Goal: Task Accomplishment & Management: Complete application form

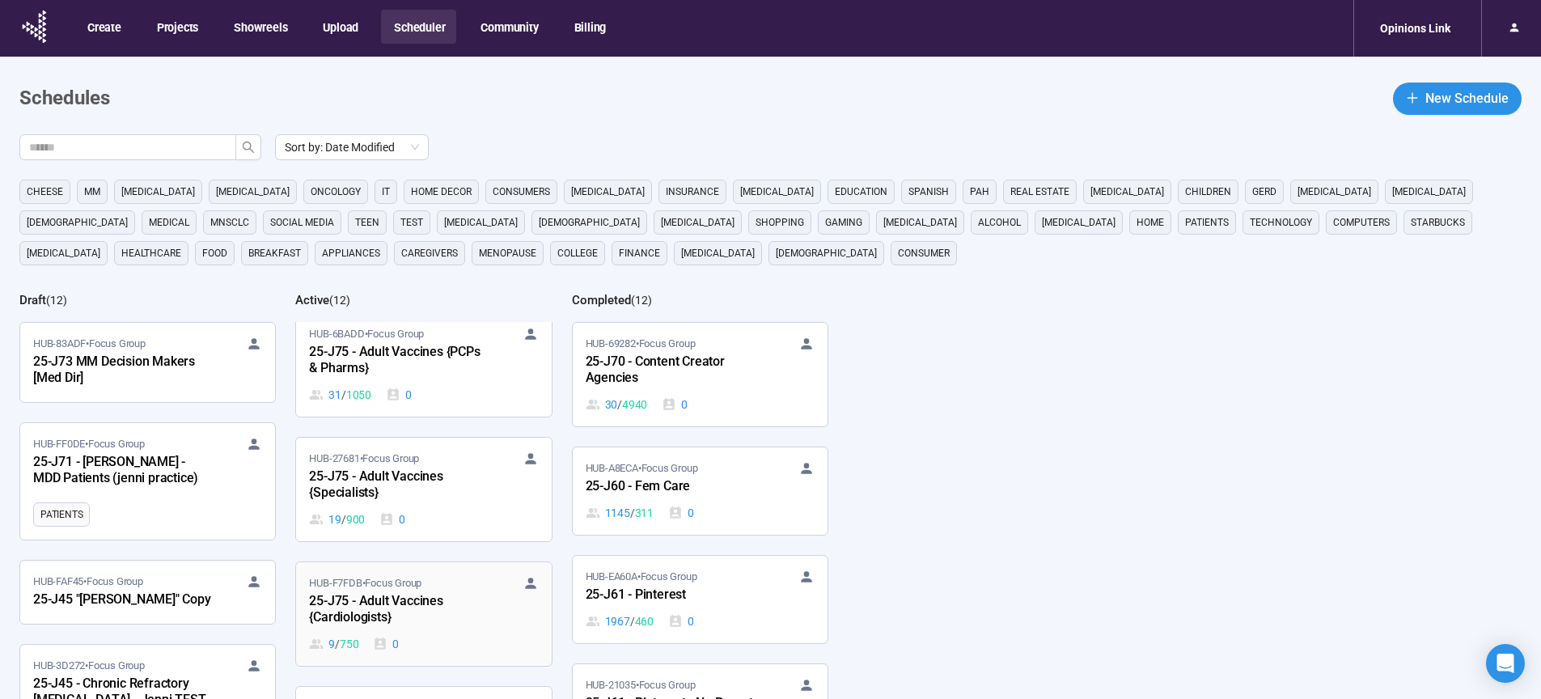
scroll to position [509, 0]
click at [370, 607] on div "25-J75 - Adult Vaccines {Cardiologists}" at bounding box center [398, 608] width 178 height 37
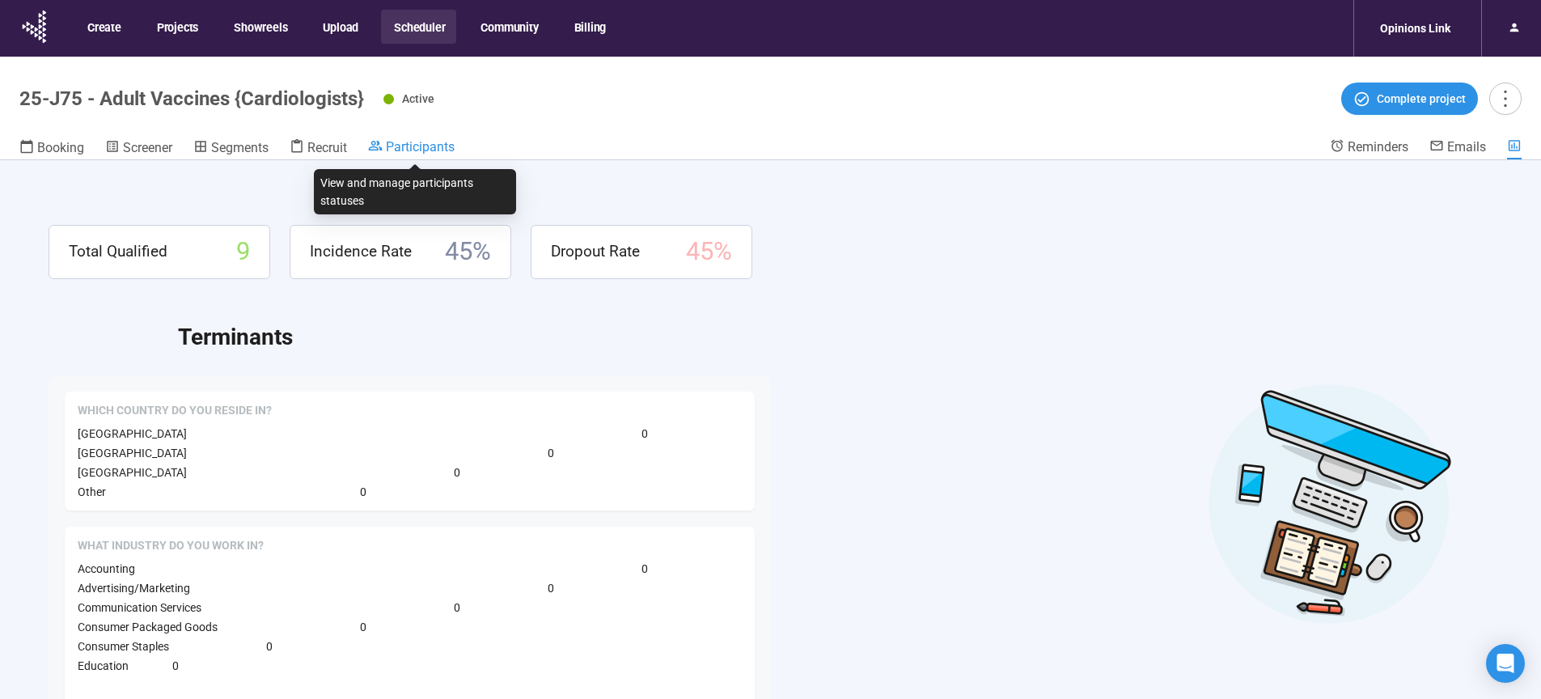
click at [429, 150] on span "Participants" at bounding box center [420, 146] width 69 height 15
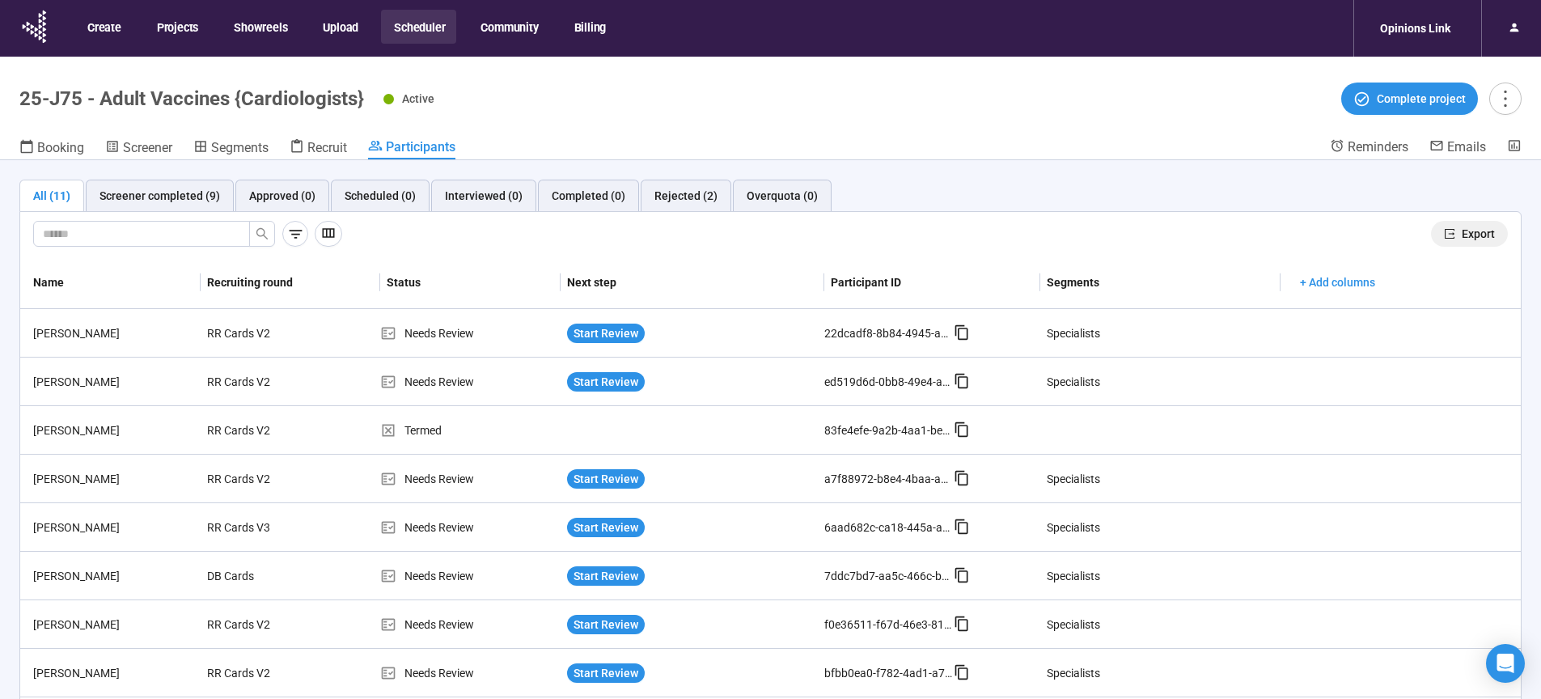
click at [1461, 229] on span "Export" at bounding box center [1477, 234] width 33 height 18
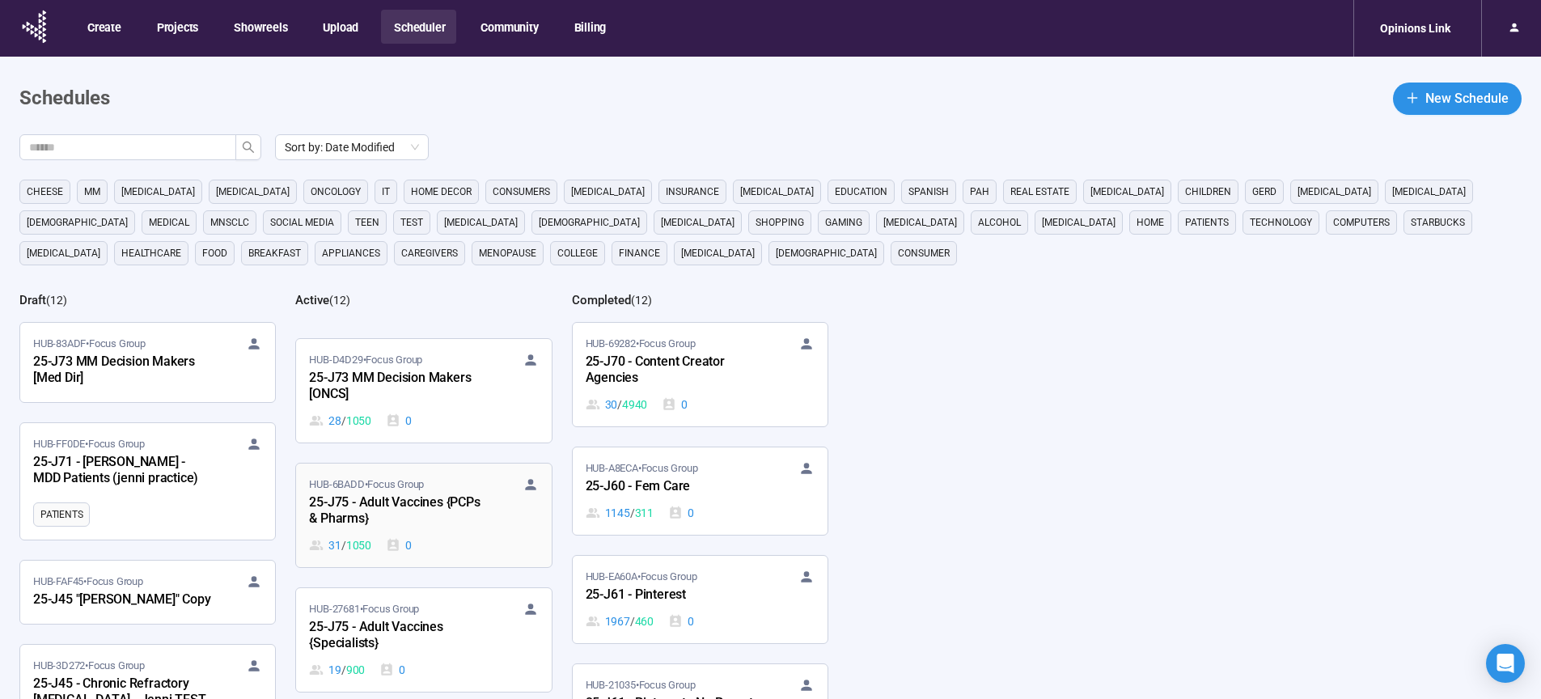
scroll to position [371, 0]
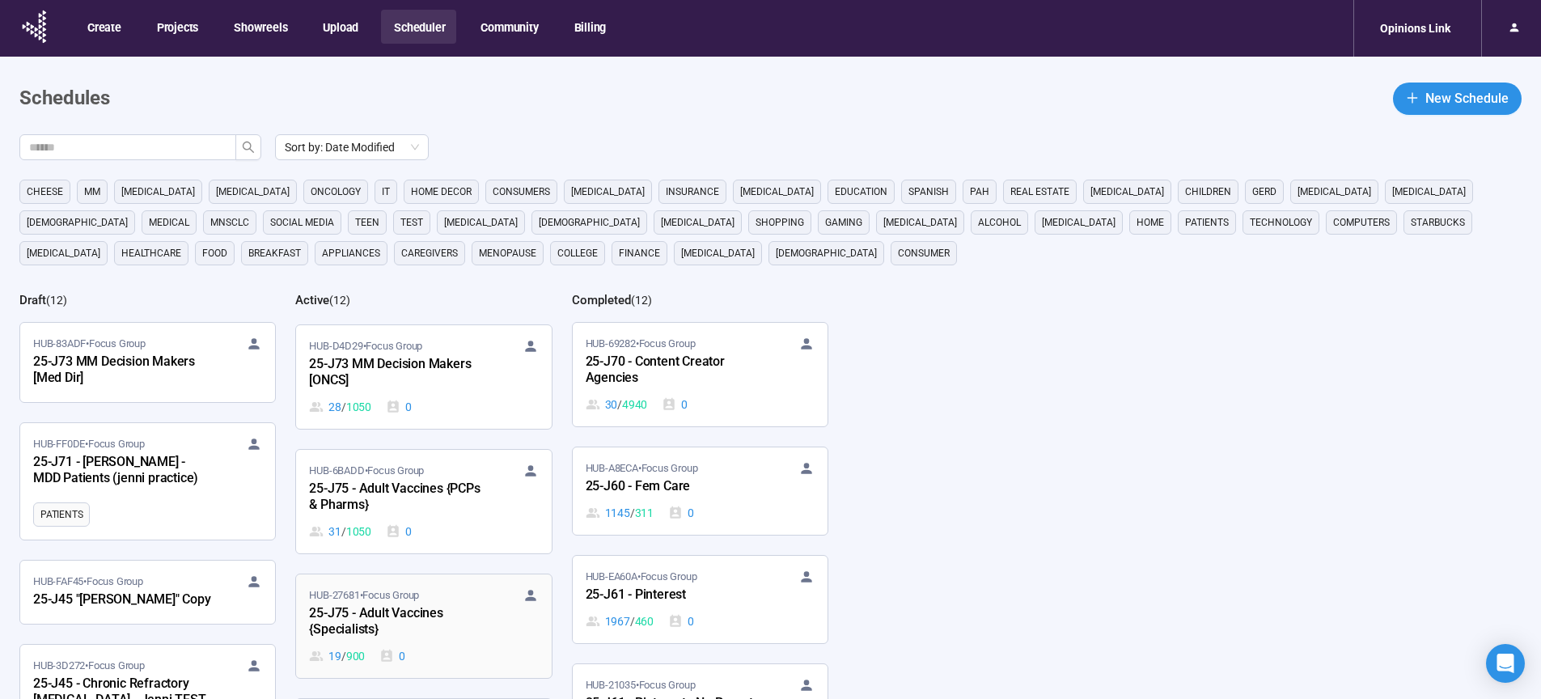
click at [370, 624] on div "25-J75 - Adult Vaccines {Specialists}" at bounding box center [398, 621] width 178 height 37
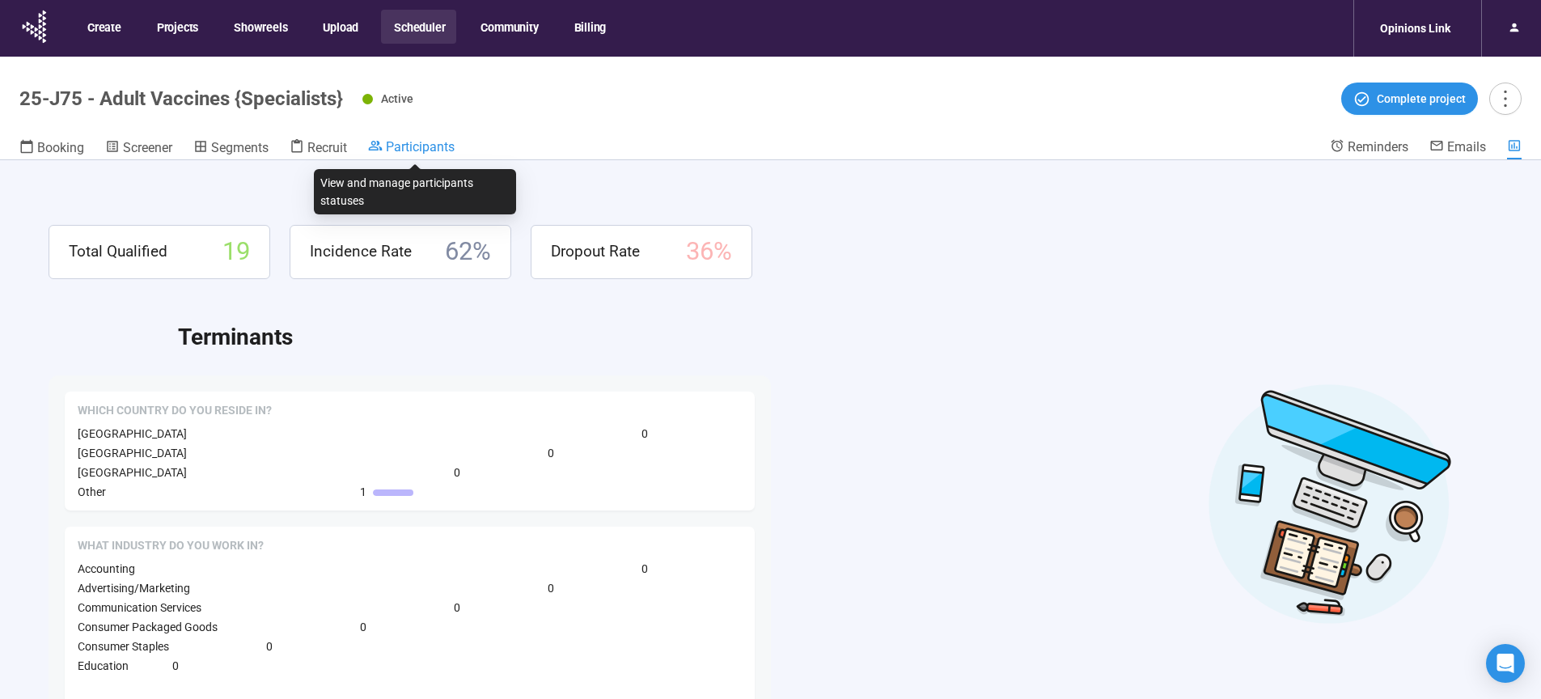
click at [431, 146] on span "Participants" at bounding box center [420, 146] width 69 height 15
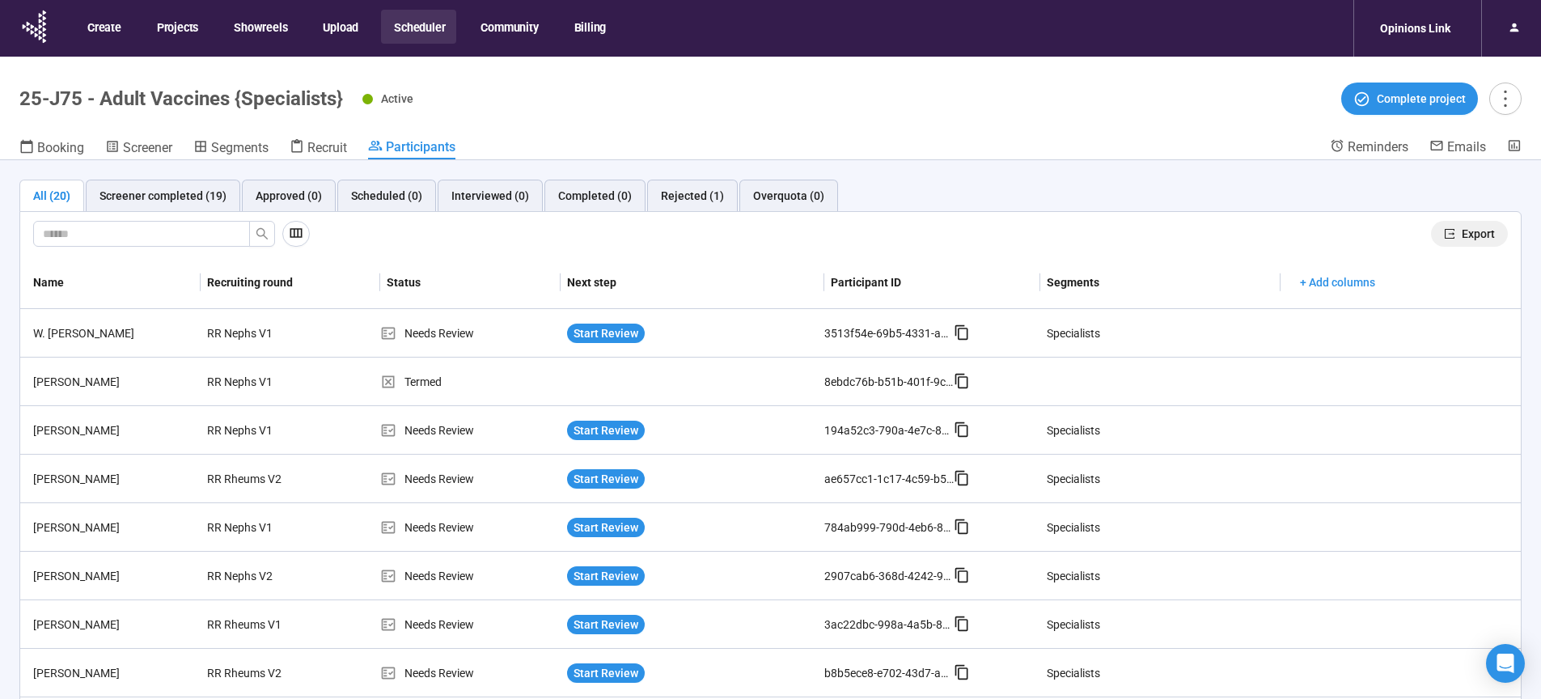
click at [1462, 238] on span "Export" at bounding box center [1477, 234] width 33 height 18
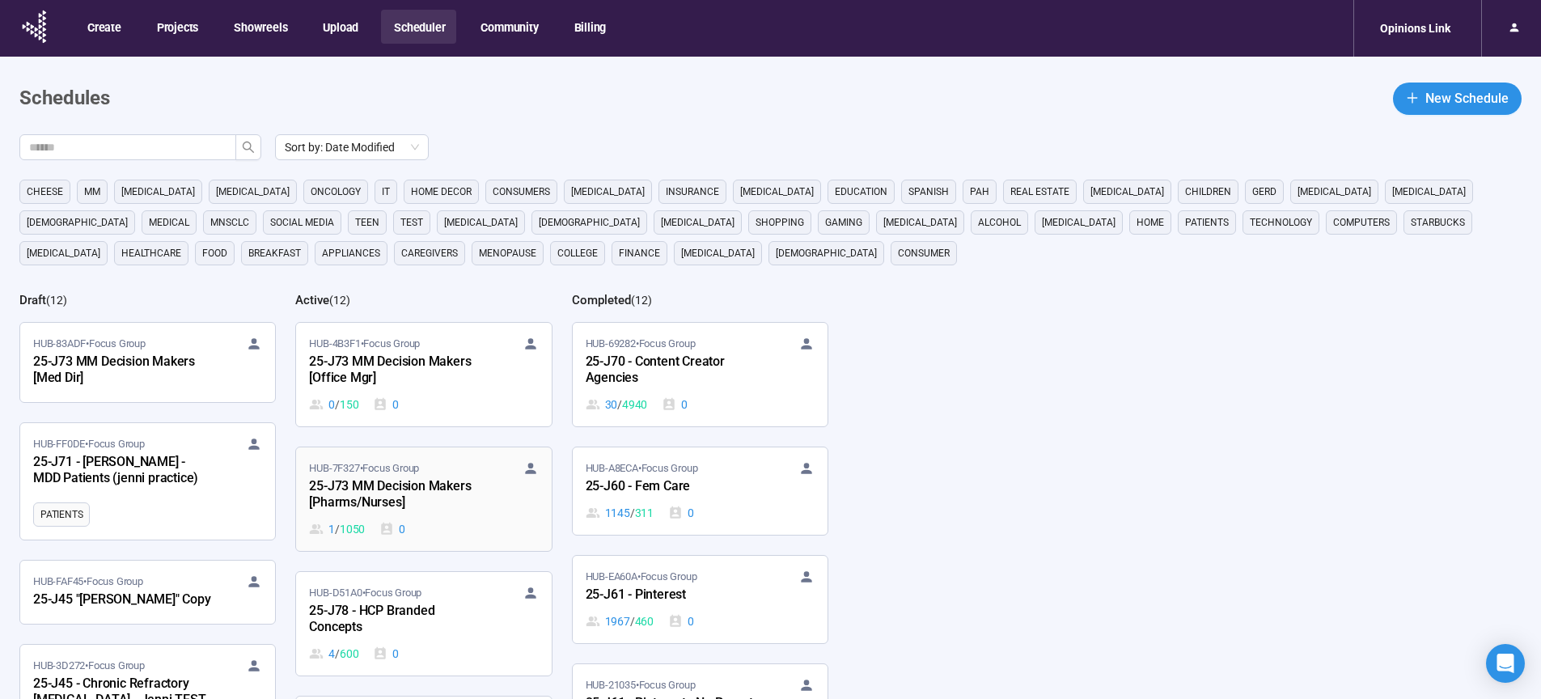
click at [385, 499] on div "25-J73 MM Decision Makers [Pharms/Nurses]" at bounding box center [398, 494] width 178 height 37
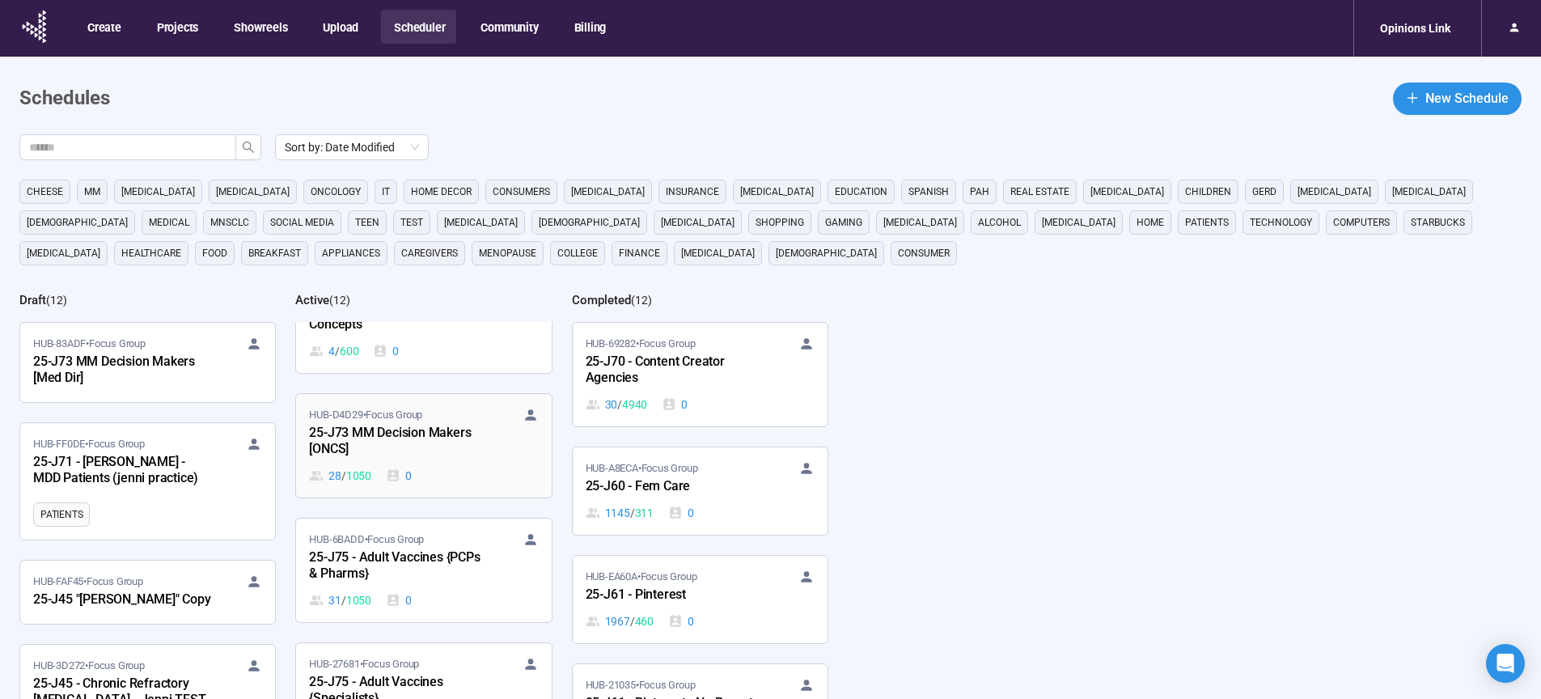
scroll to position [344, 0]
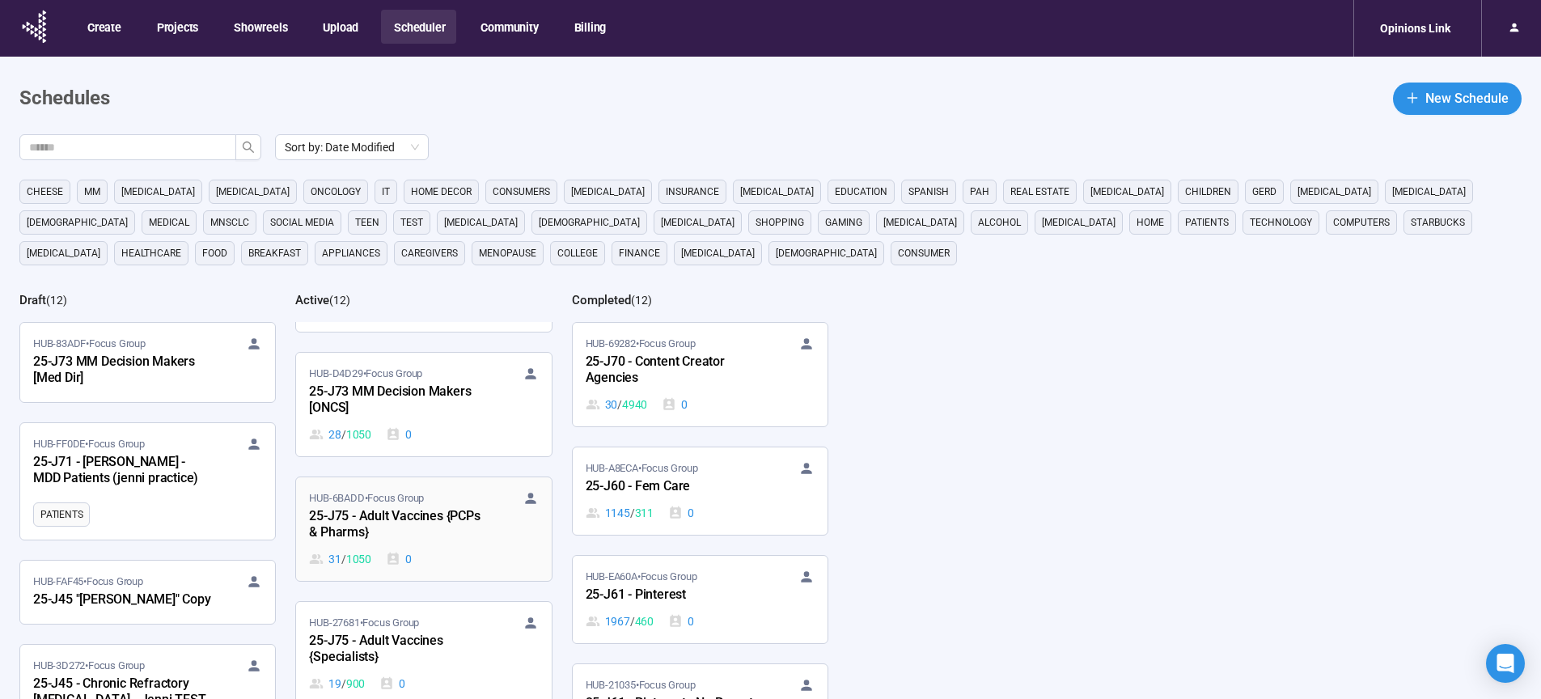
click at [393, 515] on div "25-J75 - Adult Vaccines {PCPs & Pharms}" at bounding box center [398, 524] width 178 height 37
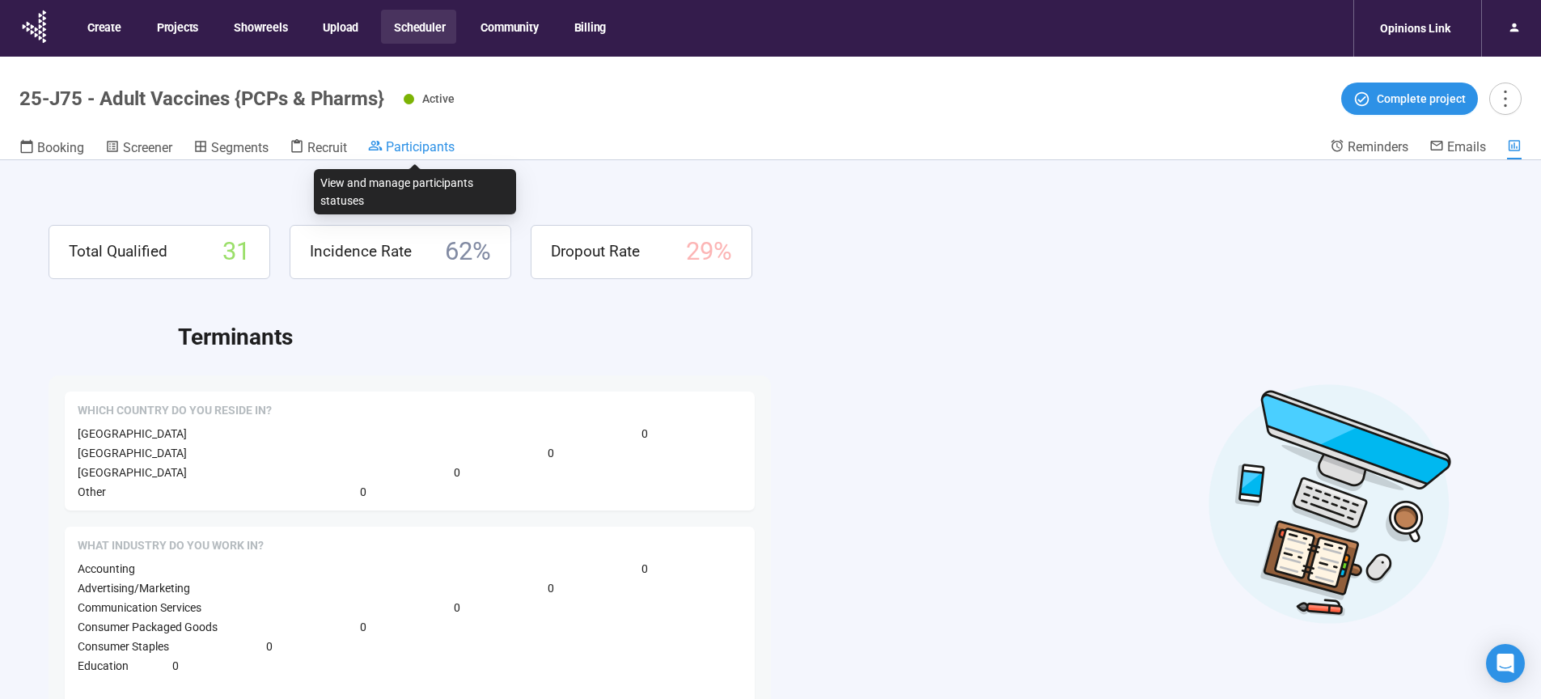
click at [417, 145] on span "Participants" at bounding box center [420, 146] width 69 height 15
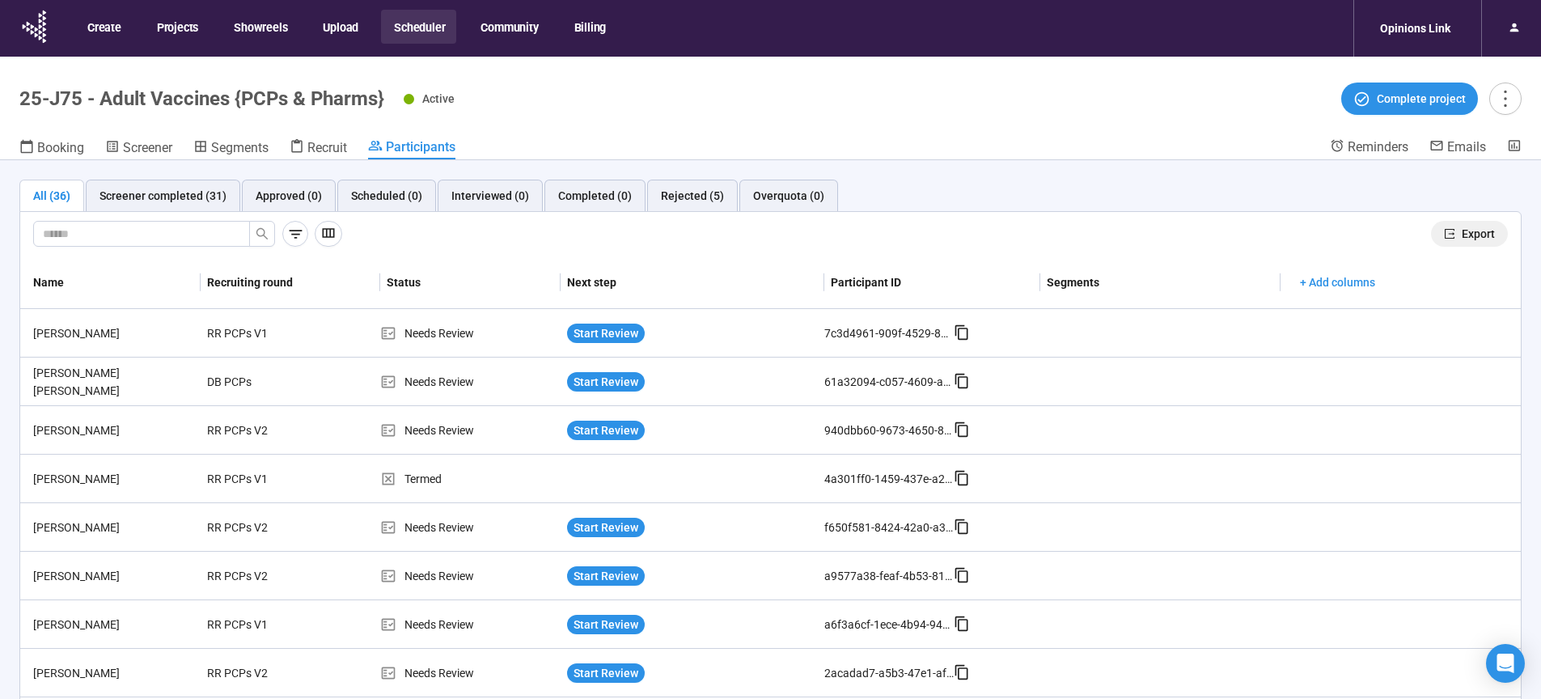
click at [1449, 235] on button "Export" at bounding box center [1469, 234] width 77 height 26
click at [322, 151] on span "Recruit" at bounding box center [327, 147] width 40 height 15
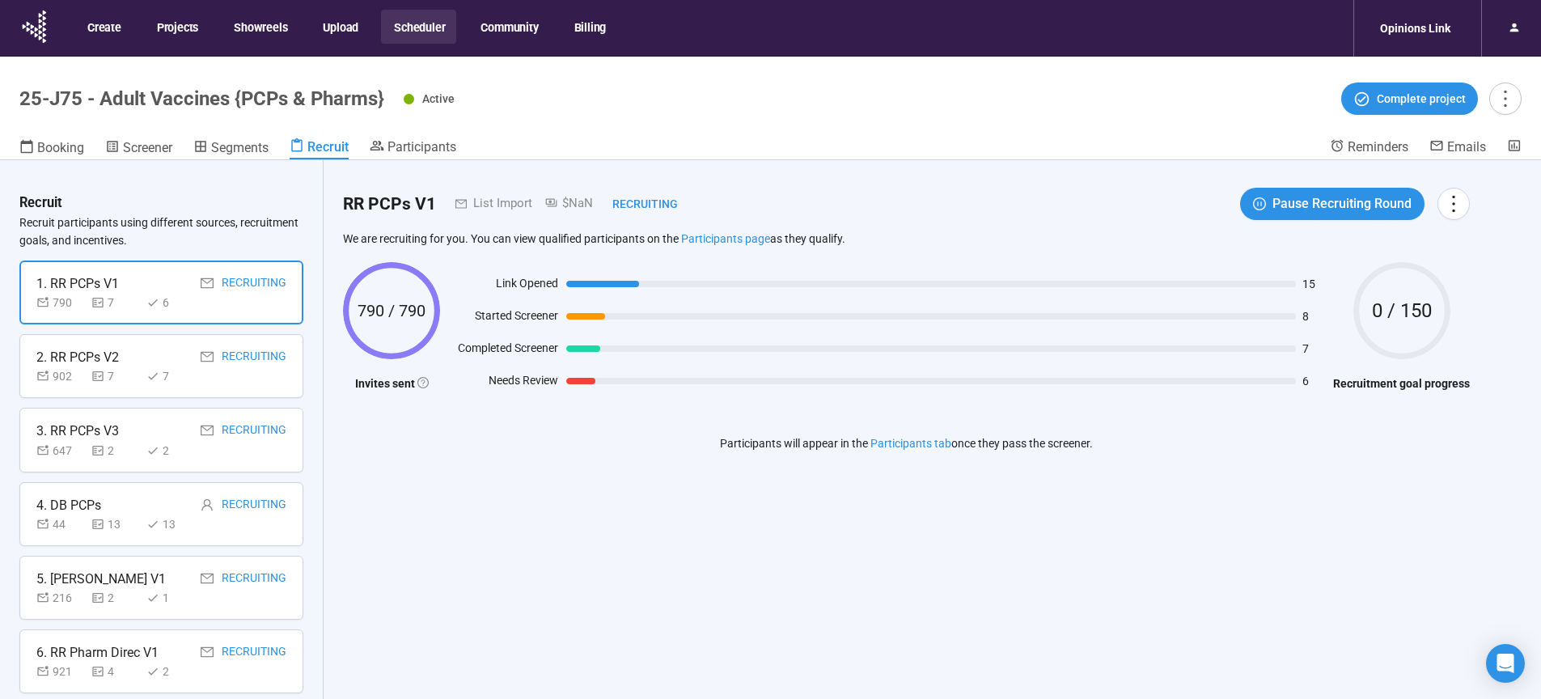
click at [696, 98] on div "Active Complete project" at bounding box center [963, 98] width 1118 height 32
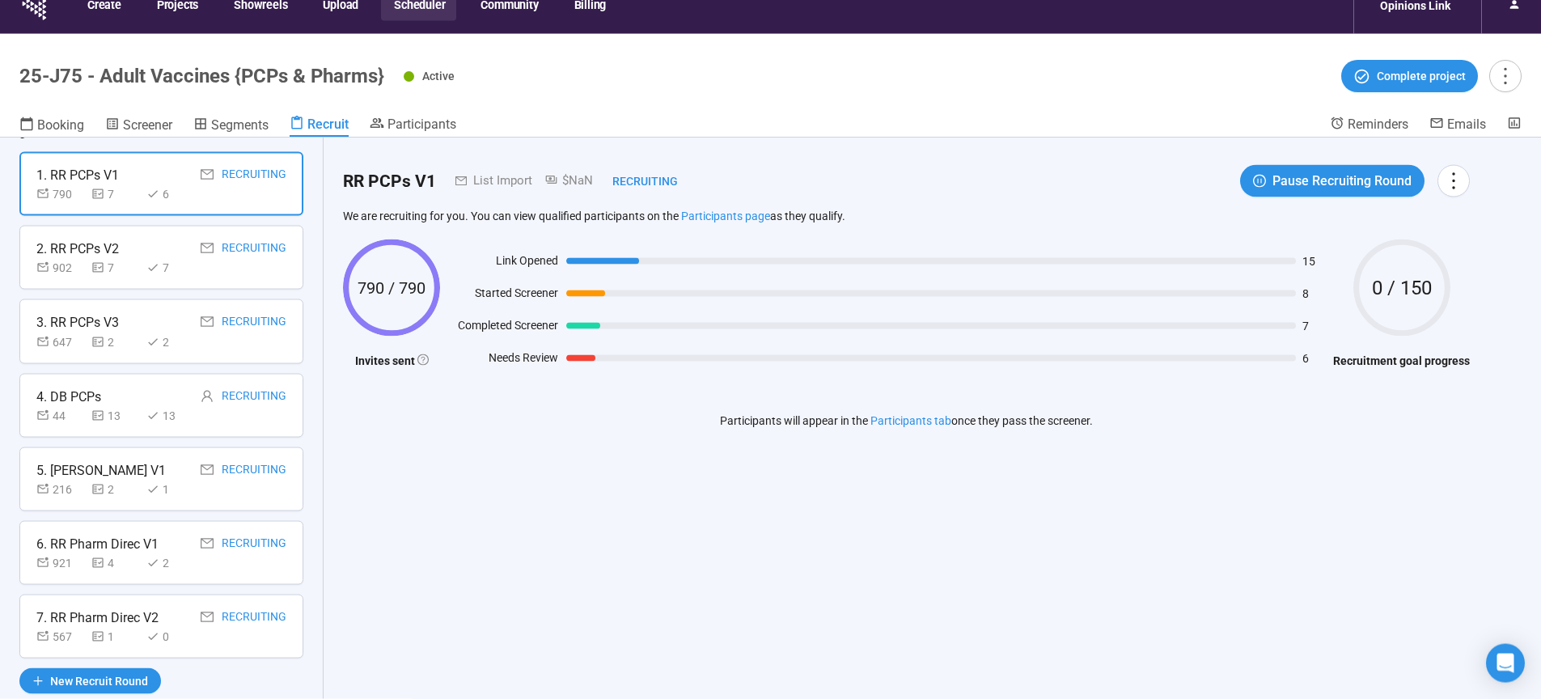
scroll to position [57, 0]
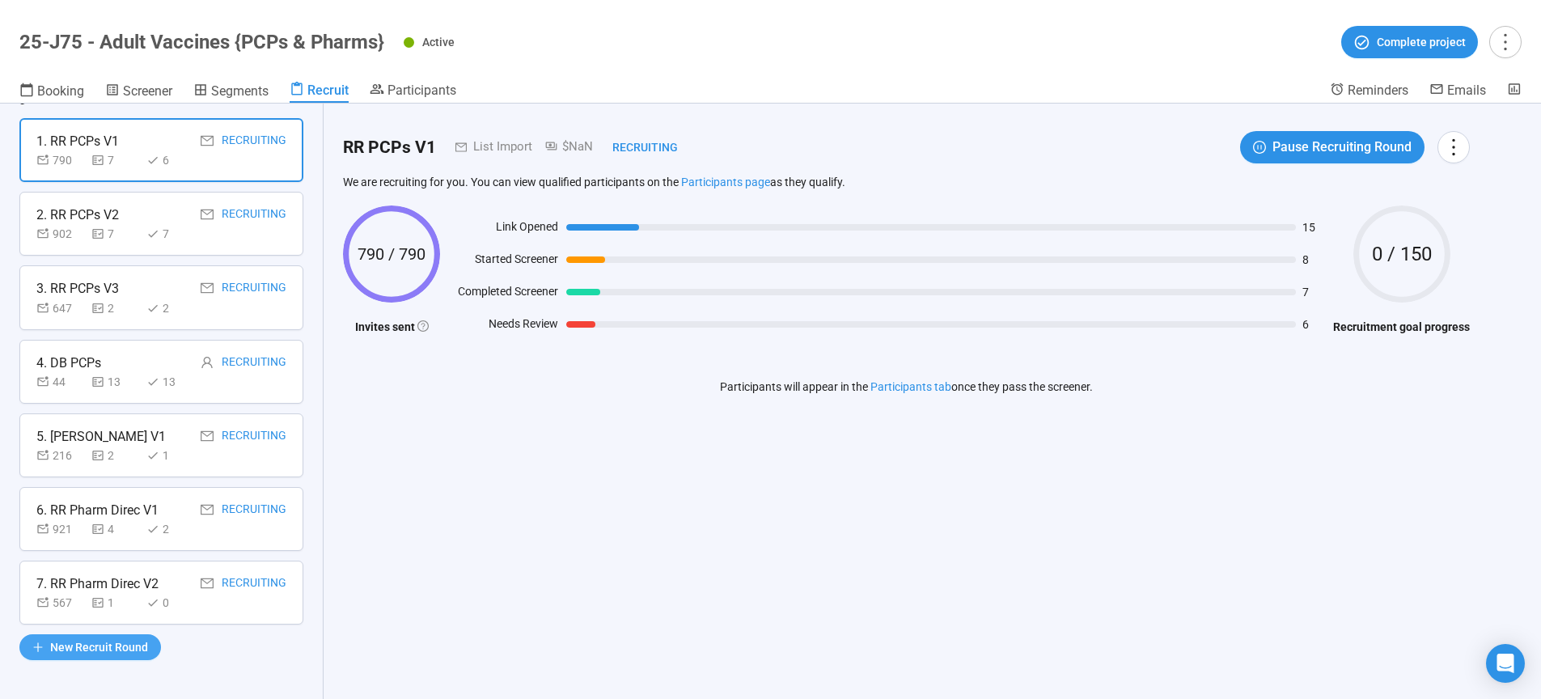
click at [108, 647] on span "New Recruit Round" at bounding box center [99, 647] width 98 height 18
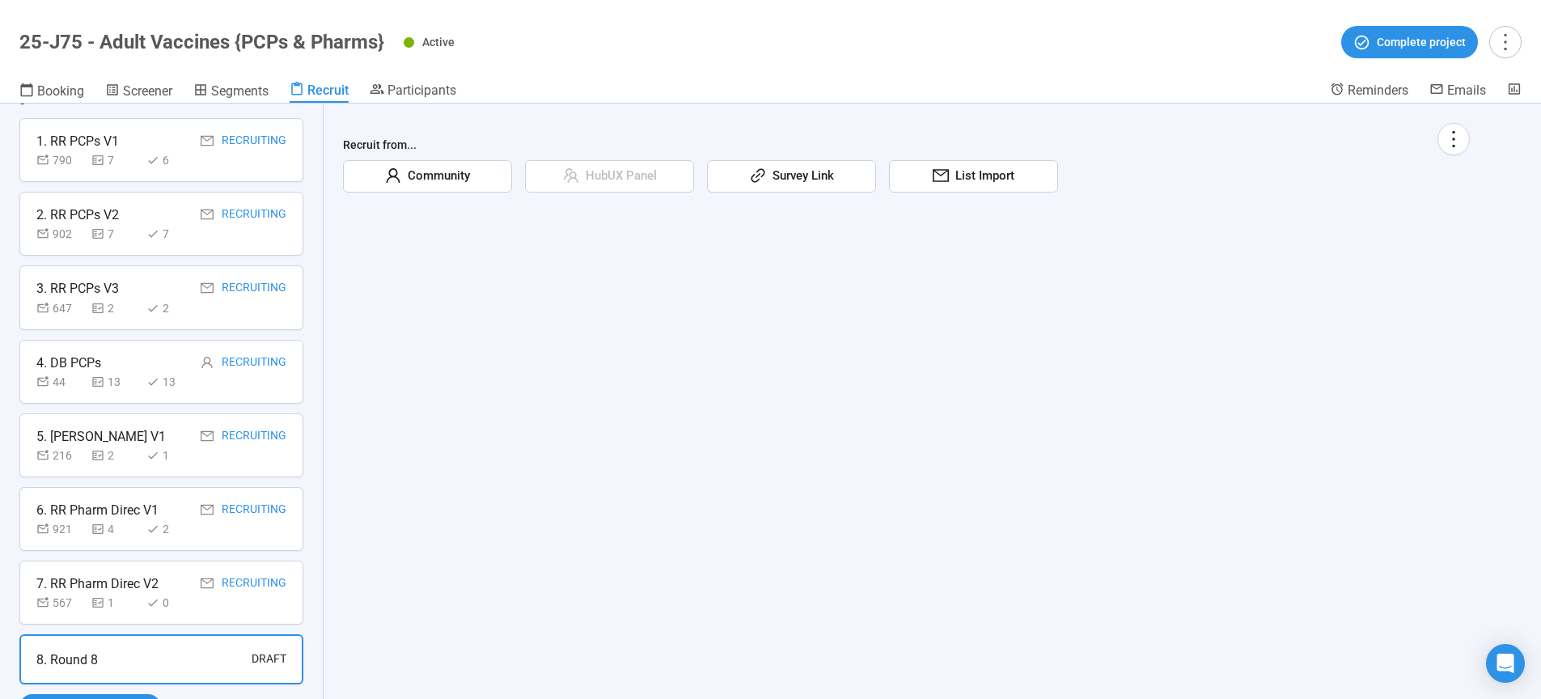
click at [461, 181] on span "Community" at bounding box center [435, 176] width 69 height 19
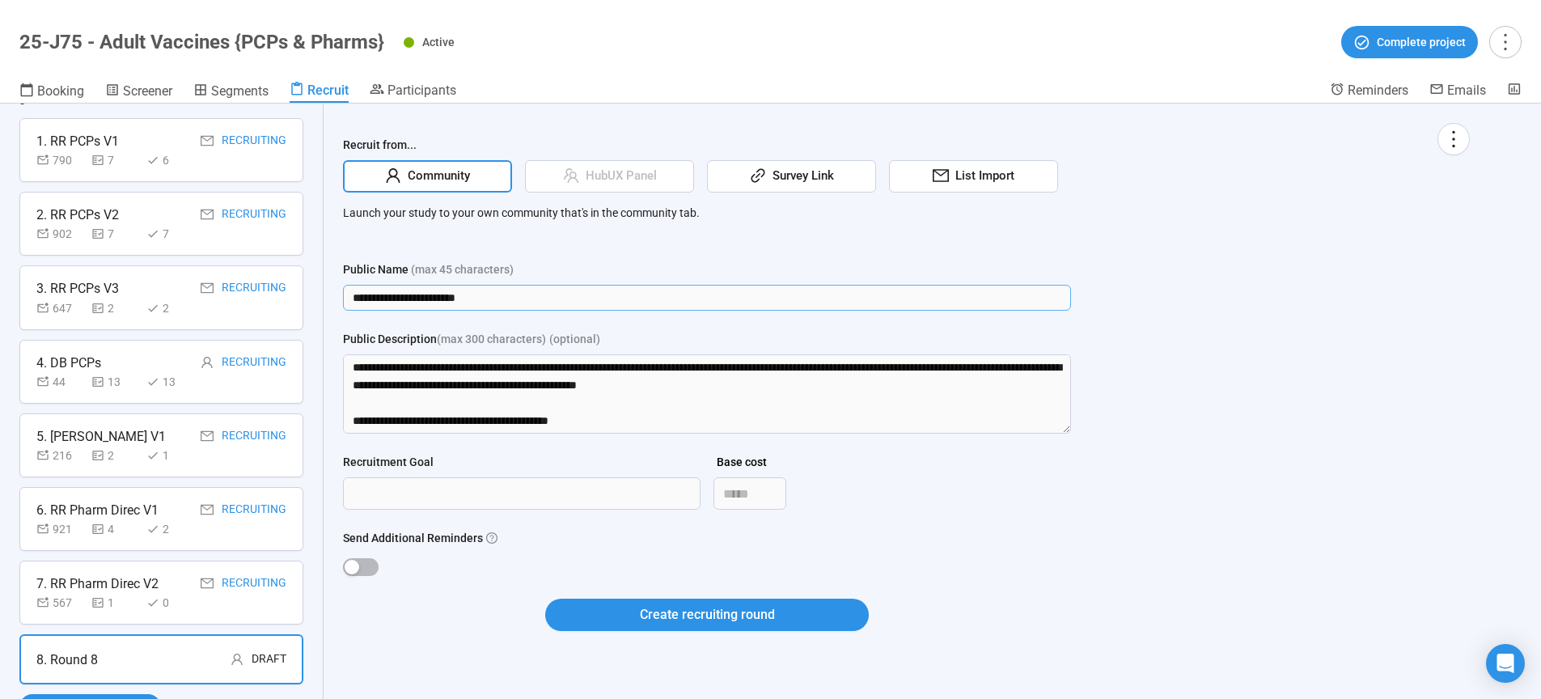
drag, startPoint x: 501, startPoint y: 302, endPoint x: 235, endPoint y: 298, distance: 266.9
click at [343, 298] on input "**********" at bounding box center [707, 298] width 728 height 26
type input "*********"
click at [355, 370] on textarea "Public Description (max 300 characters) (optional)" at bounding box center [707, 393] width 728 height 79
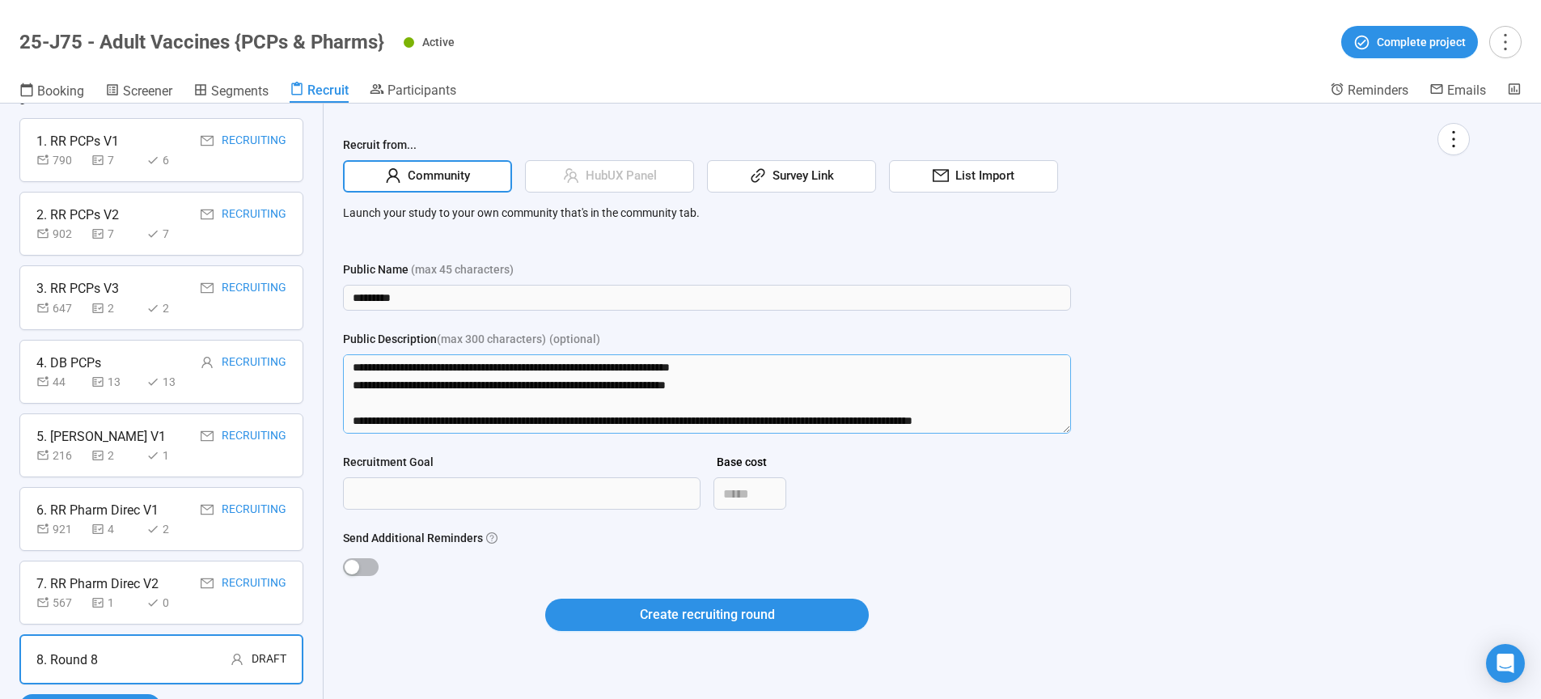
drag, startPoint x: 355, startPoint y: 366, endPoint x: 969, endPoint y: 611, distance: 661.2
click at [969, 433] on textarea "Public Description (max 300 characters) (optional)" at bounding box center [707, 393] width 728 height 79
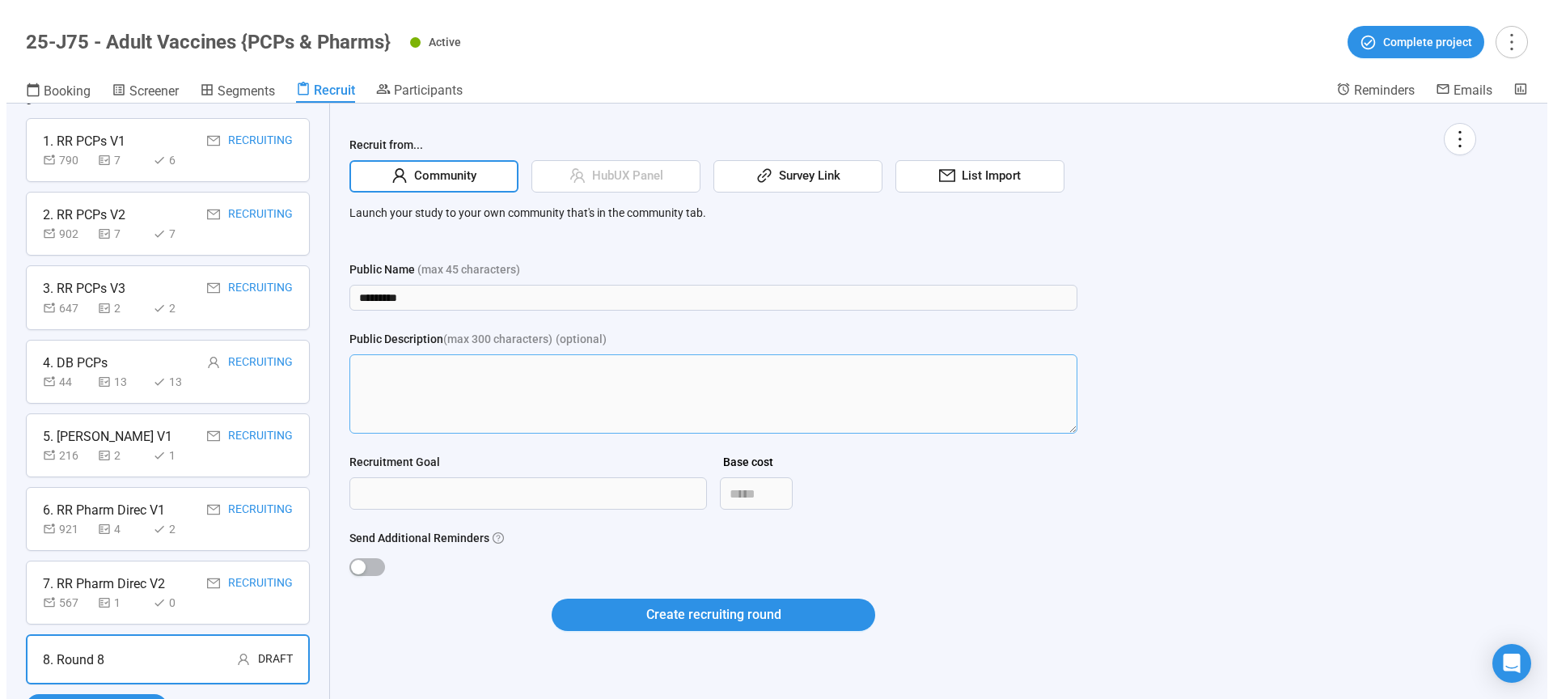
scroll to position [0, 0]
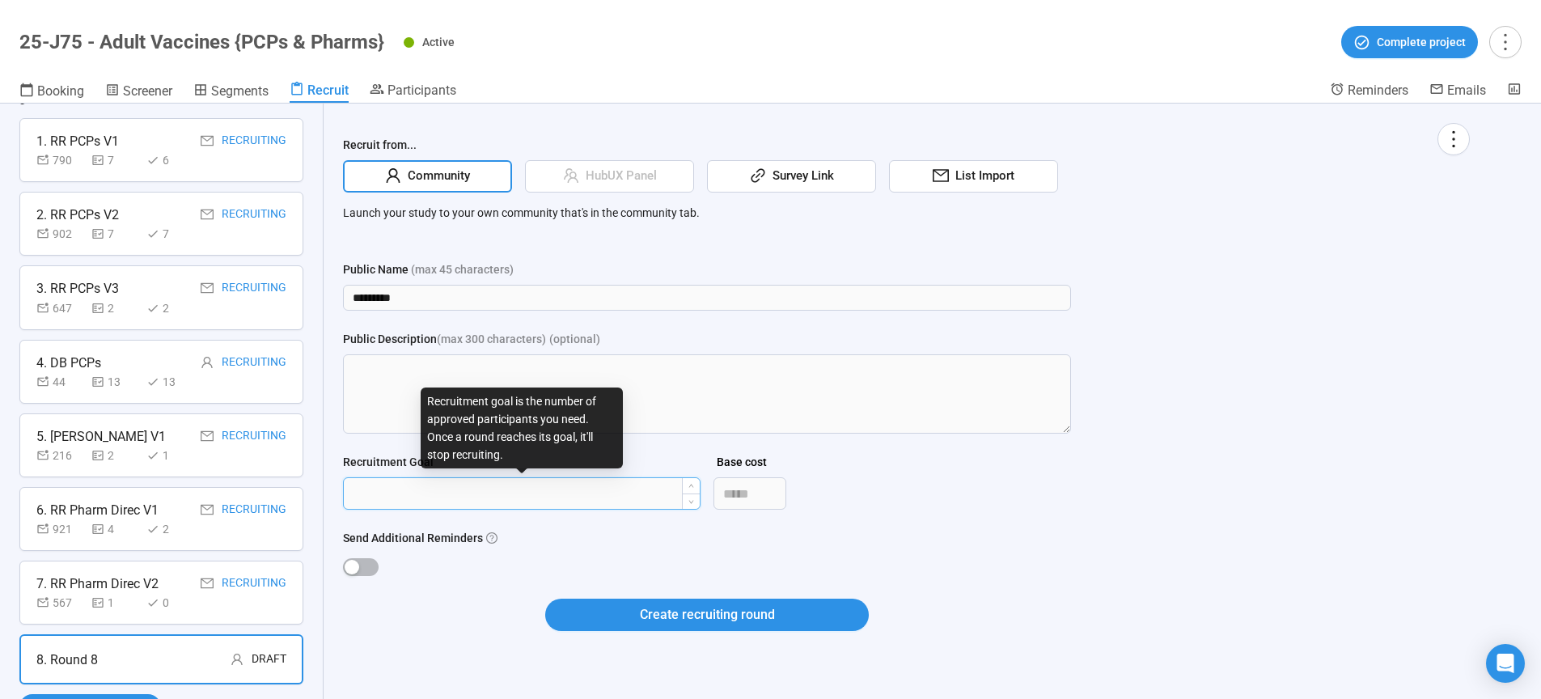
click at [402, 484] on input "Recruitment Goal" at bounding box center [522, 493] width 356 height 31
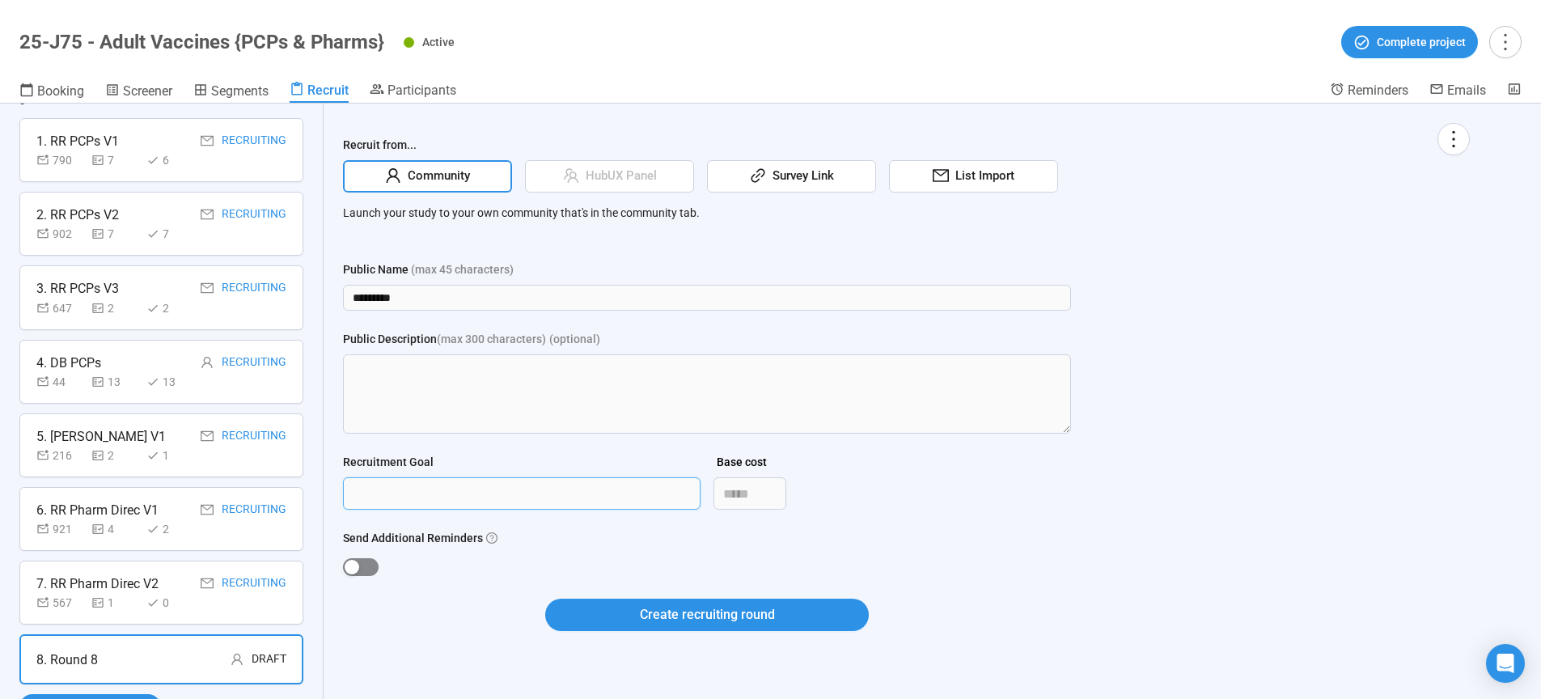
type input "***"
click at [372, 565] on span "button" at bounding box center [361, 567] width 36 height 18
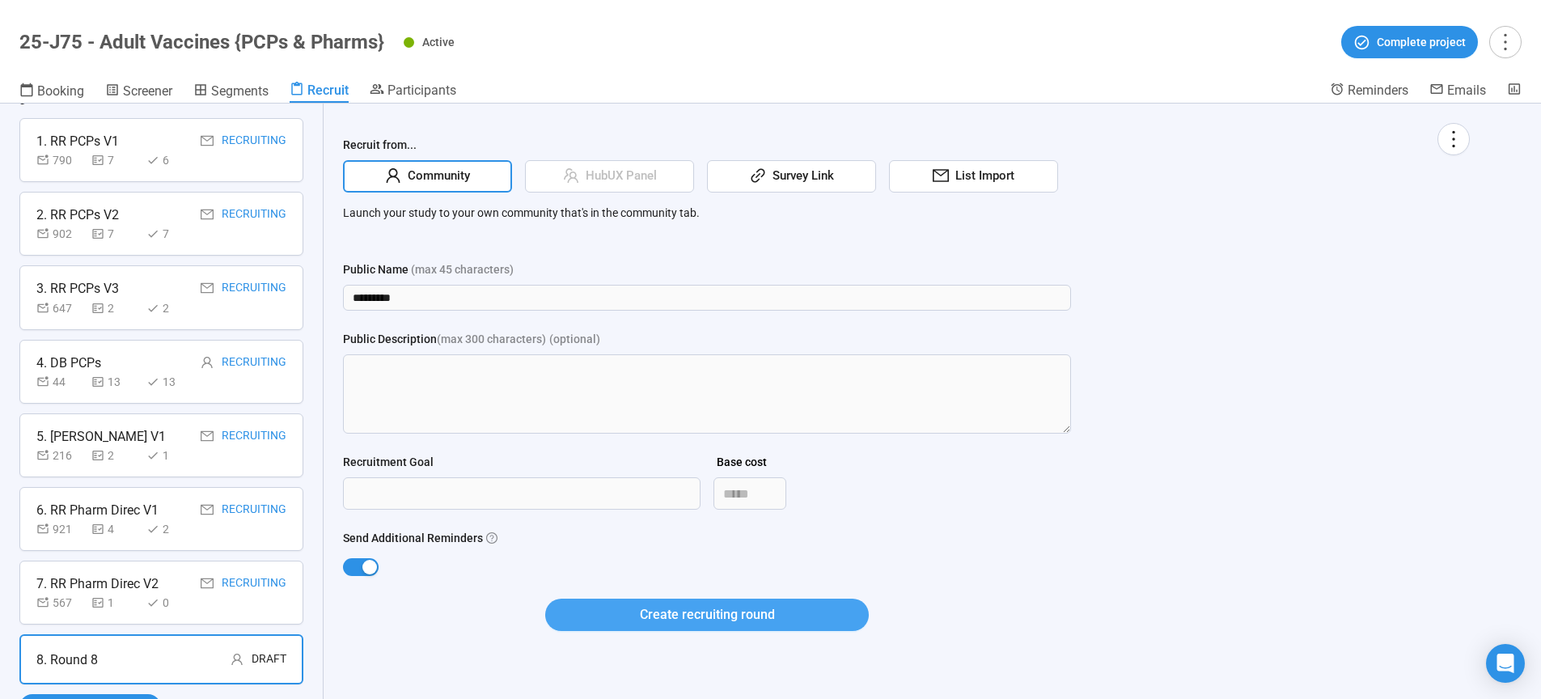
click at [697, 622] on span "Create recruiting round" at bounding box center [707, 614] width 135 height 20
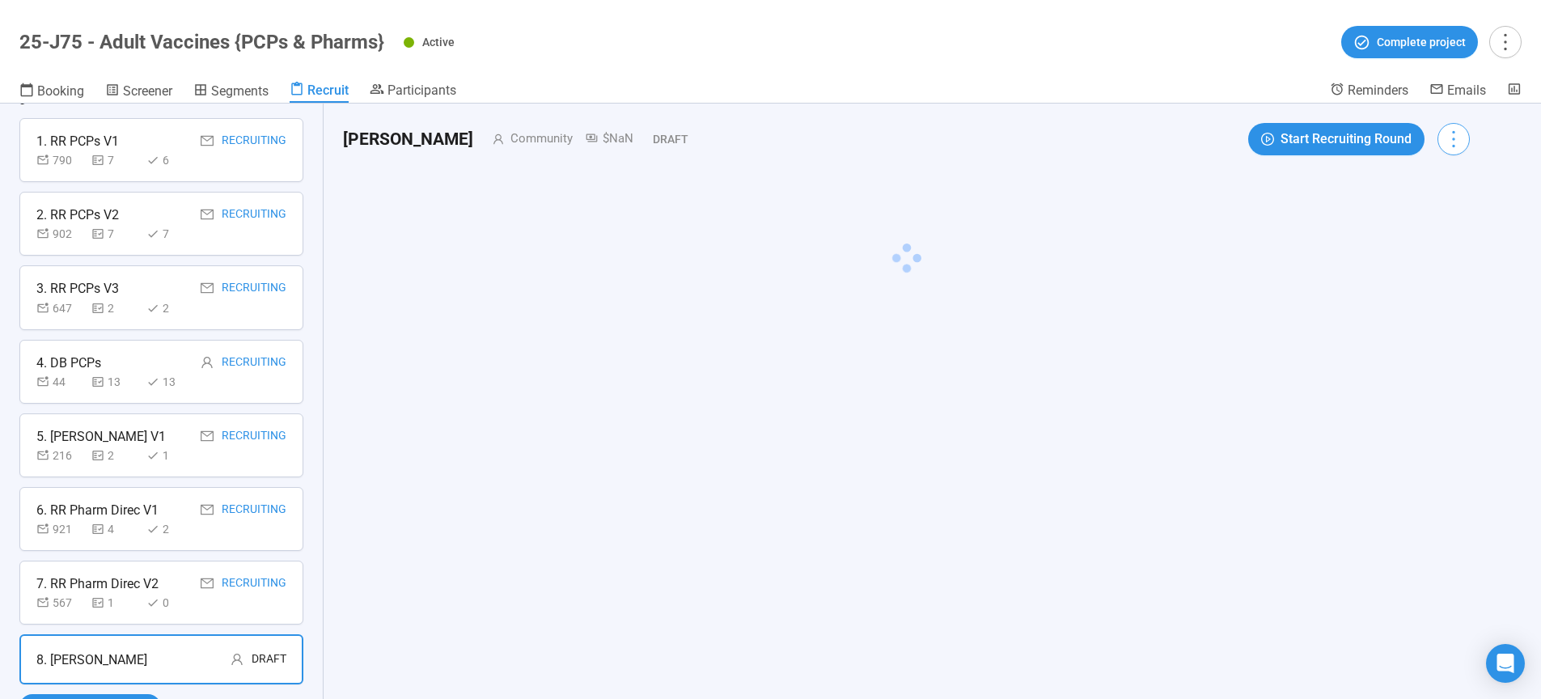
click at [1460, 142] on icon "more" at bounding box center [1453, 139] width 22 height 22
click at [1086, 231] on div at bounding box center [906, 259] width 1127 height 209
click at [1464, 141] on icon "more" at bounding box center [1453, 139] width 22 height 22
click at [1444, 201] on span "Edit invitation email" at bounding box center [1419, 201] width 98 height 18
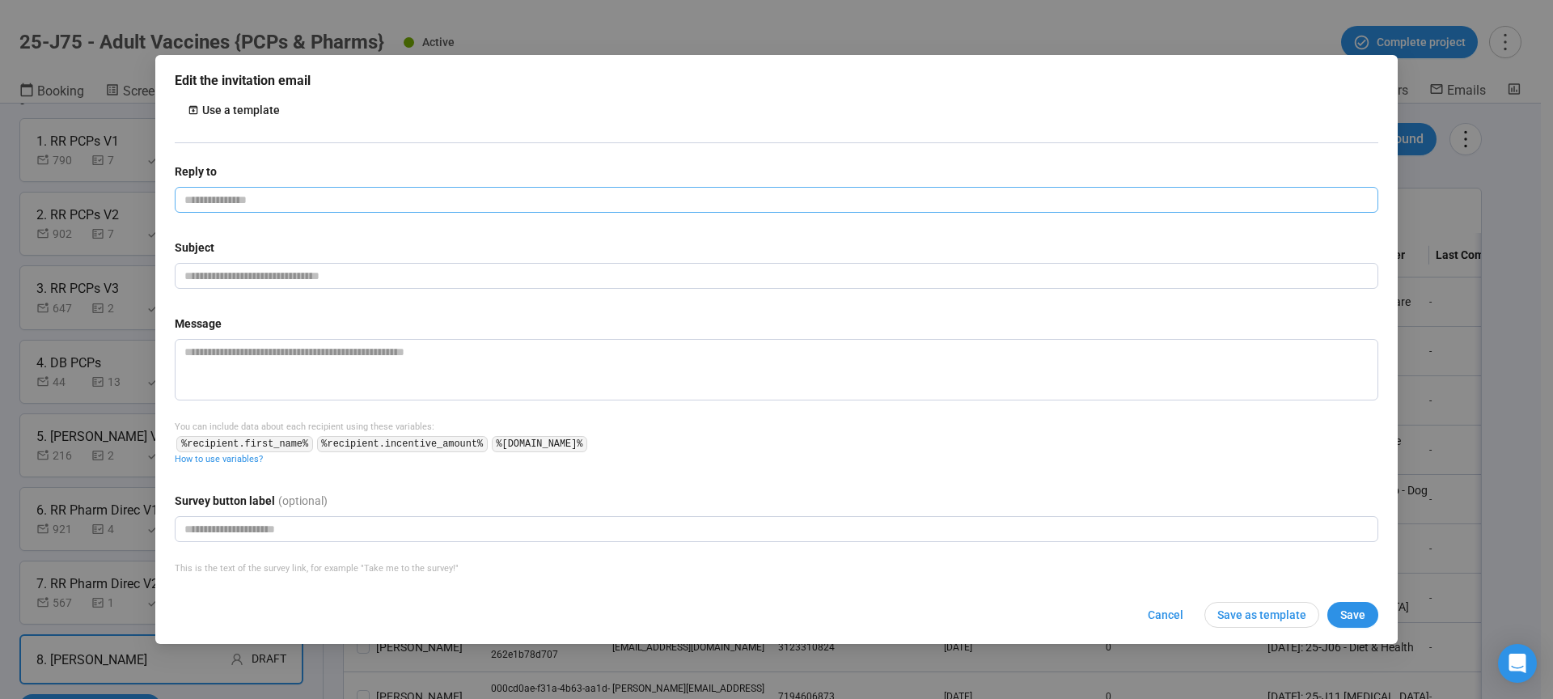
click at [256, 192] on input "email" at bounding box center [776, 200] width 1203 height 26
click at [256, 197] on input "email" at bounding box center [776, 200] width 1203 height 26
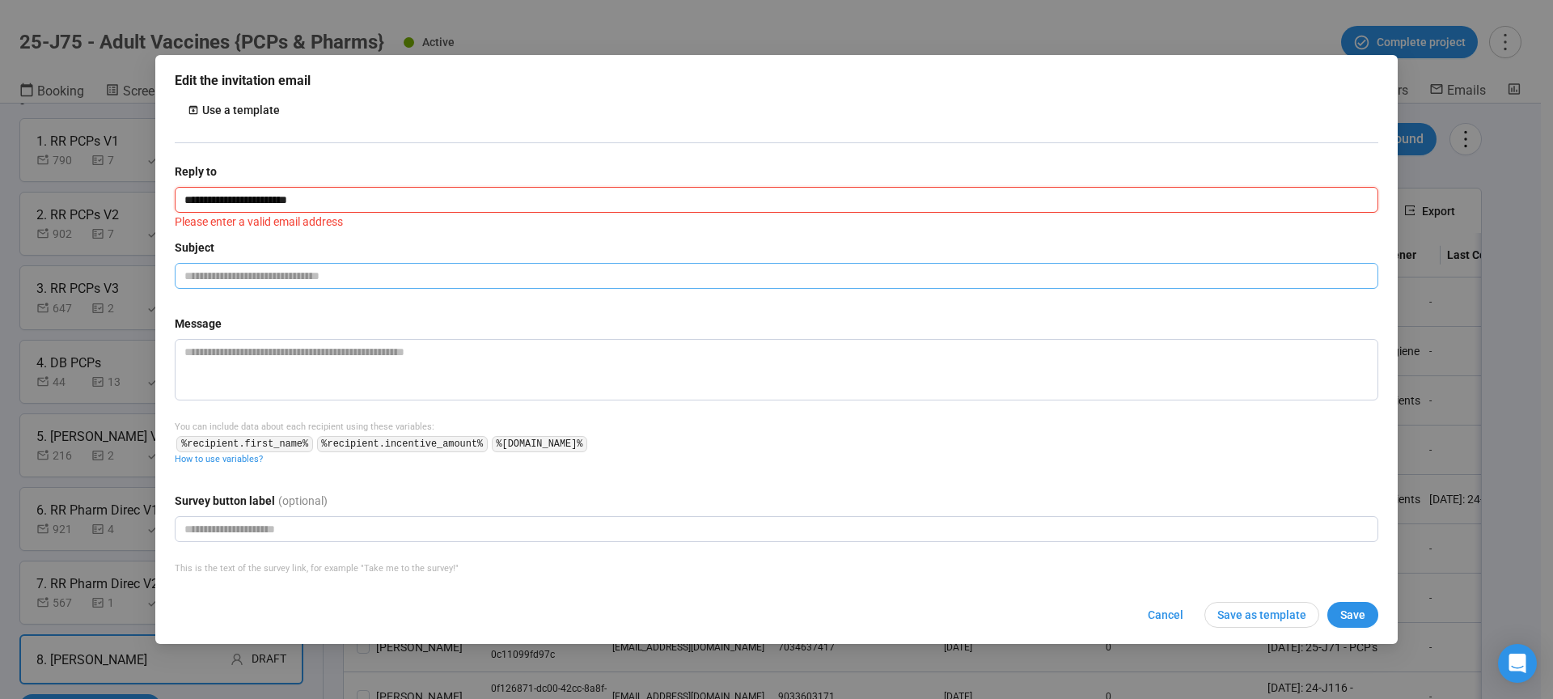
type input "**********"
click at [264, 277] on input "text" at bounding box center [776, 276] width 1203 height 26
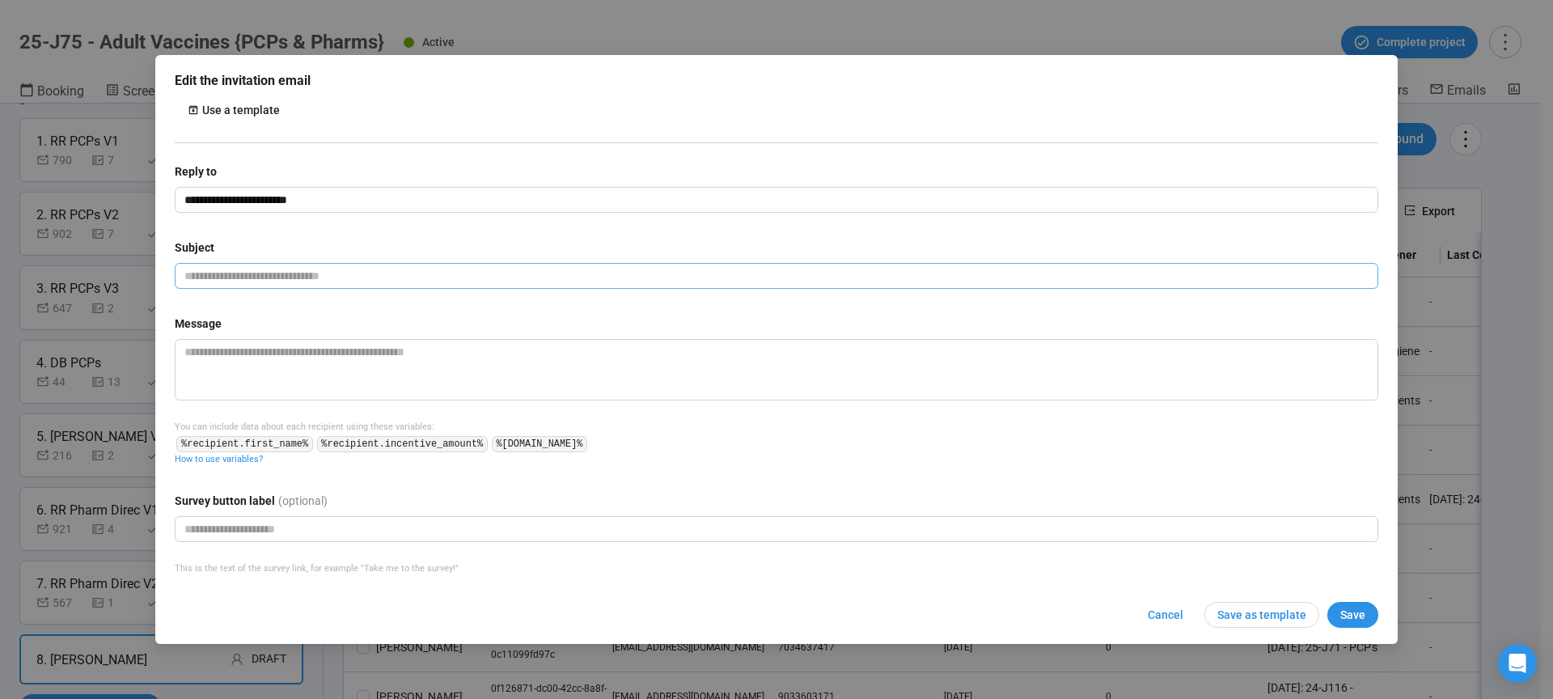
click at [302, 277] on input "text" at bounding box center [776, 276] width 1203 height 26
paste input "**********"
type input "**********"
click at [246, 368] on textarea at bounding box center [776, 369] width 1203 height 61
paste textarea "**********"
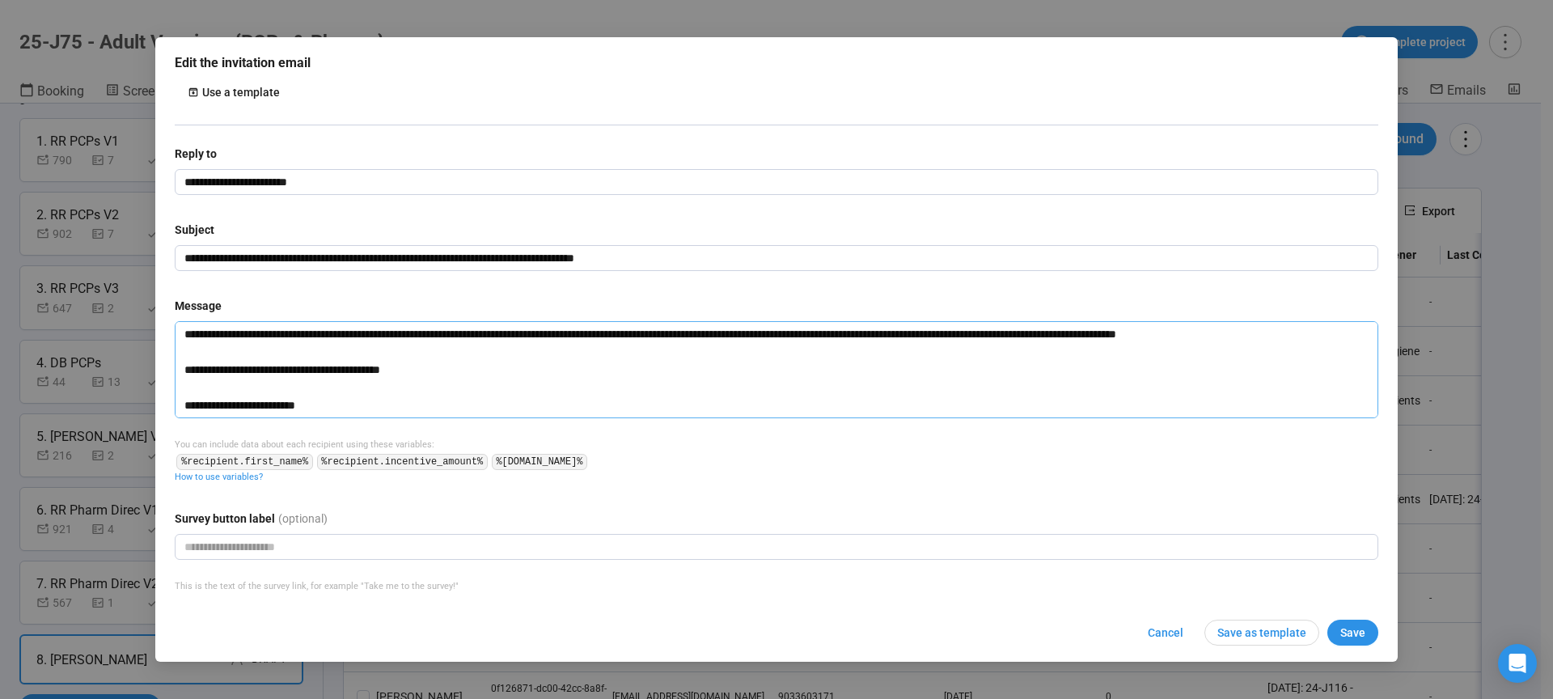
scroll to position [41, 0]
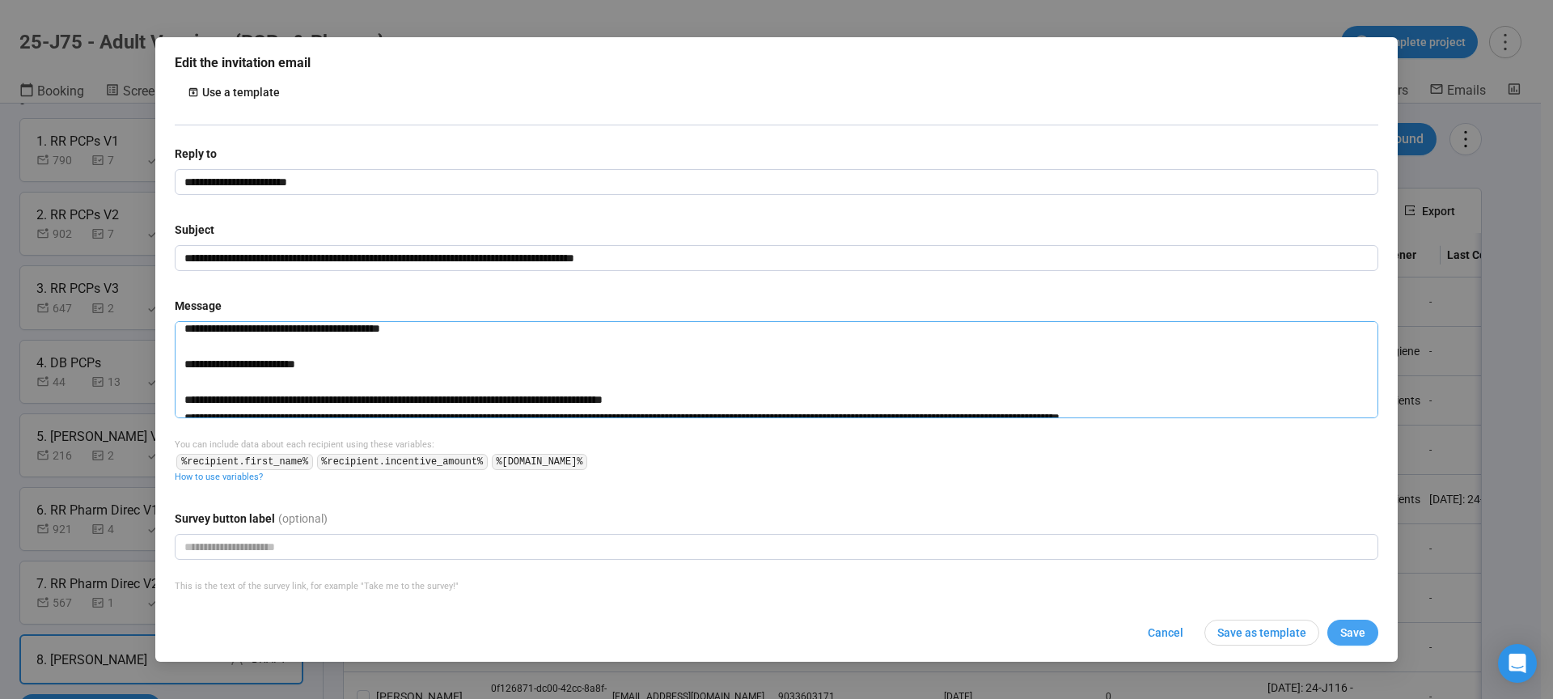
type textarea "**********"
click at [1359, 632] on span "Save" at bounding box center [1352, 633] width 25 height 18
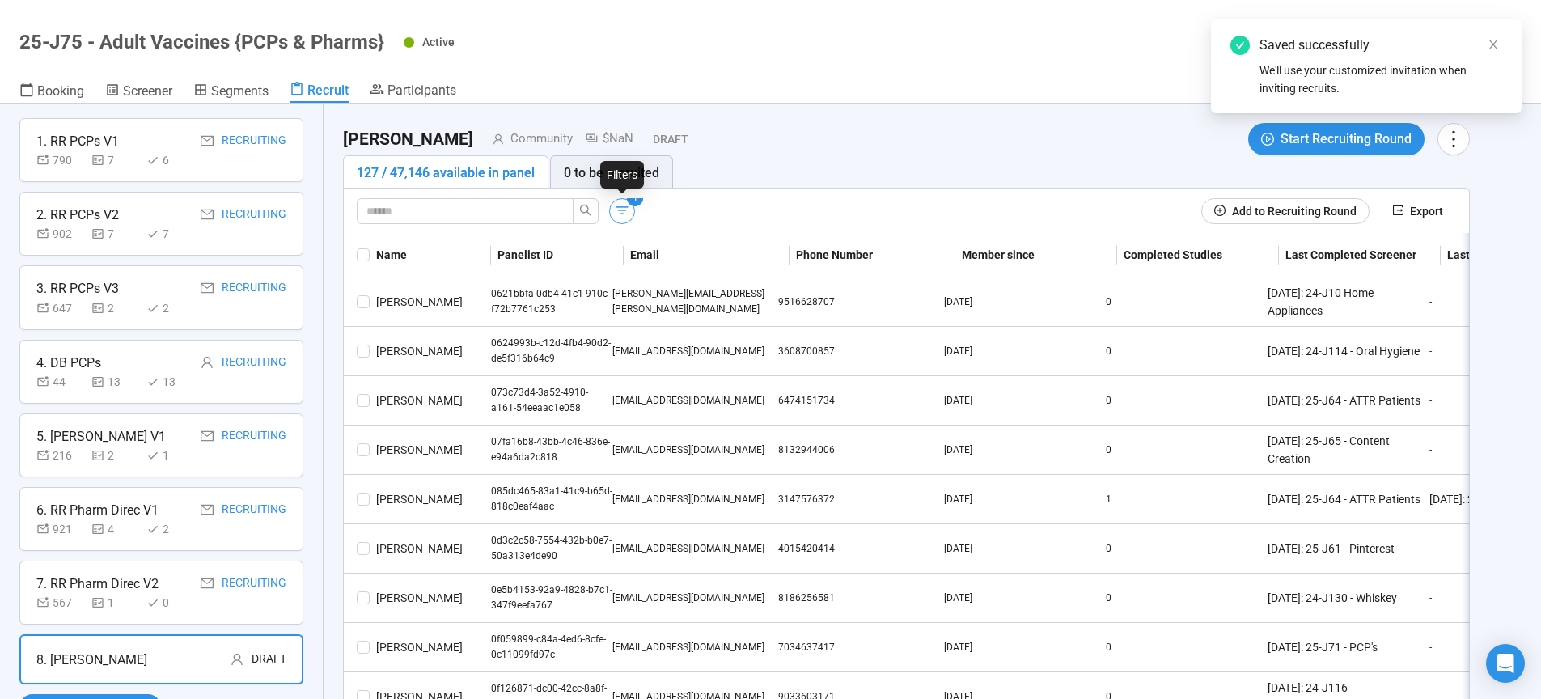
click at [620, 207] on icon "button" at bounding box center [622, 210] width 12 height 8
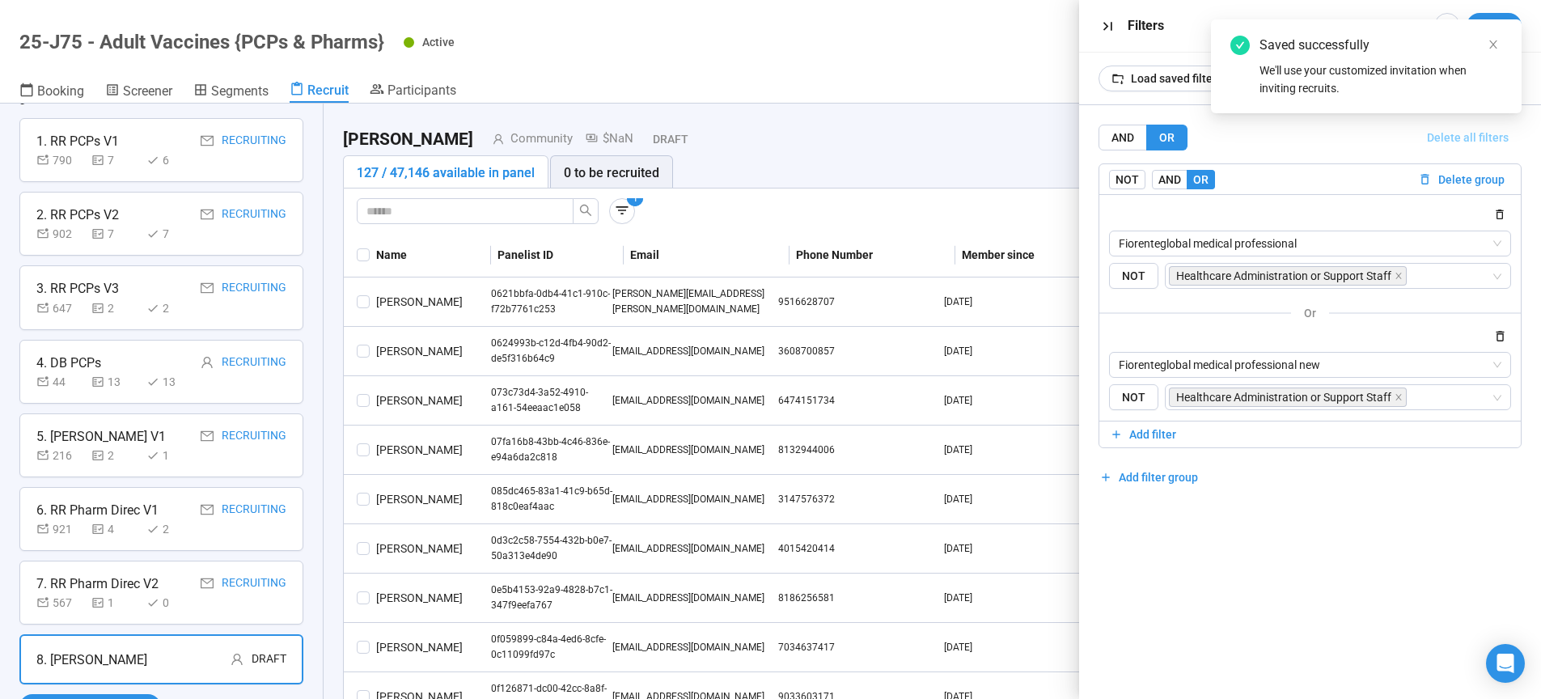
click at [1458, 137] on span "Delete all filters" at bounding box center [1468, 138] width 82 height 18
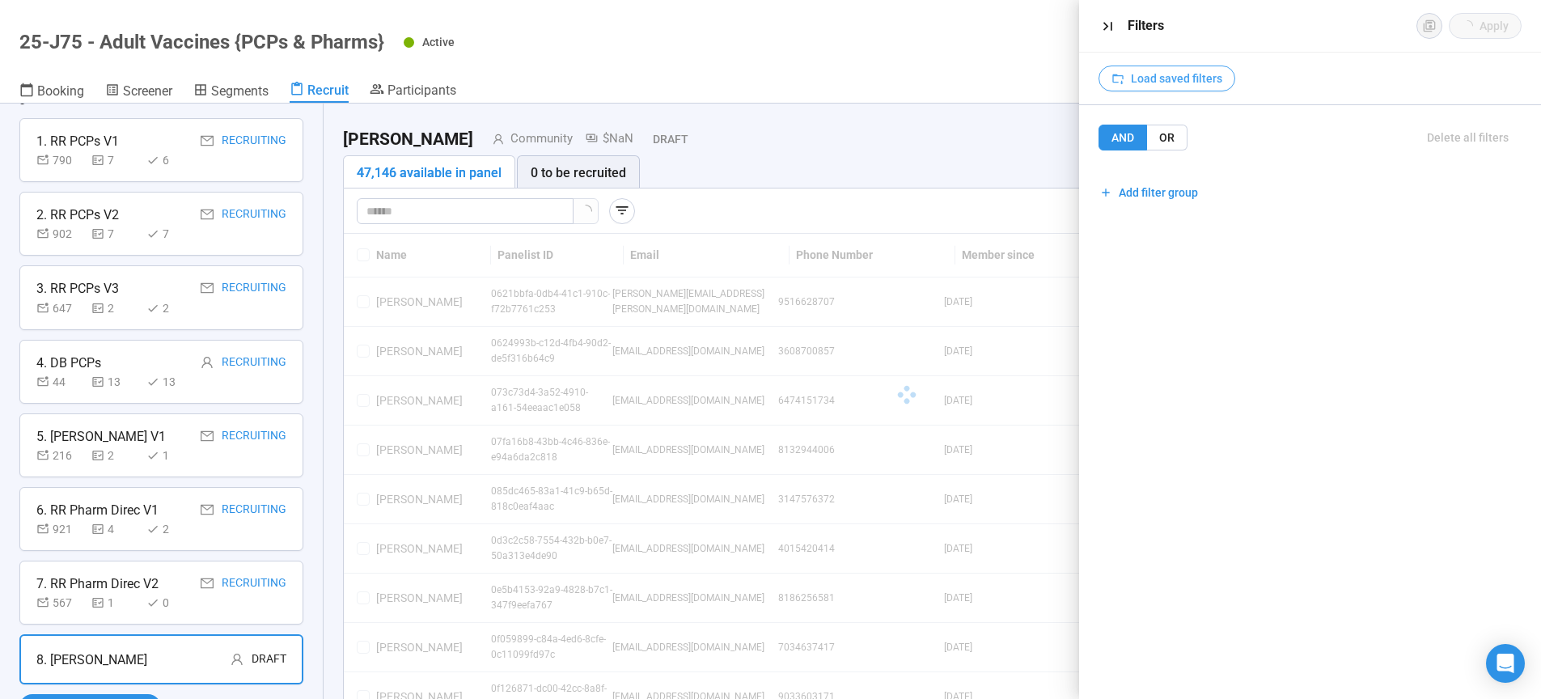
click at [1167, 81] on span "Load saved filters" at bounding box center [1176, 79] width 91 height 18
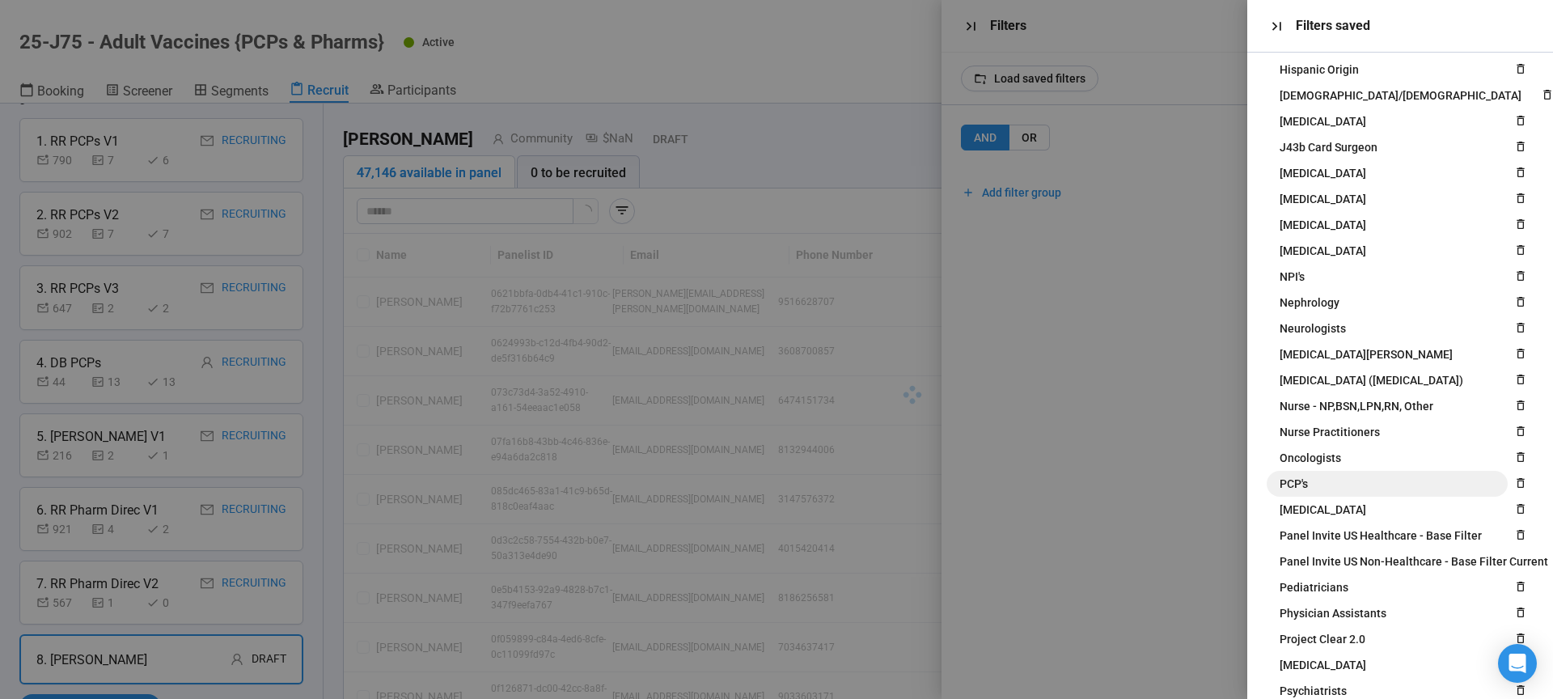
scroll to position [674, 0]
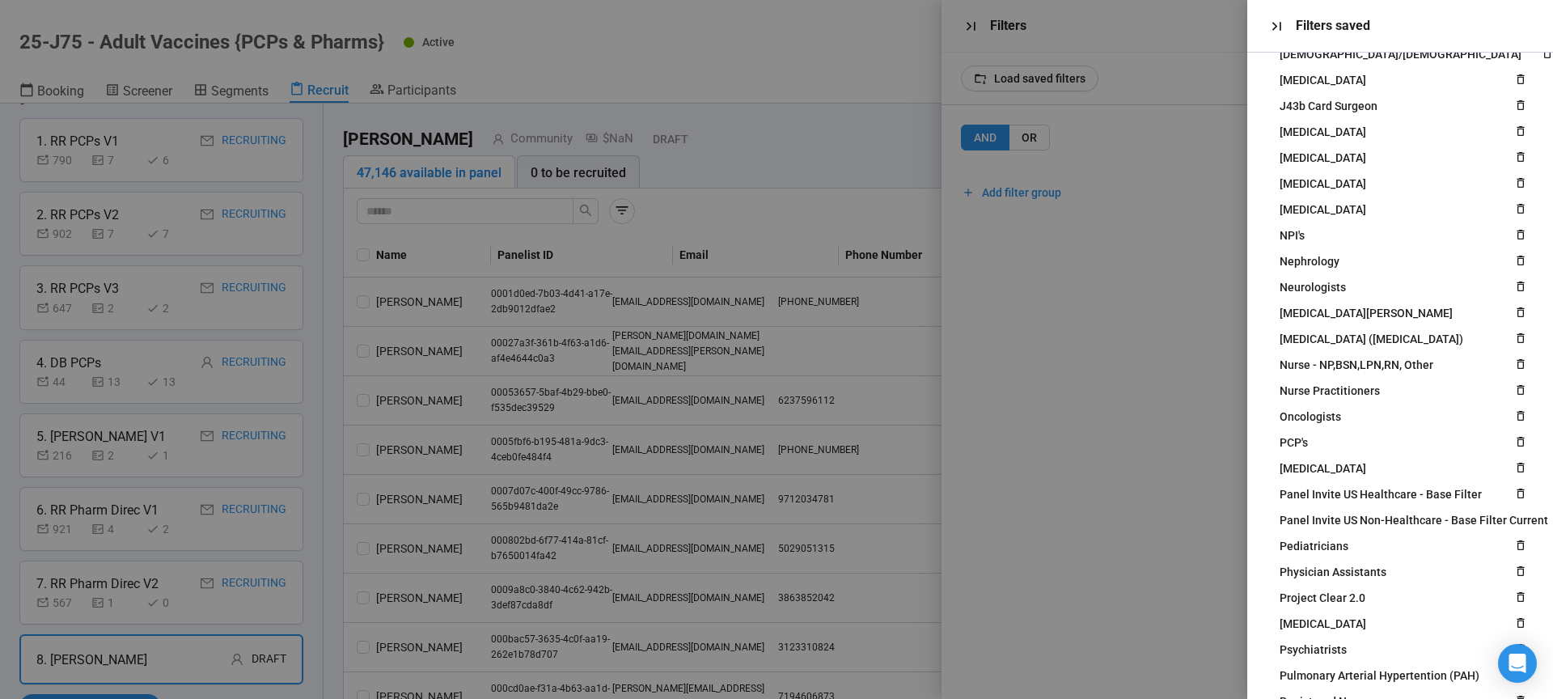
click at [1156, 271] on div at bounding box center [776, 349] width 1553 height 699
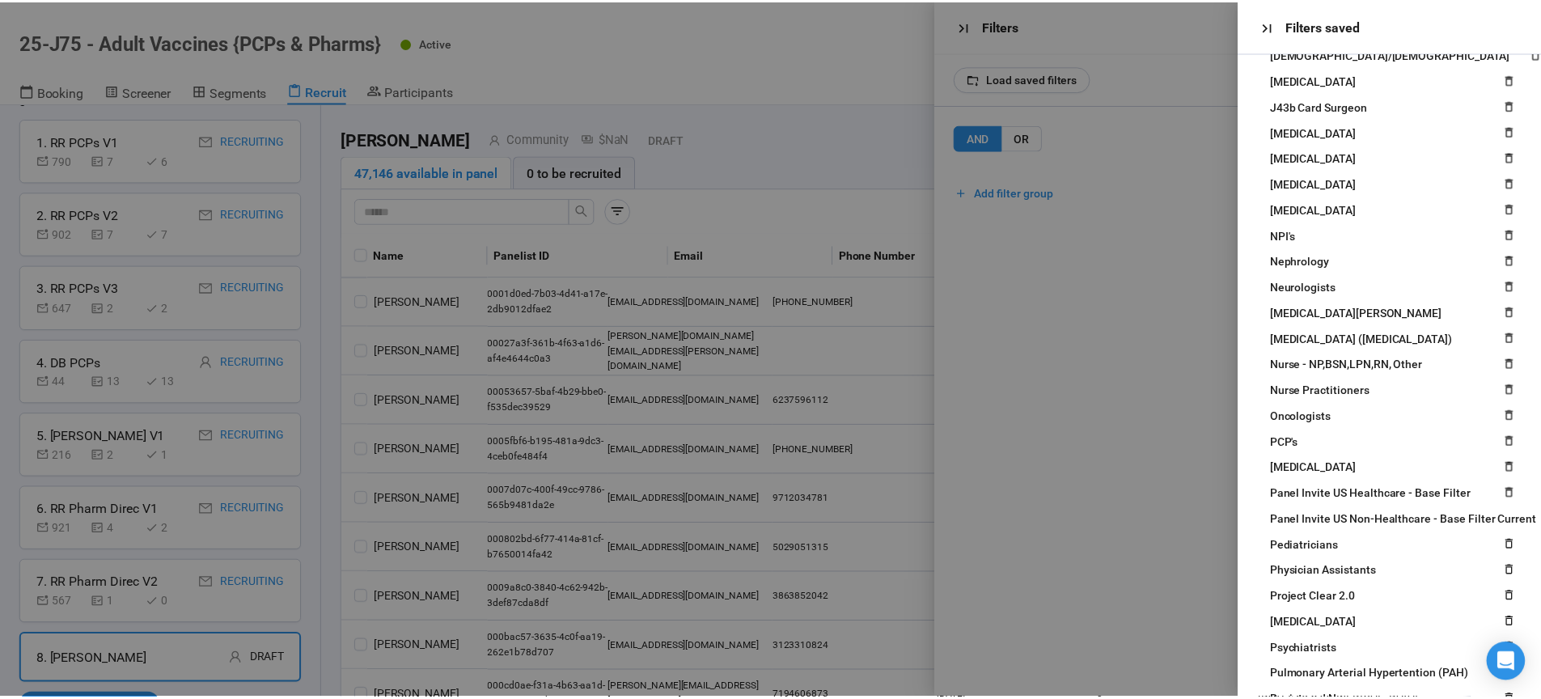
scroll to position [0, 0]
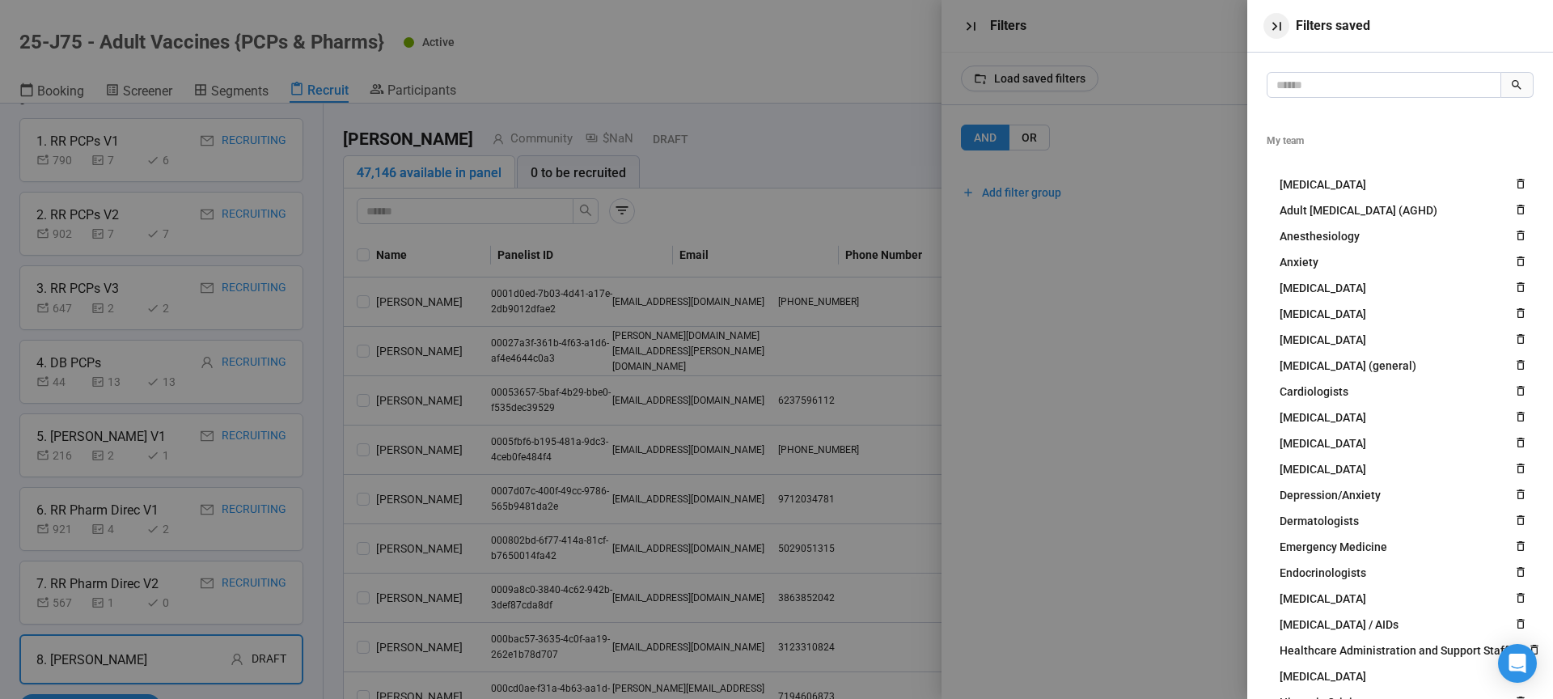
click at [1274, 28] on icon "button" at bounding box center [1275, 26] width 9 height 9
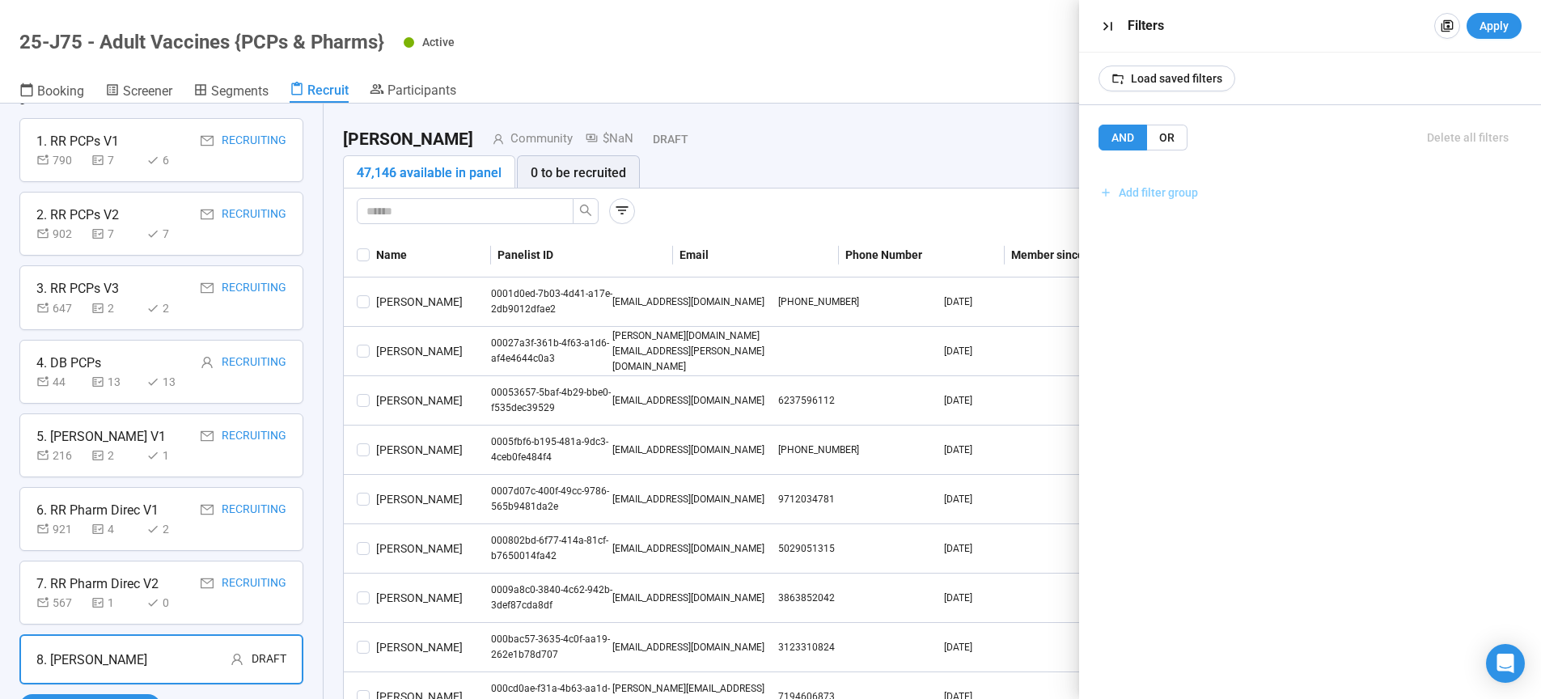
click at [1195, 195] on span "Add filter group" at bounding box center [1157, 193] width 79 height 18
click at [1146, 232] on span "Add filter" at bounding box center [1152, 228] width 47 height 18
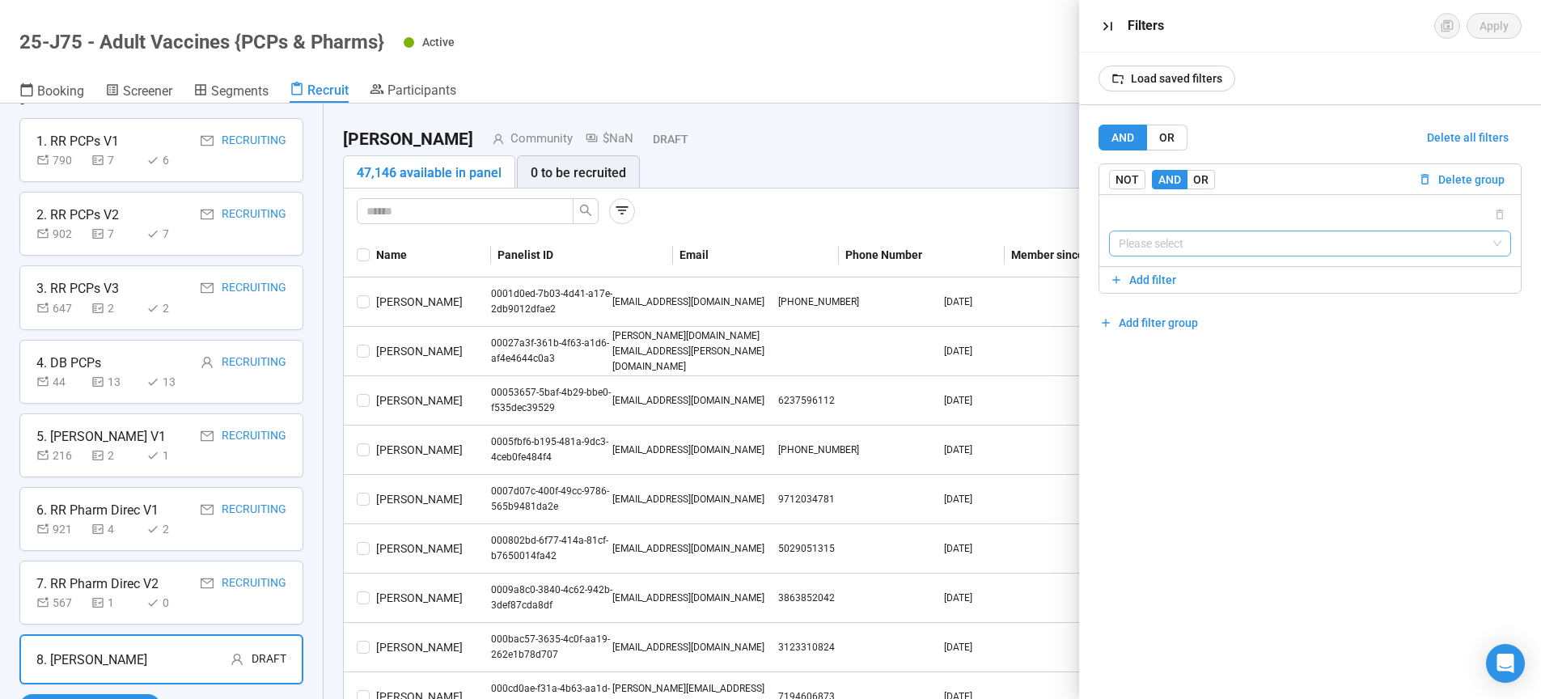
click at [1160, 247] on input "search" at bounding box center [1309, 243] width 383 height 24
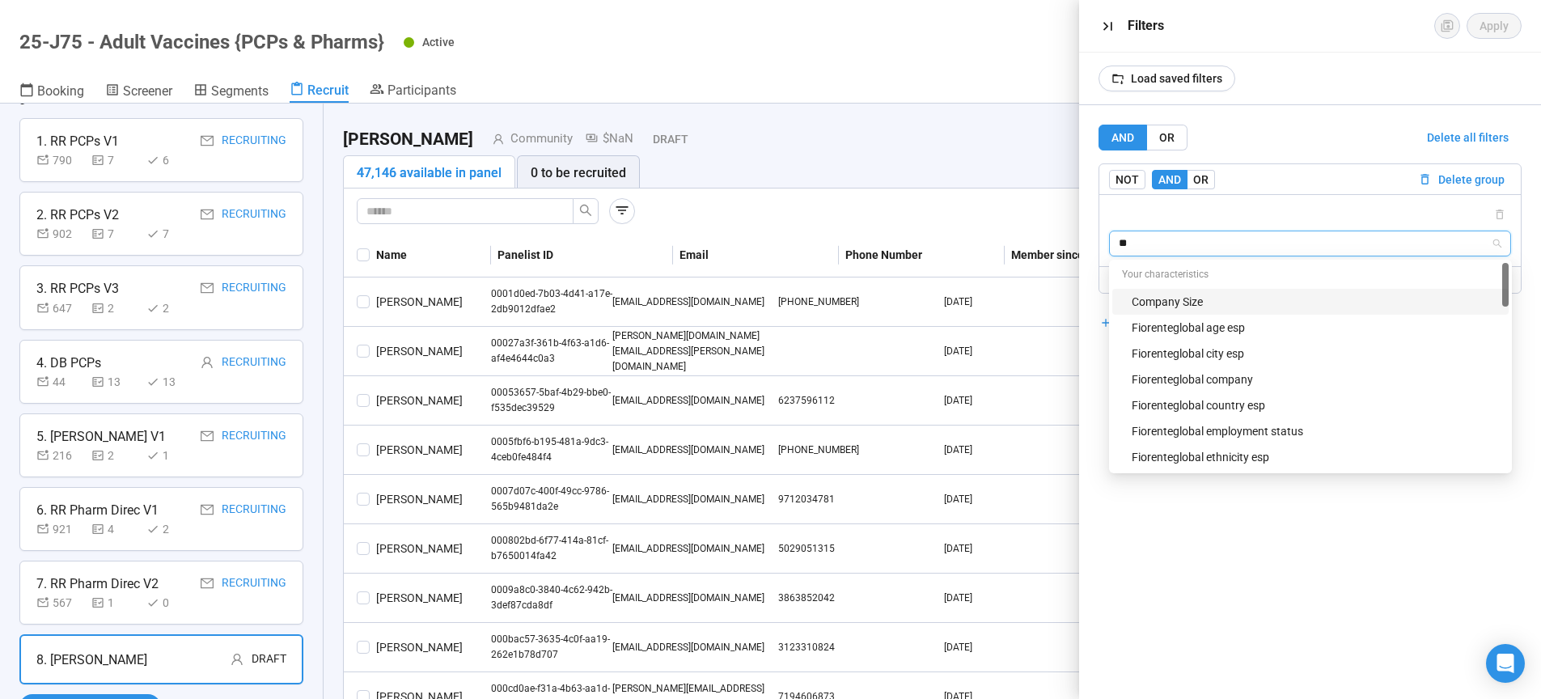
type input "***"
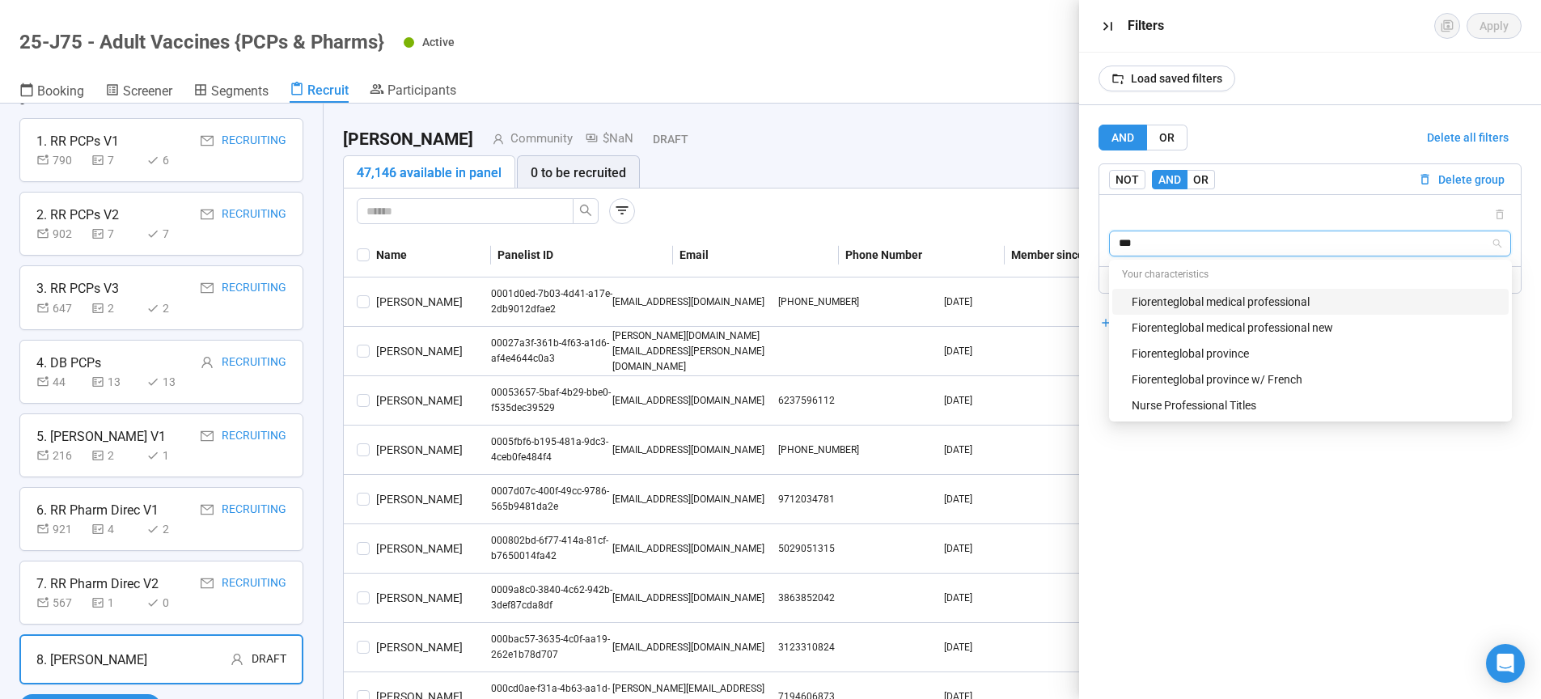
click at [1190, 307] on div "Fiorenteglobal medical professional" at bounding box center [1314, 302] width 367 height 18
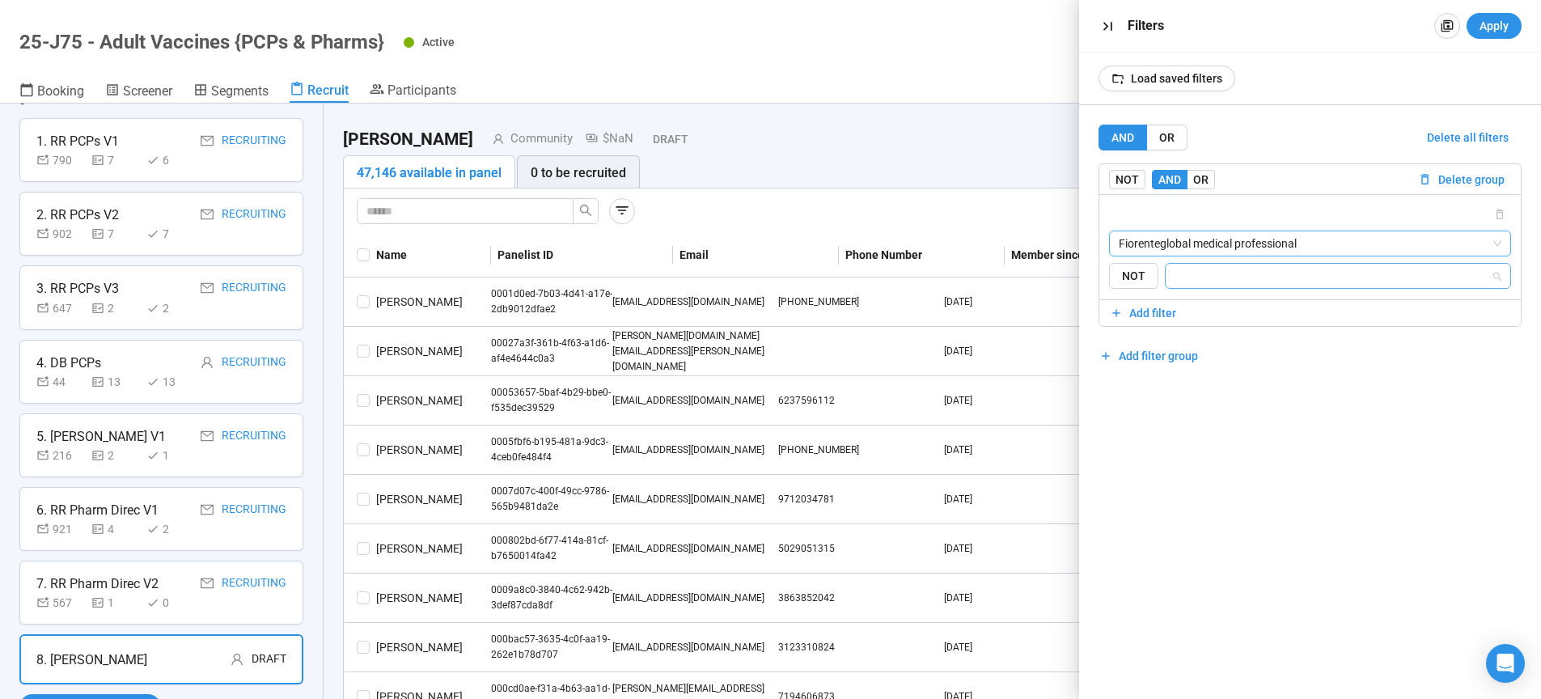
click at [1197, 277] on input "search" at bounding box center [1333, 275] width 316 height 19
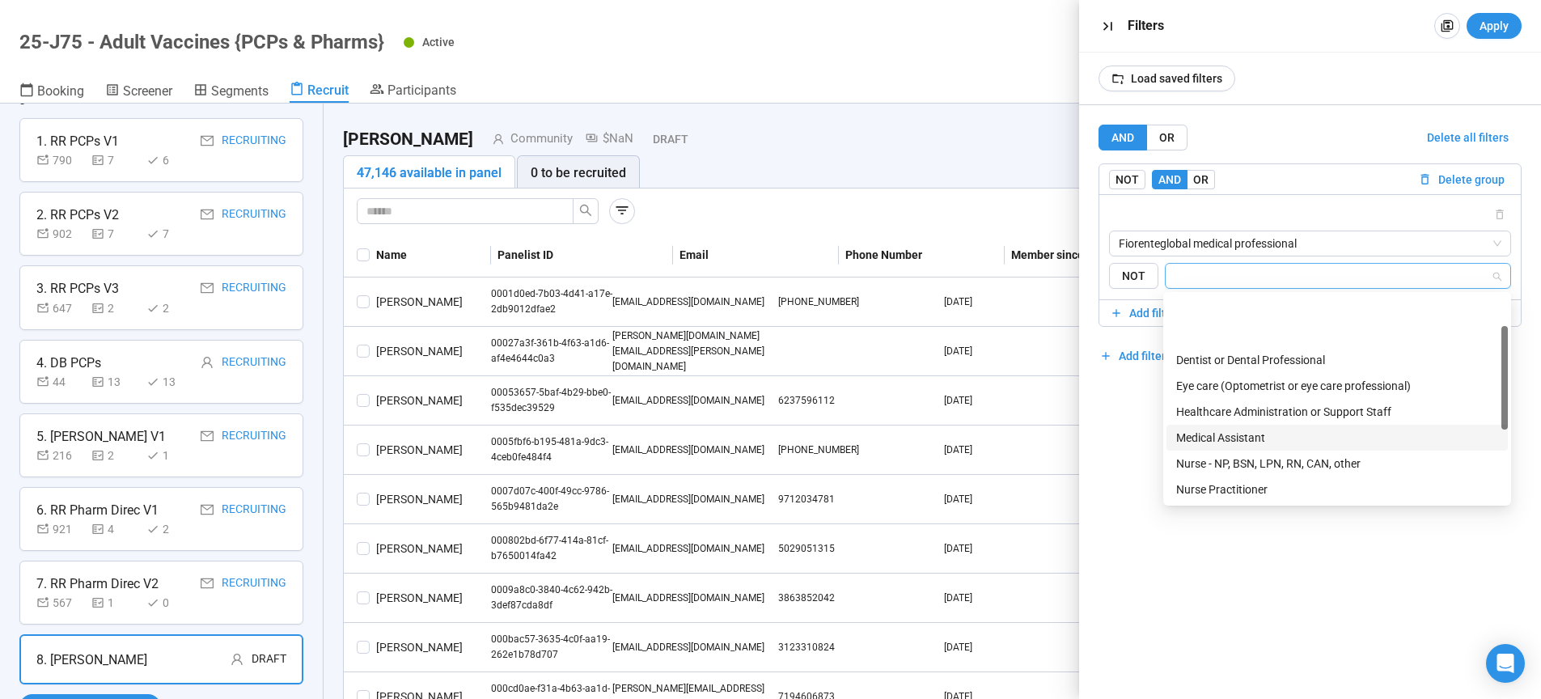
scroll to position [181, 0]
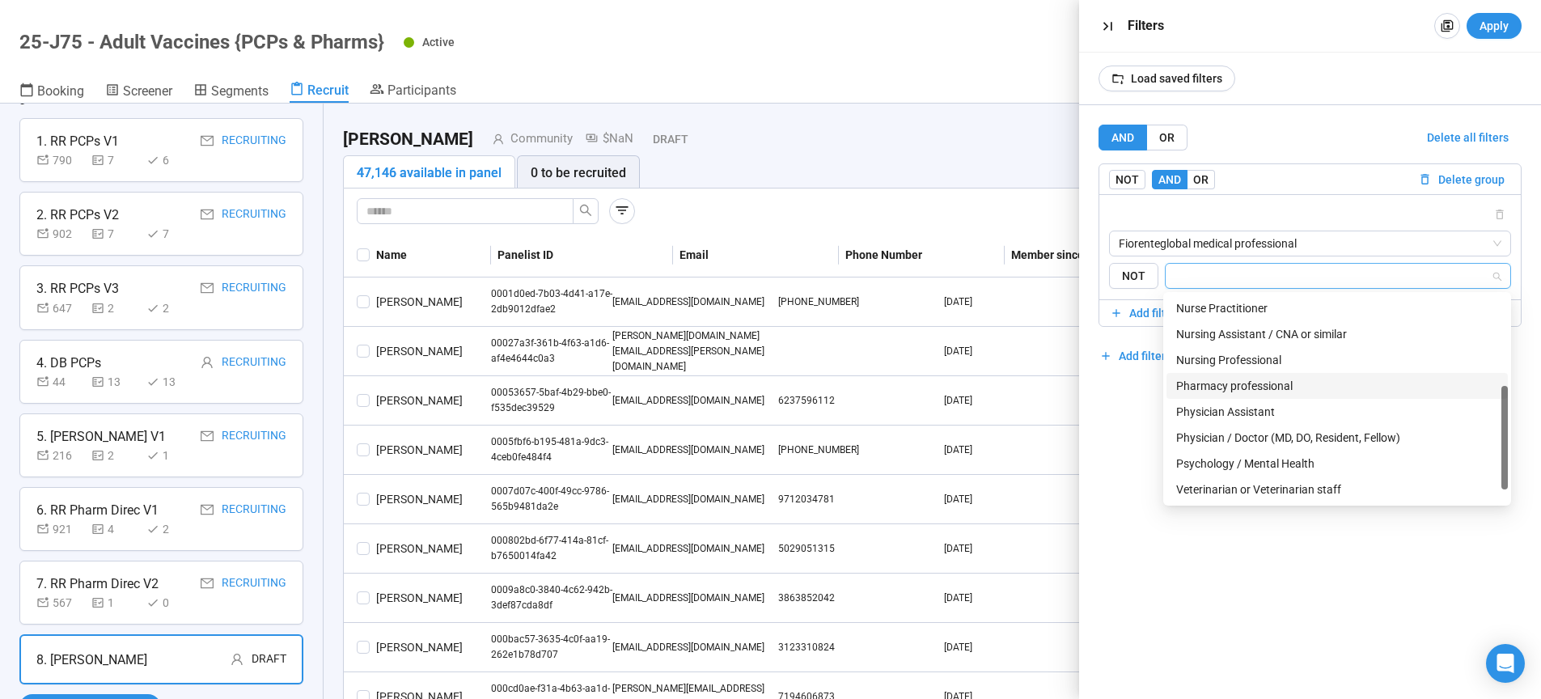
click at [1254, 389] on div "Pharmacy professional" at bounding box center [1337, 386] width 322 height 18
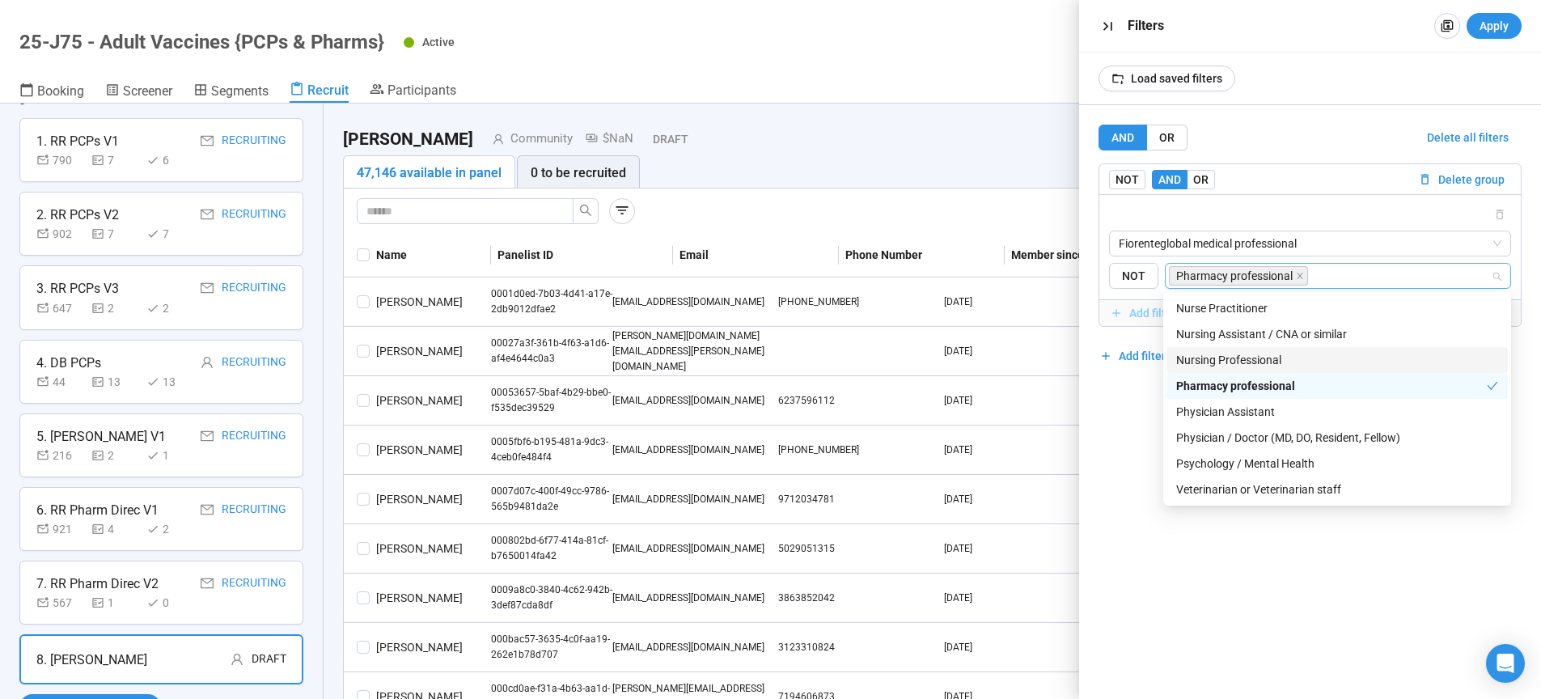
click at [1135, 314] on span "Add filter" at bounding box center [1152, 313] width 47 height 18
click at [1173, 364] on input "search" at bounding box center [1309, 365] width 383 height 24
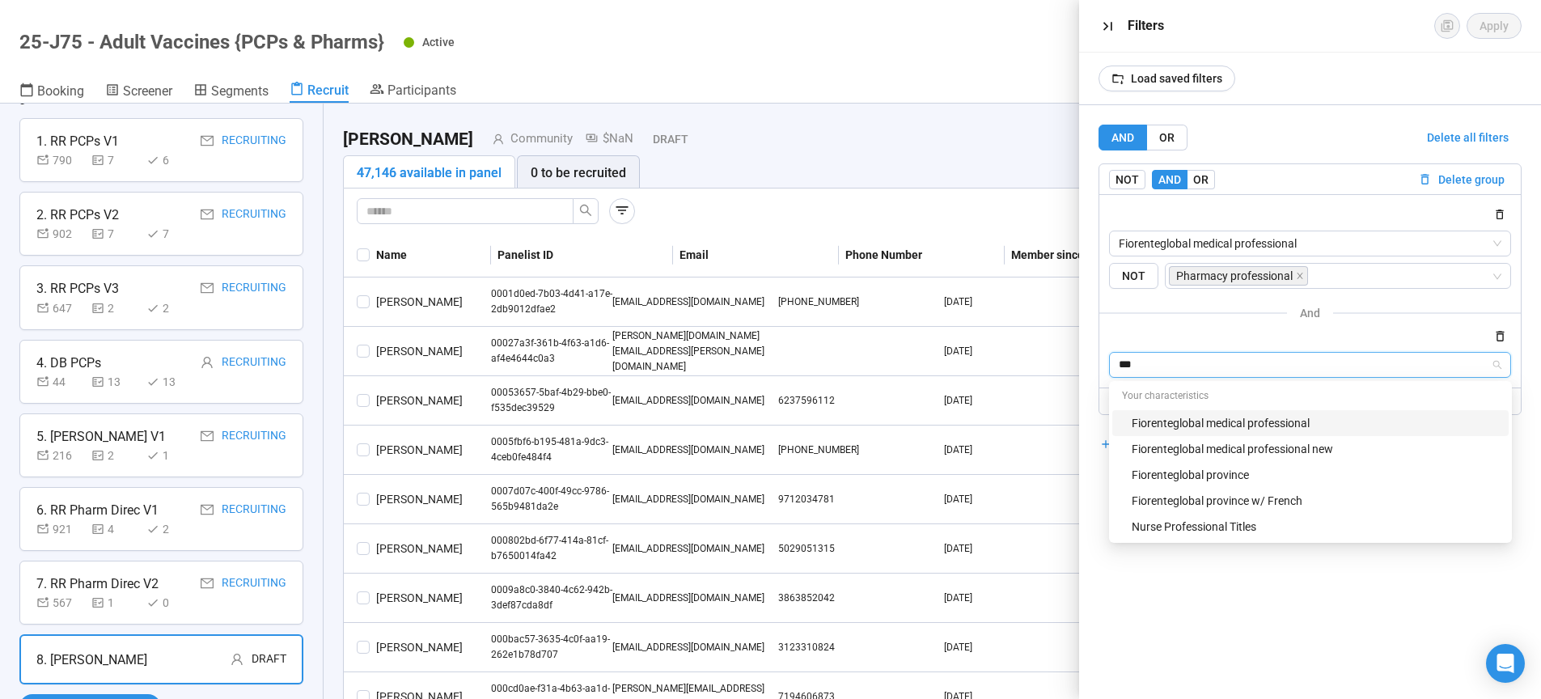
type input "****"
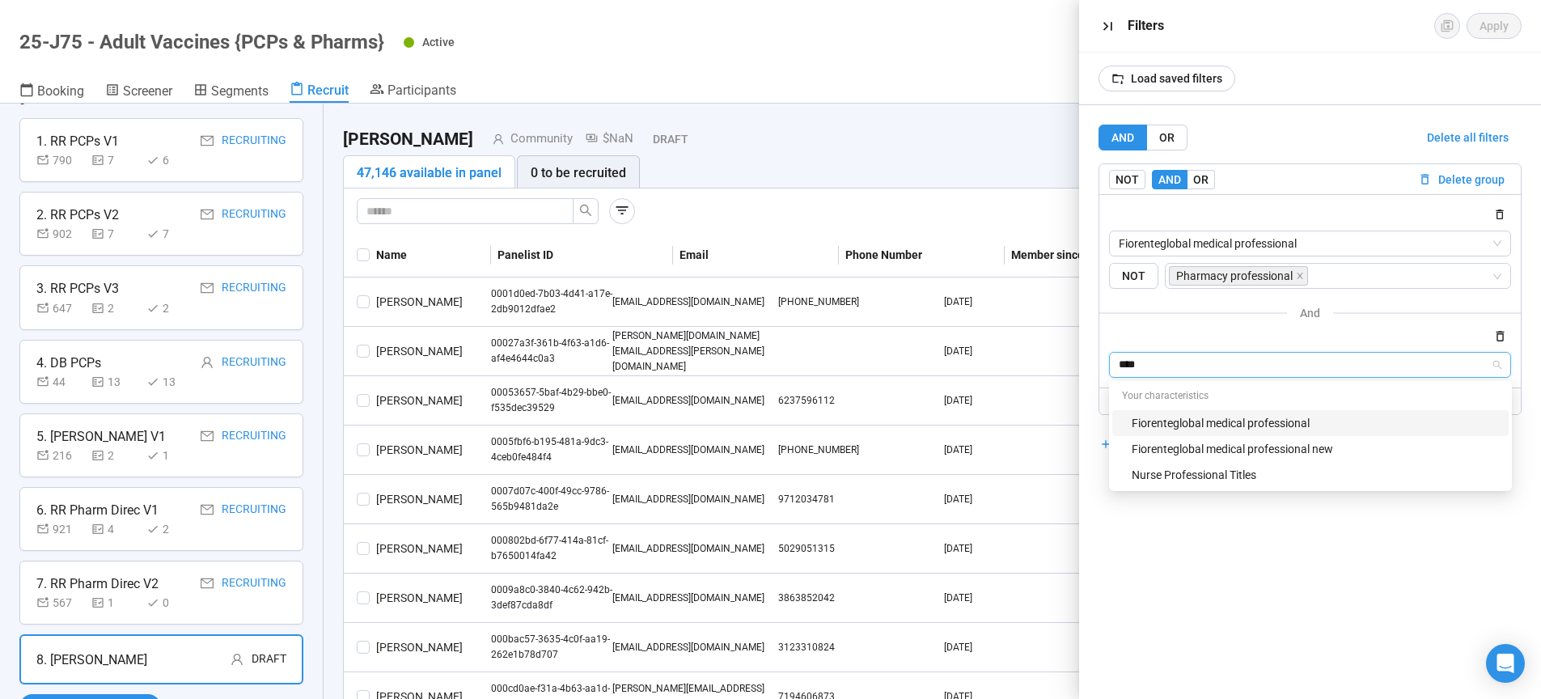
click at [1285, 455] on div "Fiorenteglobal medical professional new" at bounding box center [1314, 449] width 367 height 18
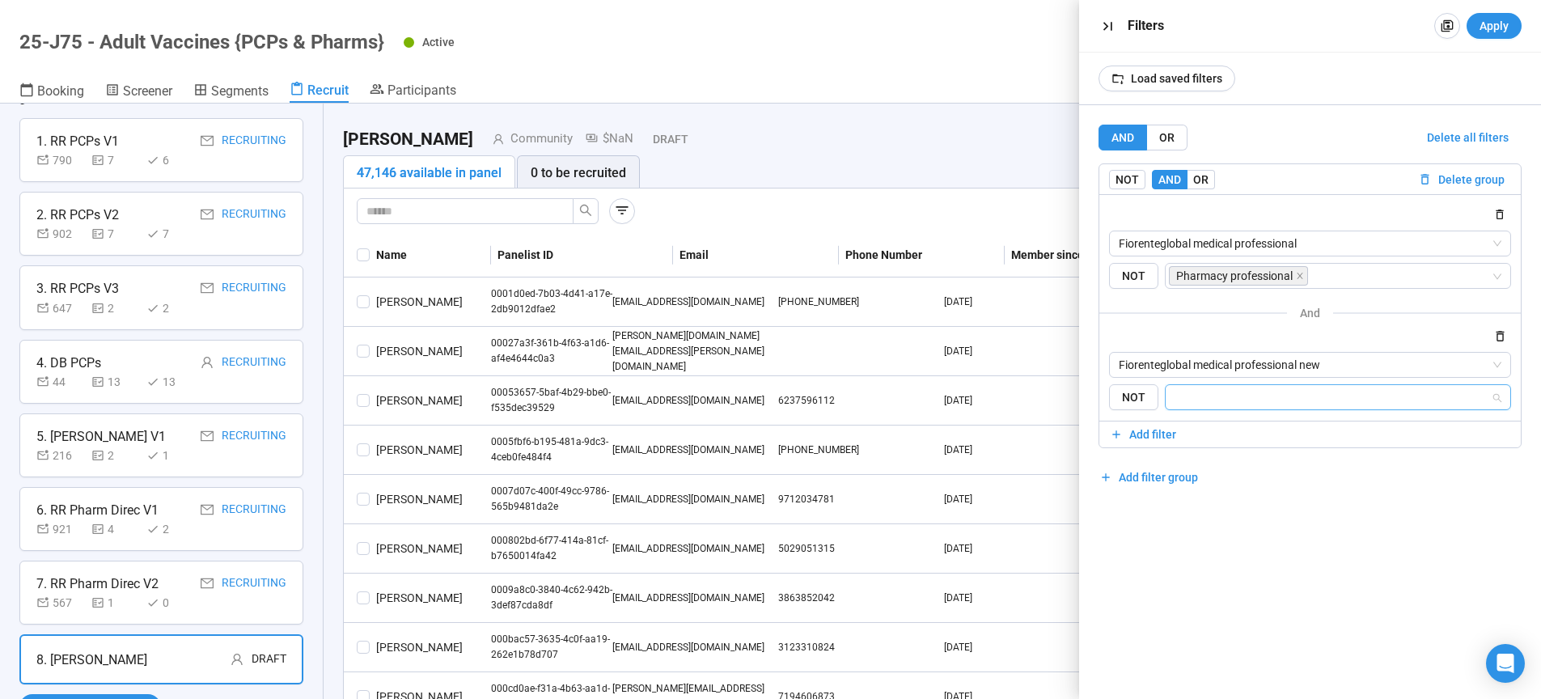
click at [1214, 403] on input "search" at bounding box center [1333, 396] width 316 height 19
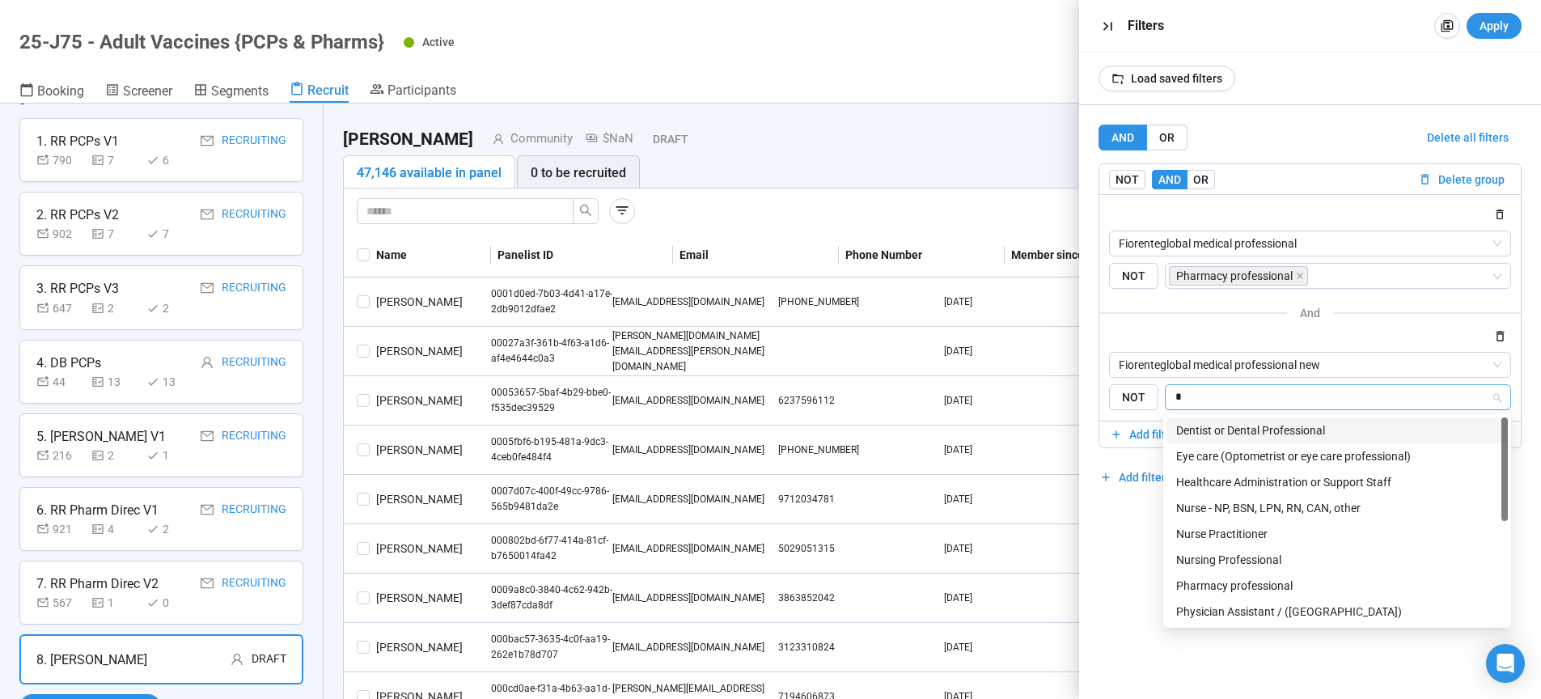
type input "**"
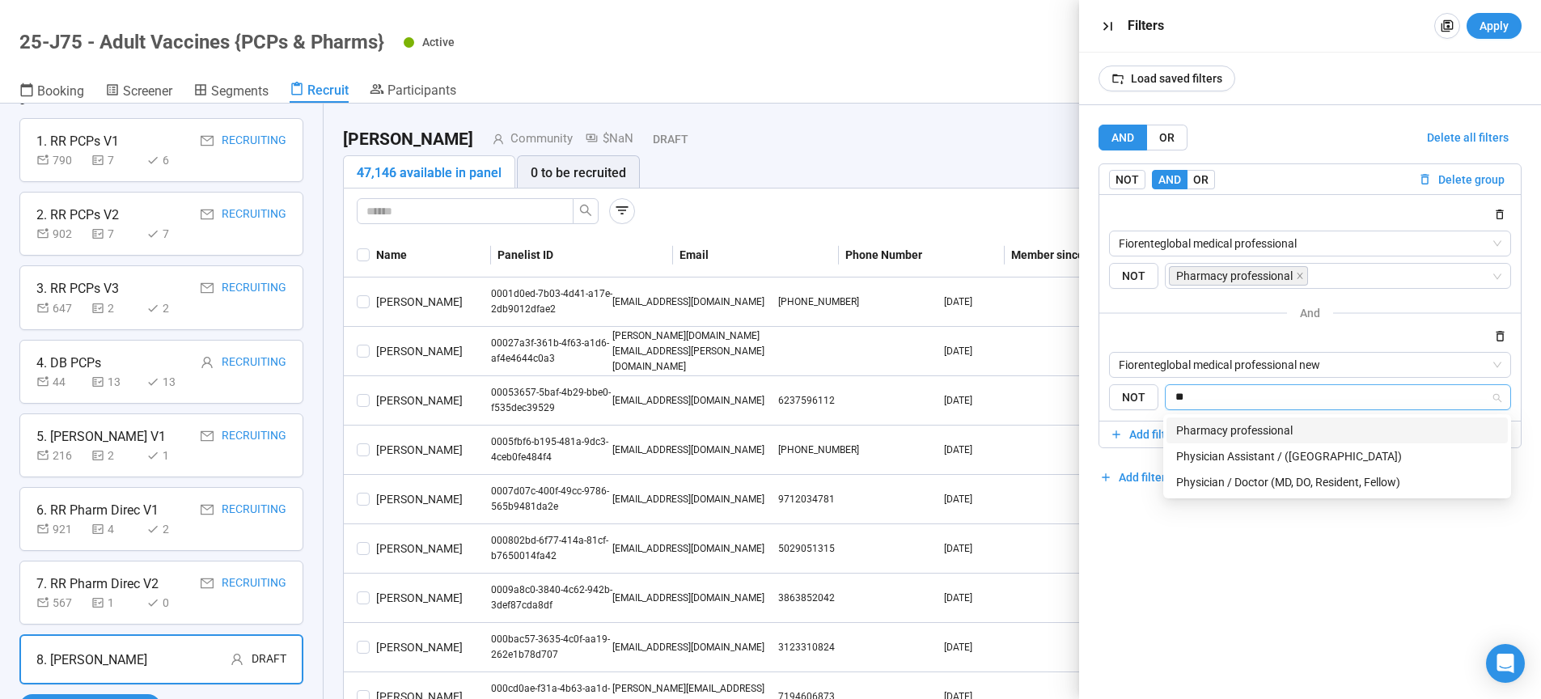
click at [1228, 429] on div "Pharmacy professional" at bounding box center [1337, 430] width 322 height 18
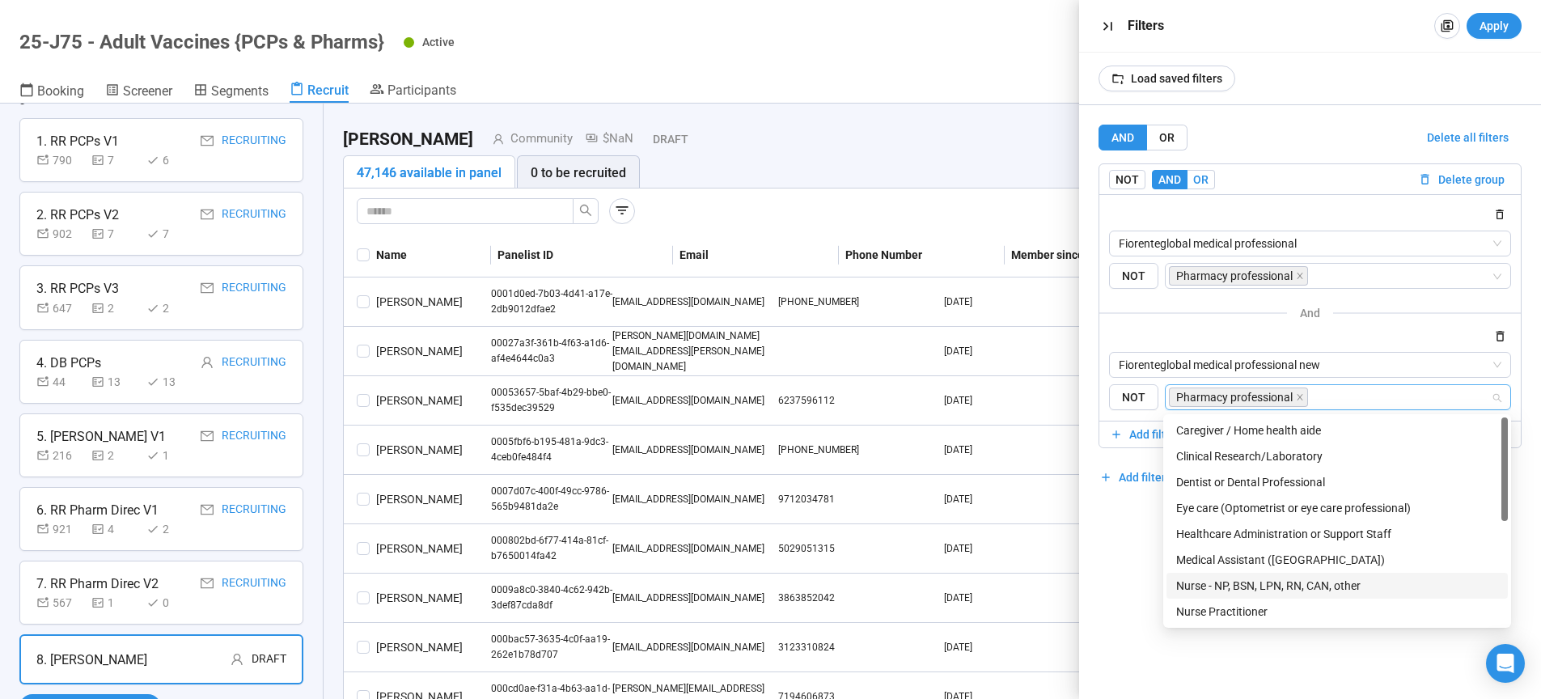
click at [1199, 182] on span "OR" at bounding box center [1200, 179] width 15 height 13
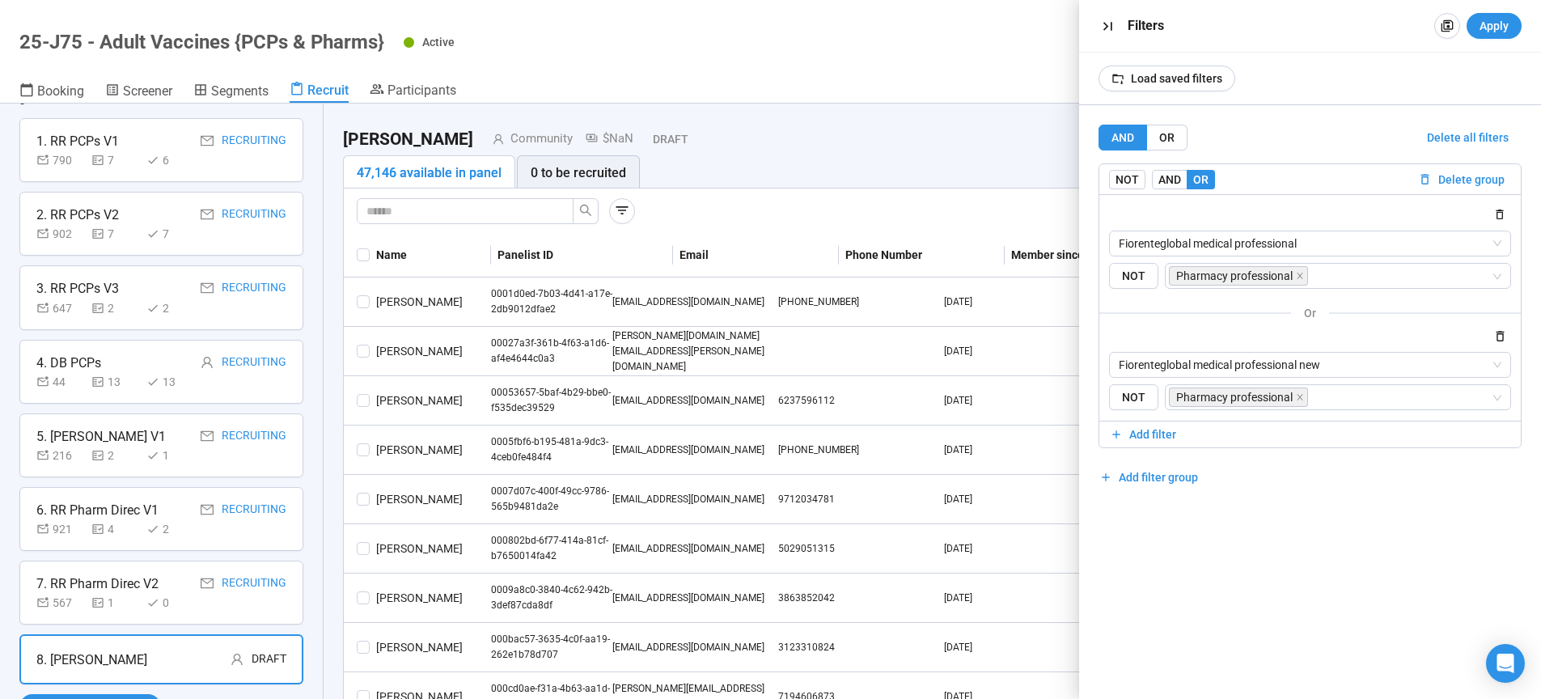
click at [1493, 25] on span "Apply" at bounding box center [1493, 26] width 29 height 18
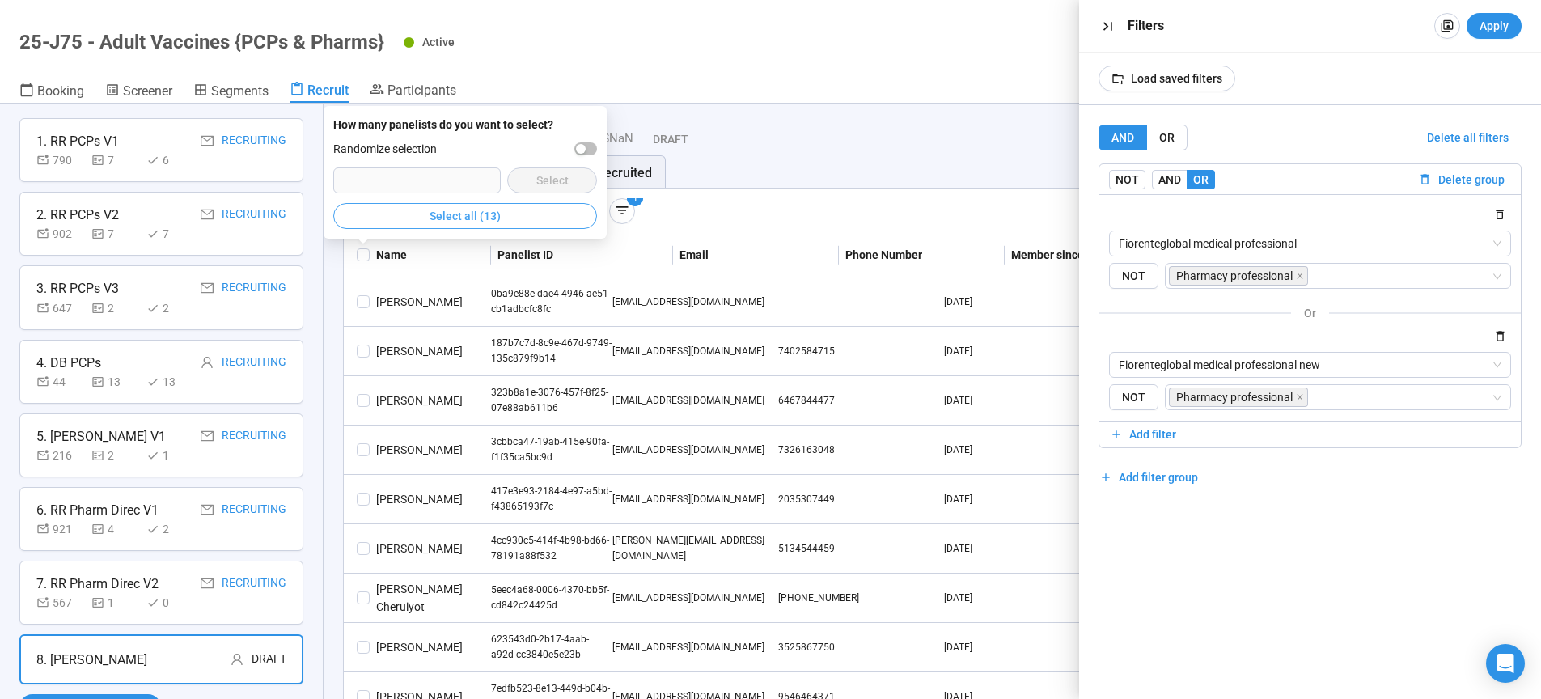
click at [415, 222] on button "Select all (13)" at bounding box center [465, 216] width 264 height 26
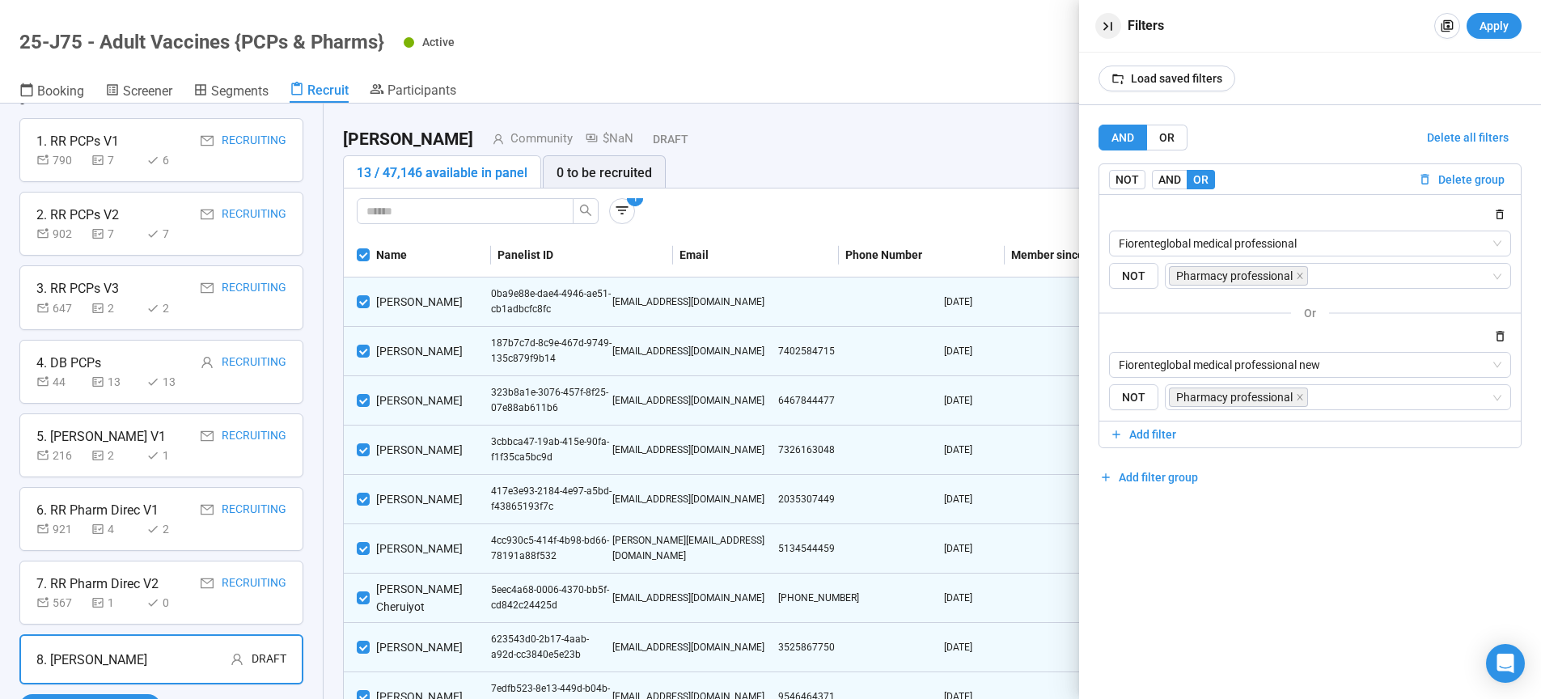
click at [1111, 28] on icon "button" at bounding box center [1107, 26] width 9 height 9
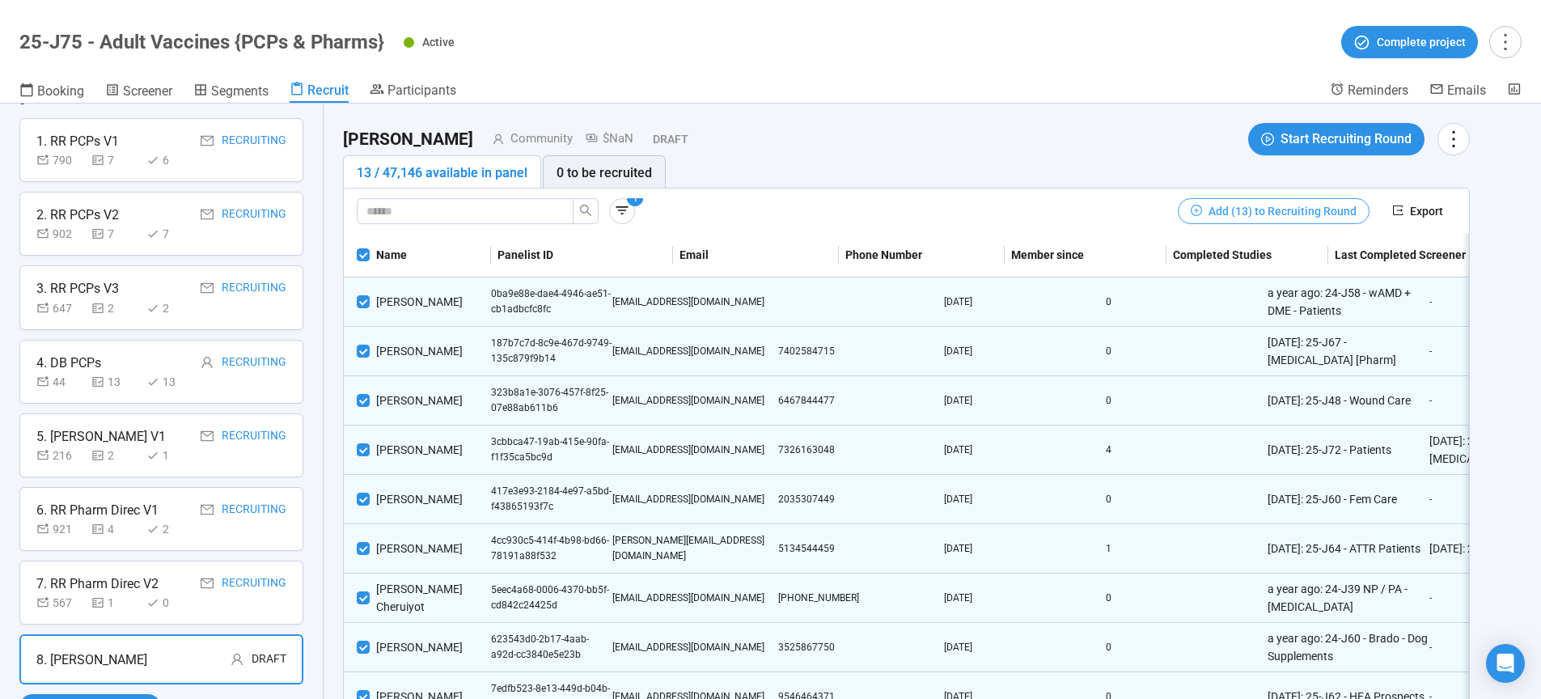
click at [1294, 211] on span "Add (13) to Recruiting Round" at bounding box center [1282, 211] width 148 height 18
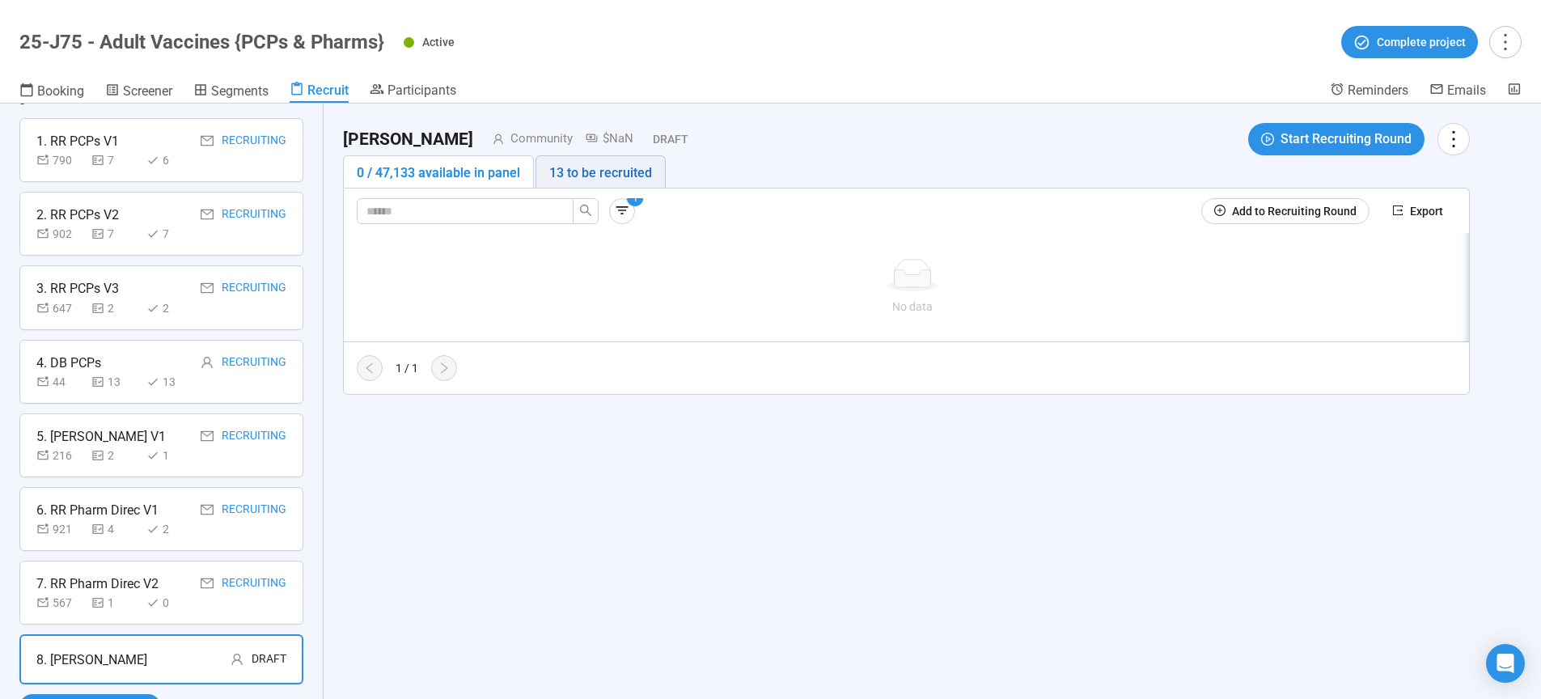
click at [620, 168] on div "13 to be recruited" at bounding box center [600, 173] width 103 height 20
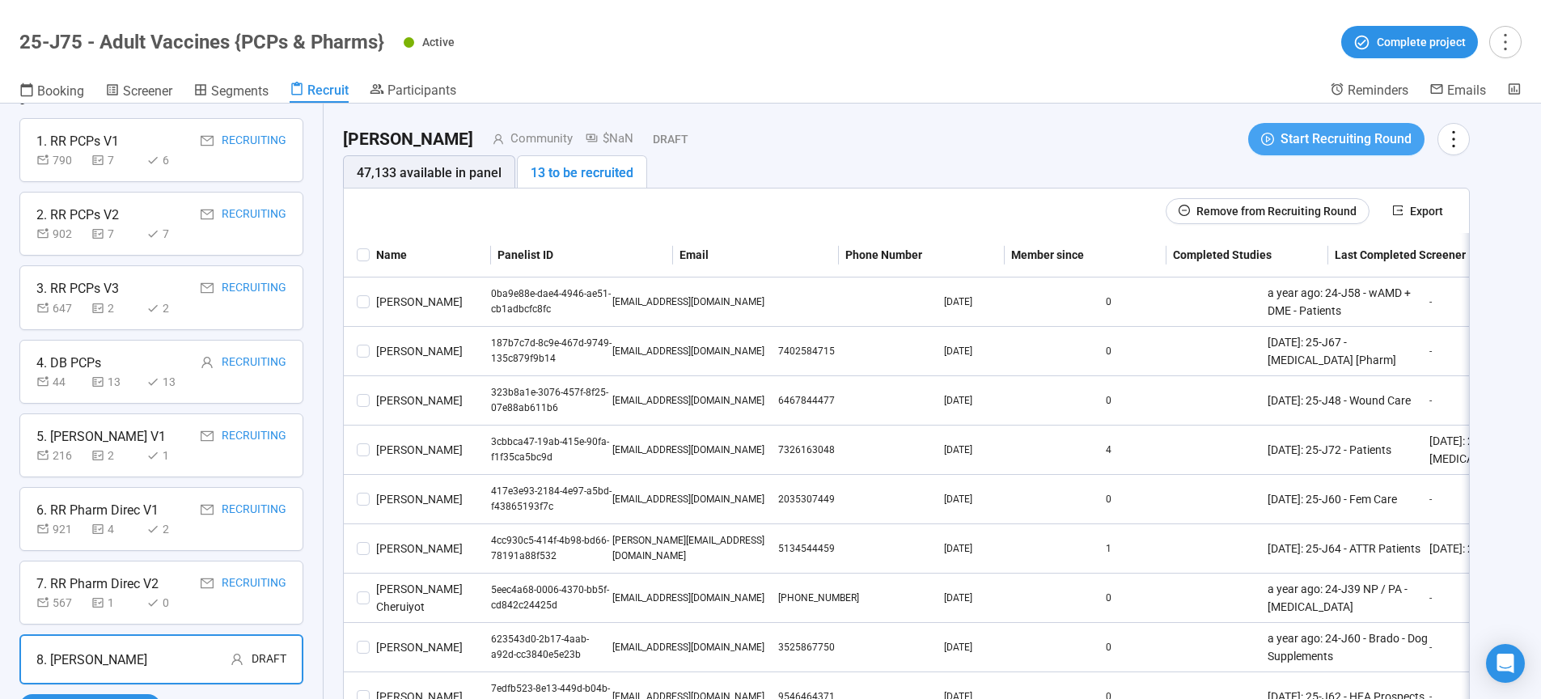
click at [1321, 139] on span "Start Recruiting Round" at bounding box center [1345, 139] width 131 height 20
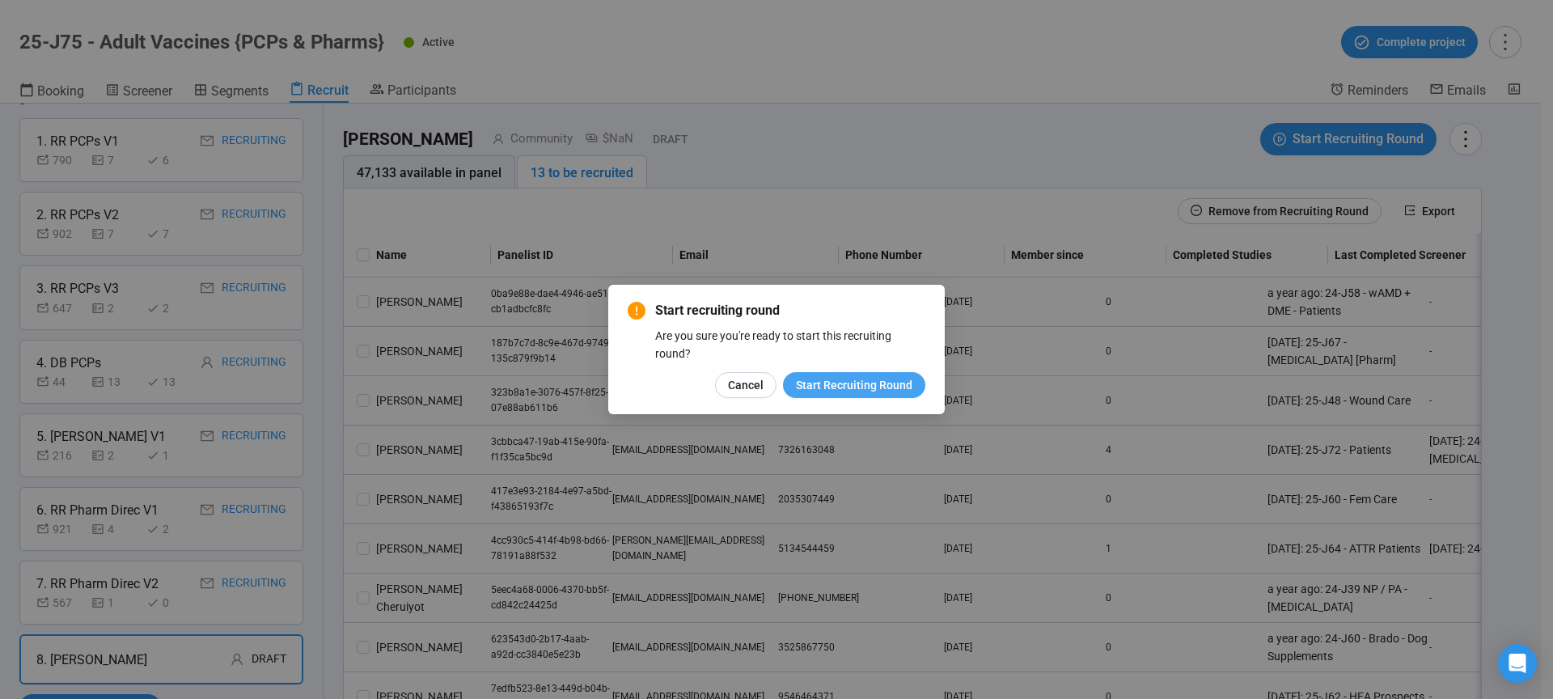
click at [879, 384] on span "Start Recruiting Round" at bounding box center [854, 385] width 116 height 18
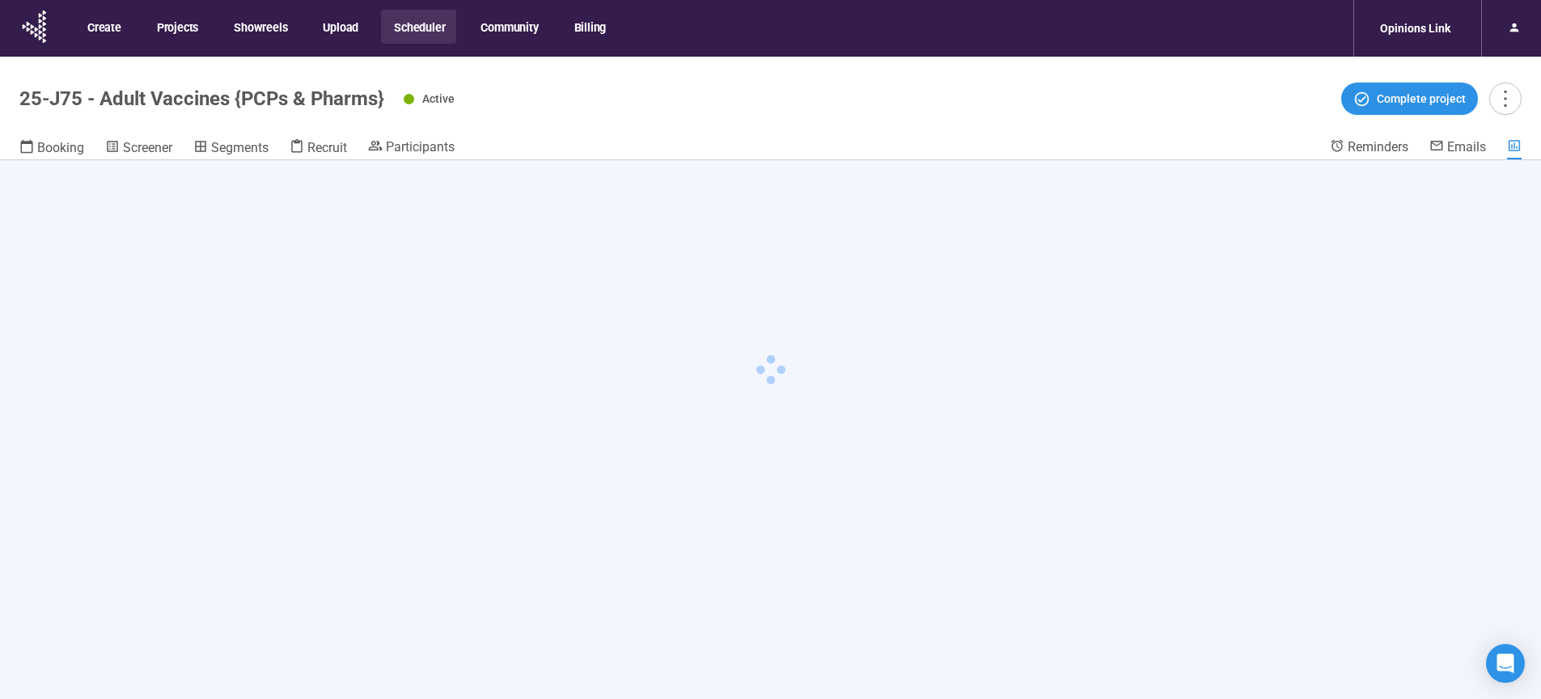
click at [408, 28] on button "Scheduler" at bounding box center [418, 27] width 75 height 34
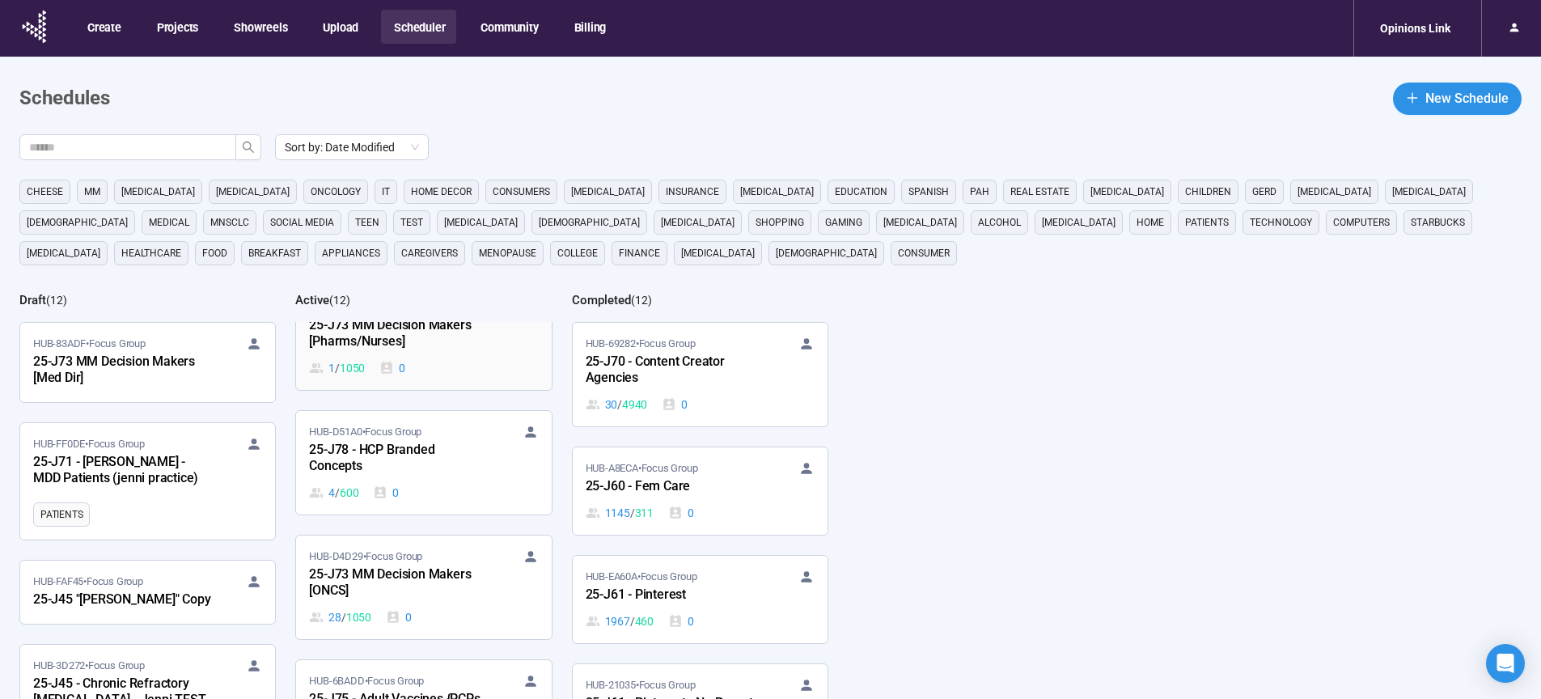
scroll to position [165, 0]
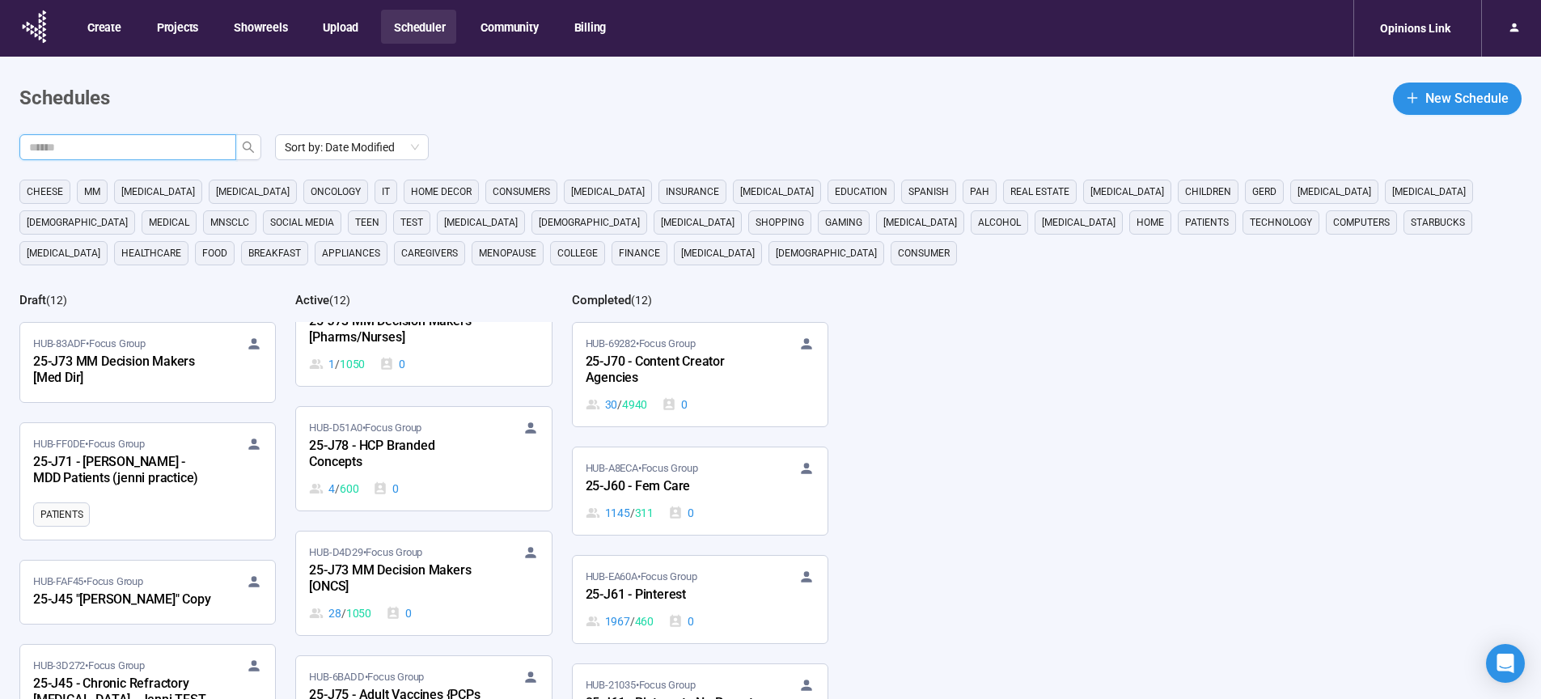
click at [155, 140] on input "text" at bounding box center [121, 147] width 184 height 18
type input "***"
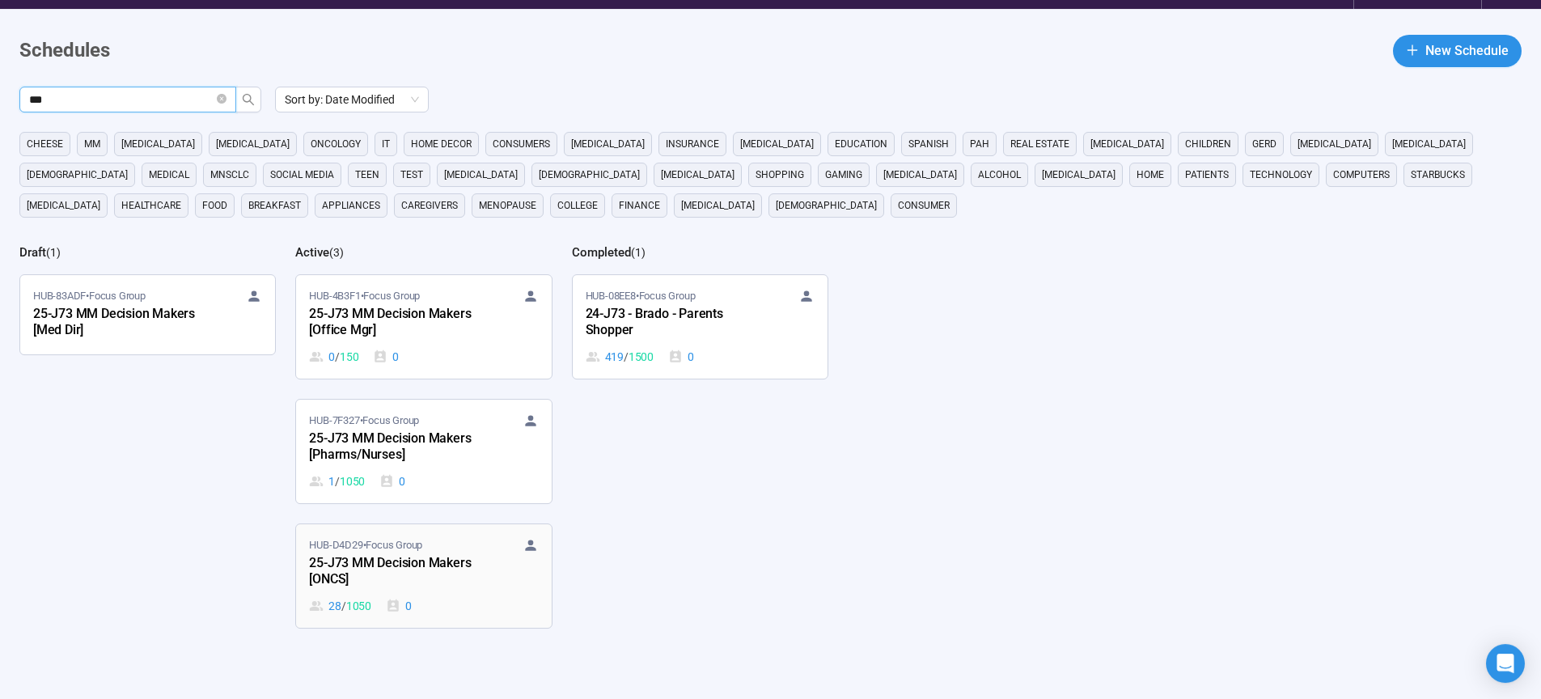
scroll to position [134, 0]
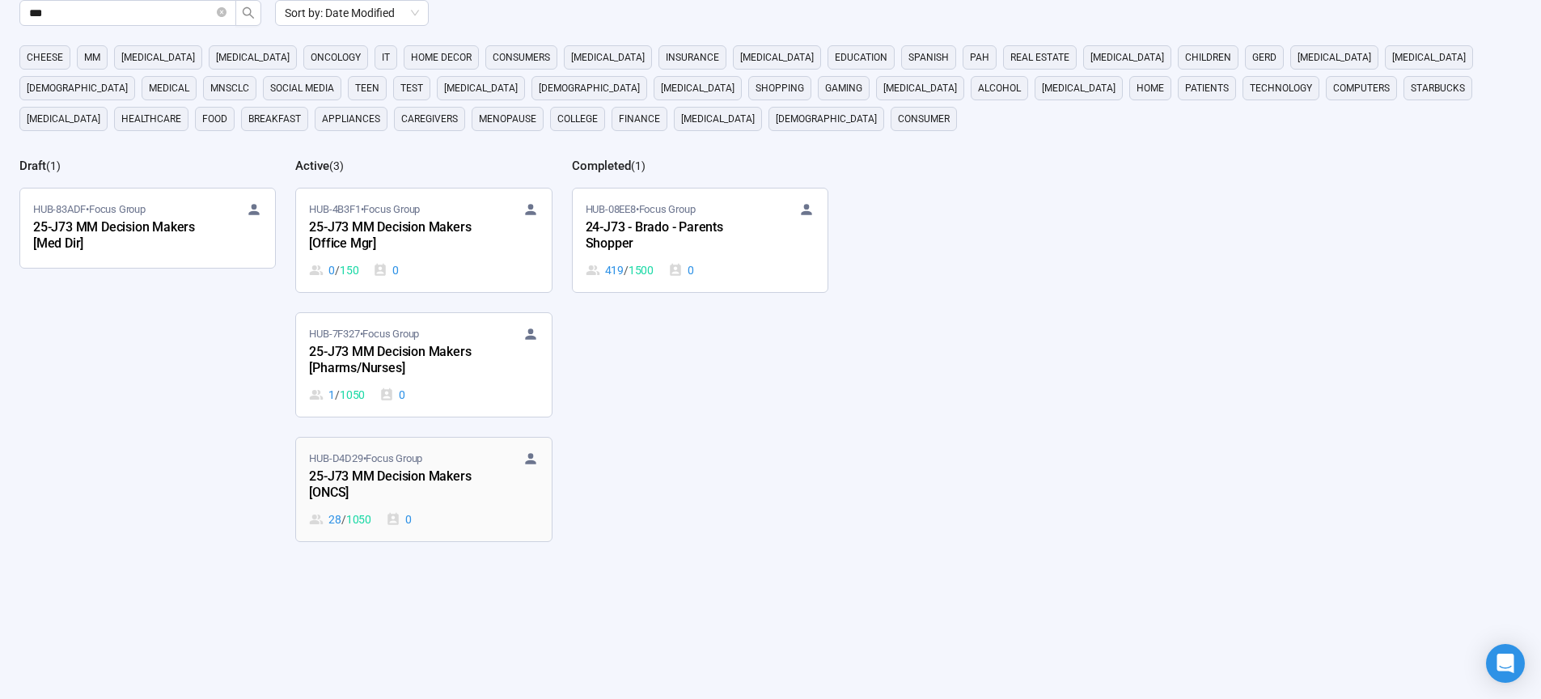
click at [339, 484] on div "25-J73 MM Decision Makers [ONCS]" at bounding box center [398, 485] width 178 height 37
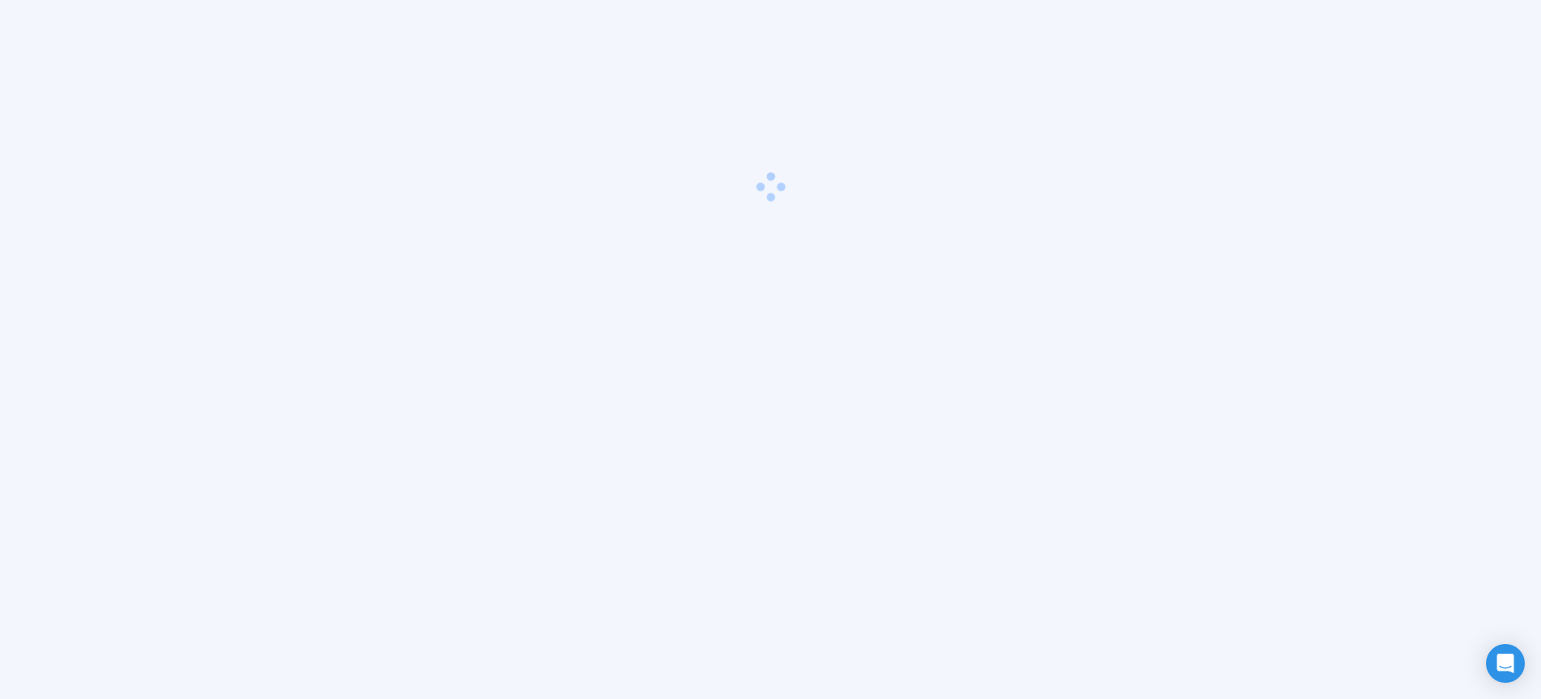
scroll to position [57, 0]
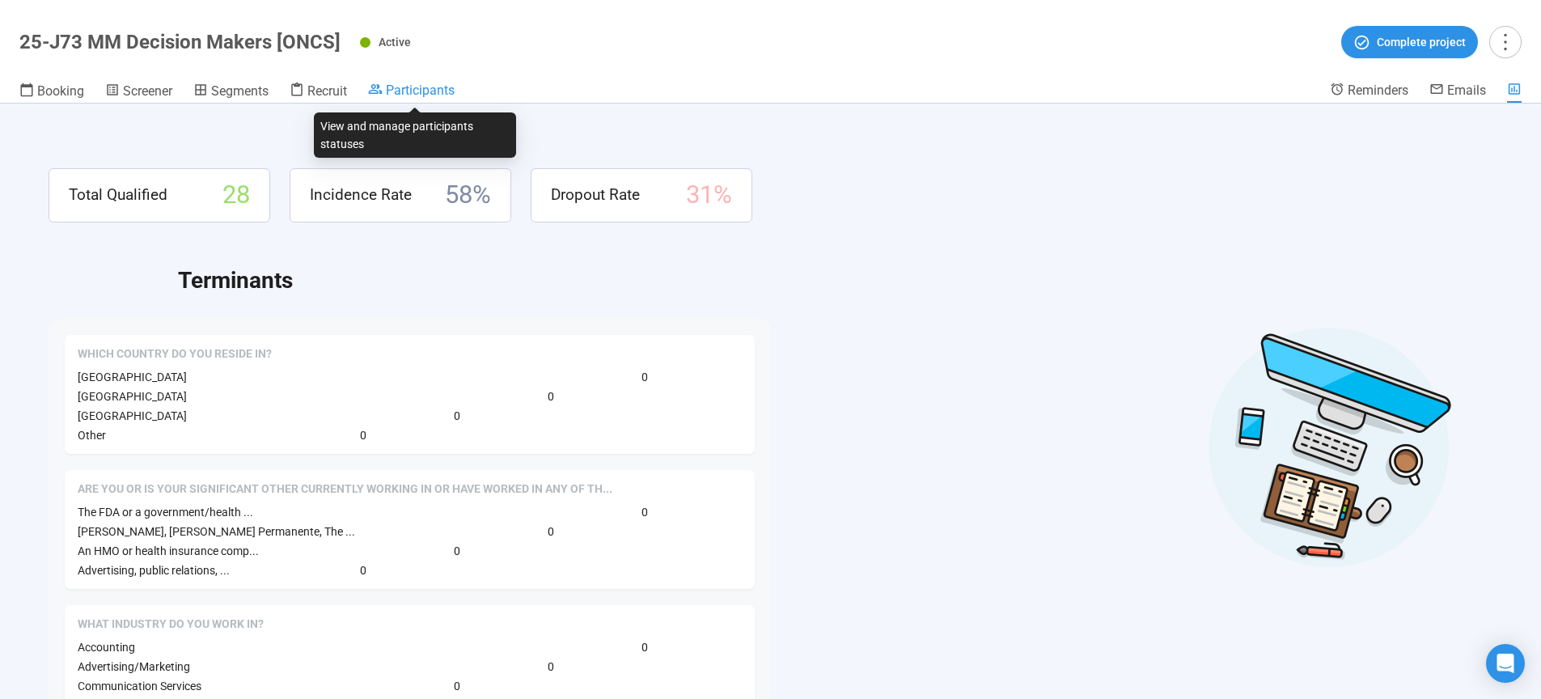
click at [421, 91] on span "Participants" at bounding box center [420, 89] width 69 height 15
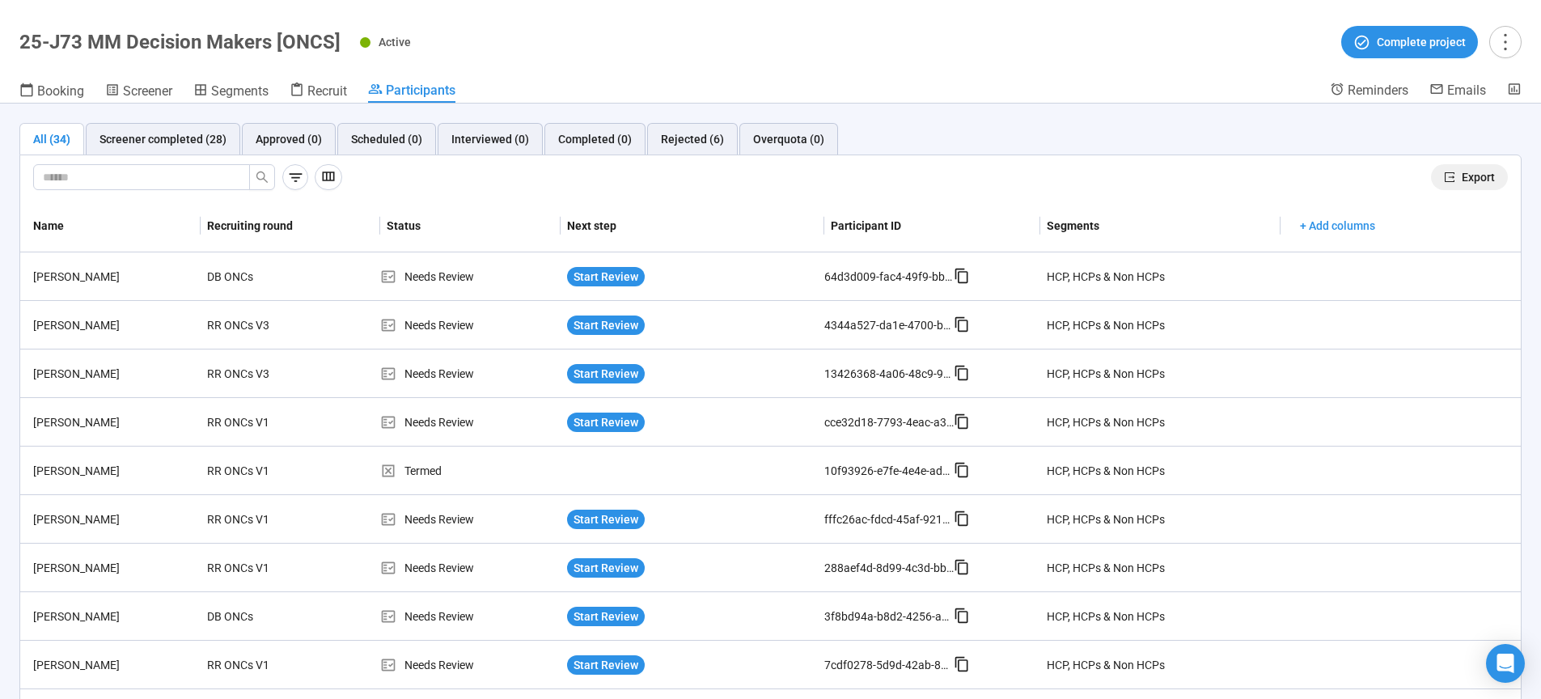
click at [1469, 183] on span "Export" at bounding box center [1477, 177] width 33 height 18
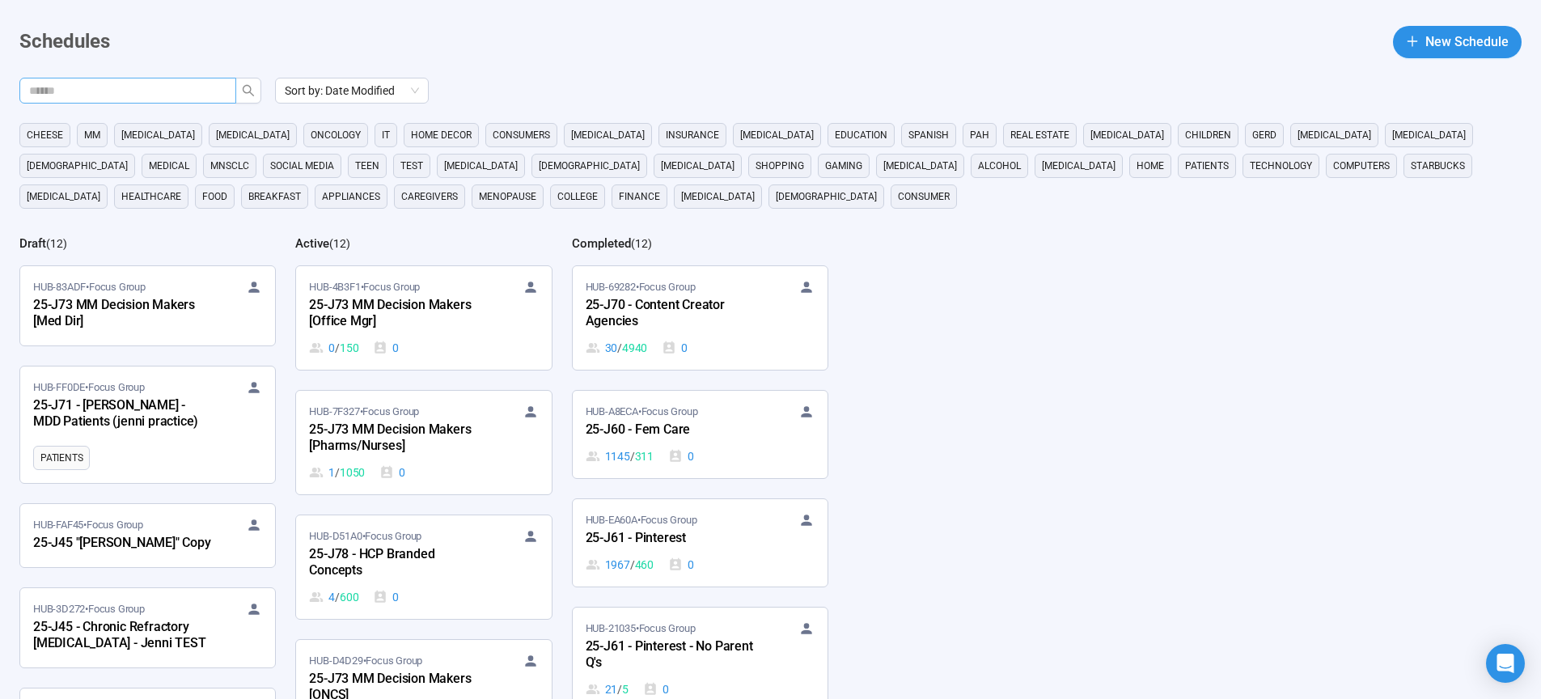
click at [175, 94] on input "text" at bounding box center [121, 91] width 184 height 18
type input "**"
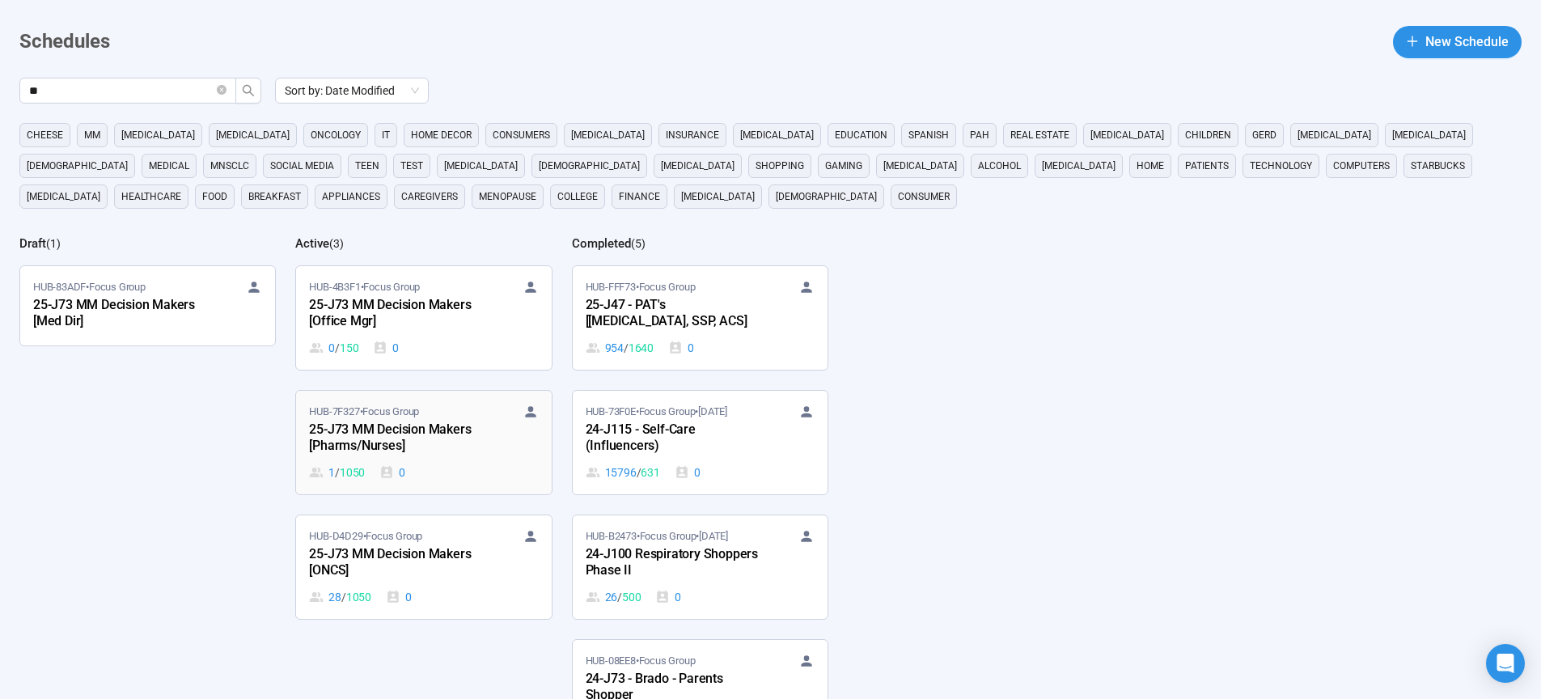
click at [382, 437] on div "25-J73 MM Decision Makers [Pharms/Nurses]" at bounding box center [398, 438] width 178 height 37
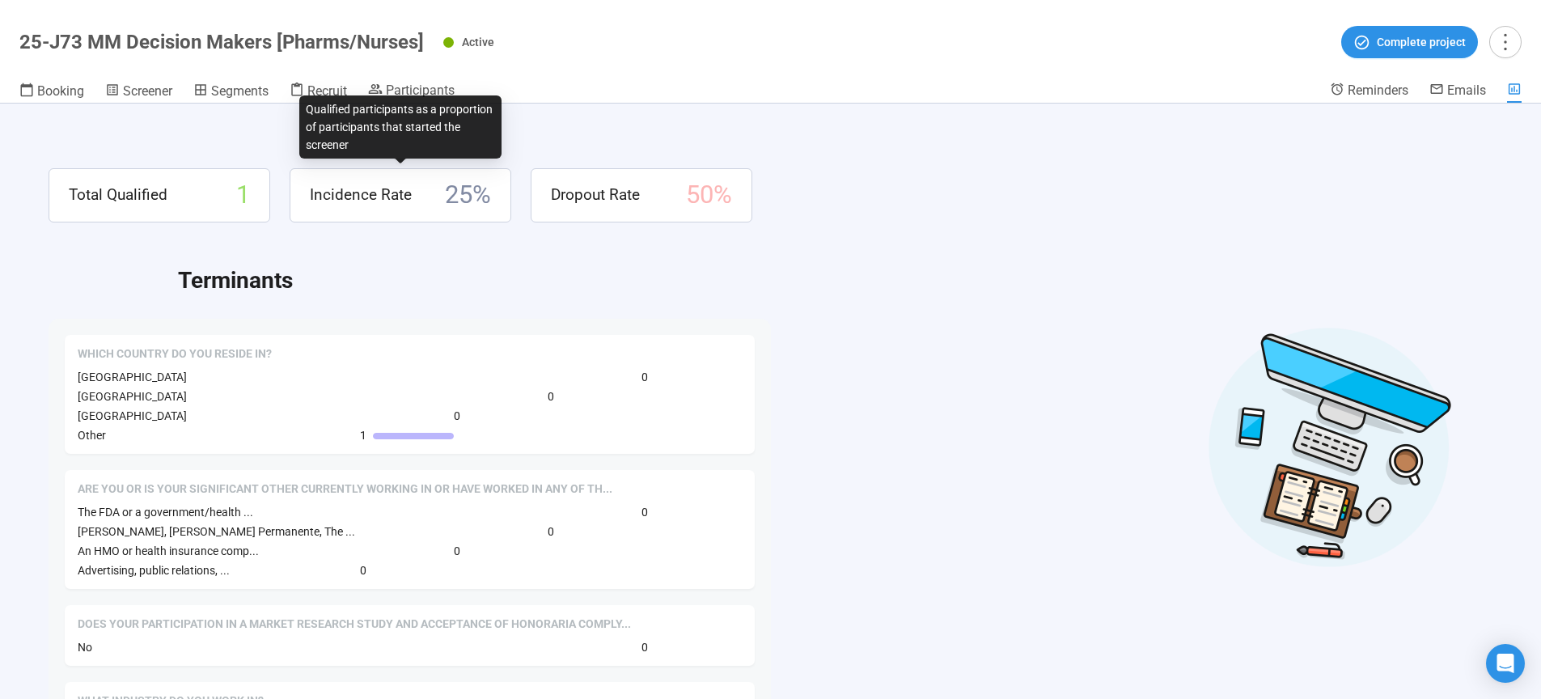
click at [430, 95] on div "Qualified participants as a proportion of participants that started the screener" at bounding box center [400, 126] width 202 height 63
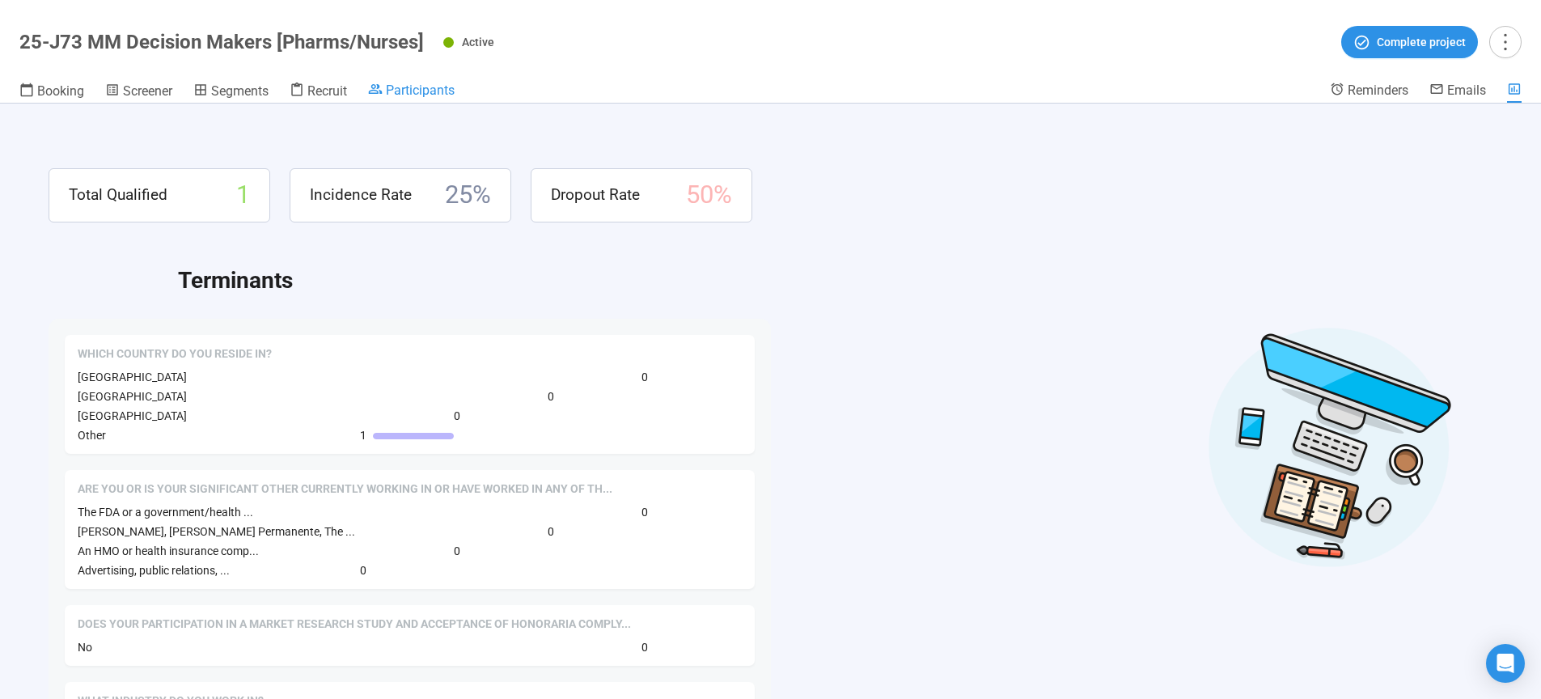
click at [433, 91] on span "Participants" at bounding box center [420, 89] width 69 height 15
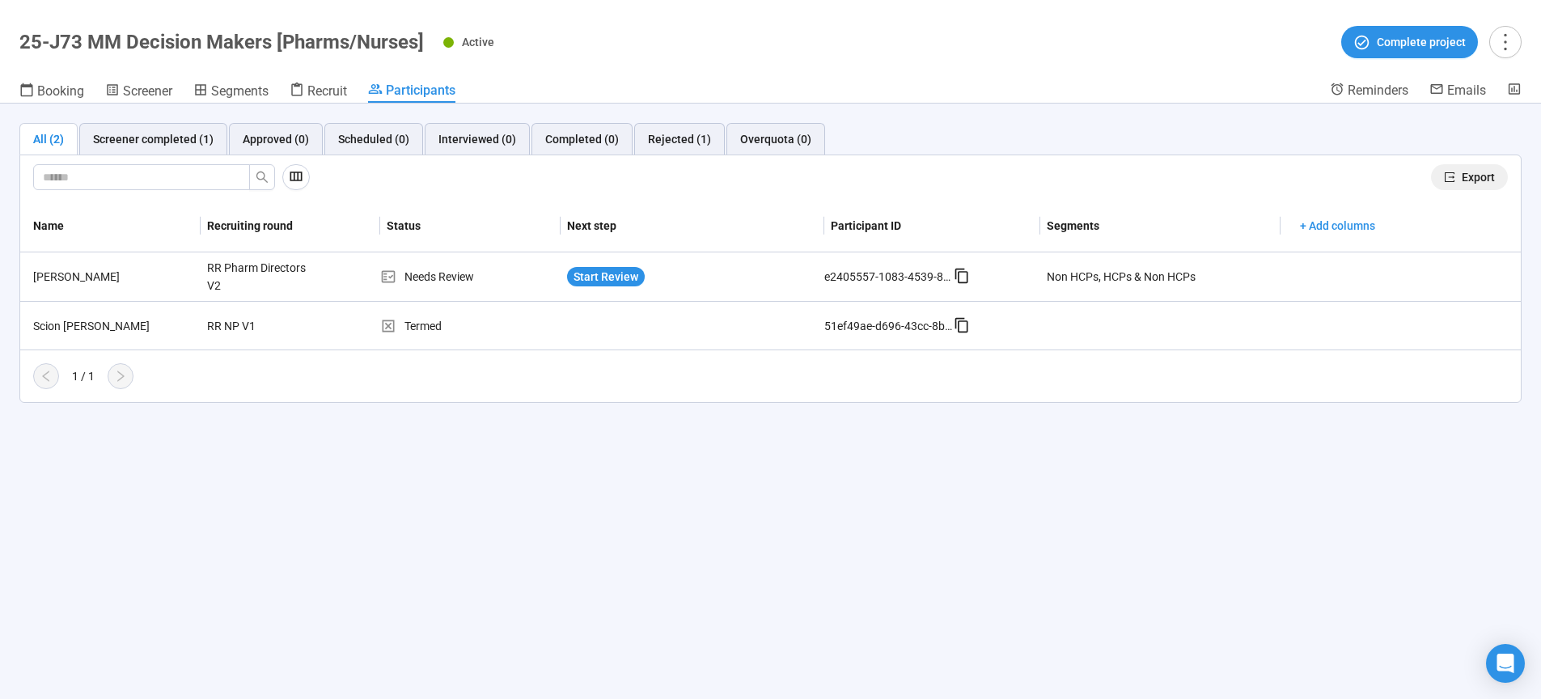
click at [1483, 177] on span "Export" at bounding box center [1477, 177] width 33 height 18
click at [519, 389] on div "Name Recruiting round Status Next step Participant ID Segments + Add columns Si…" at bounding box center [770, 294] width 1500 height 189
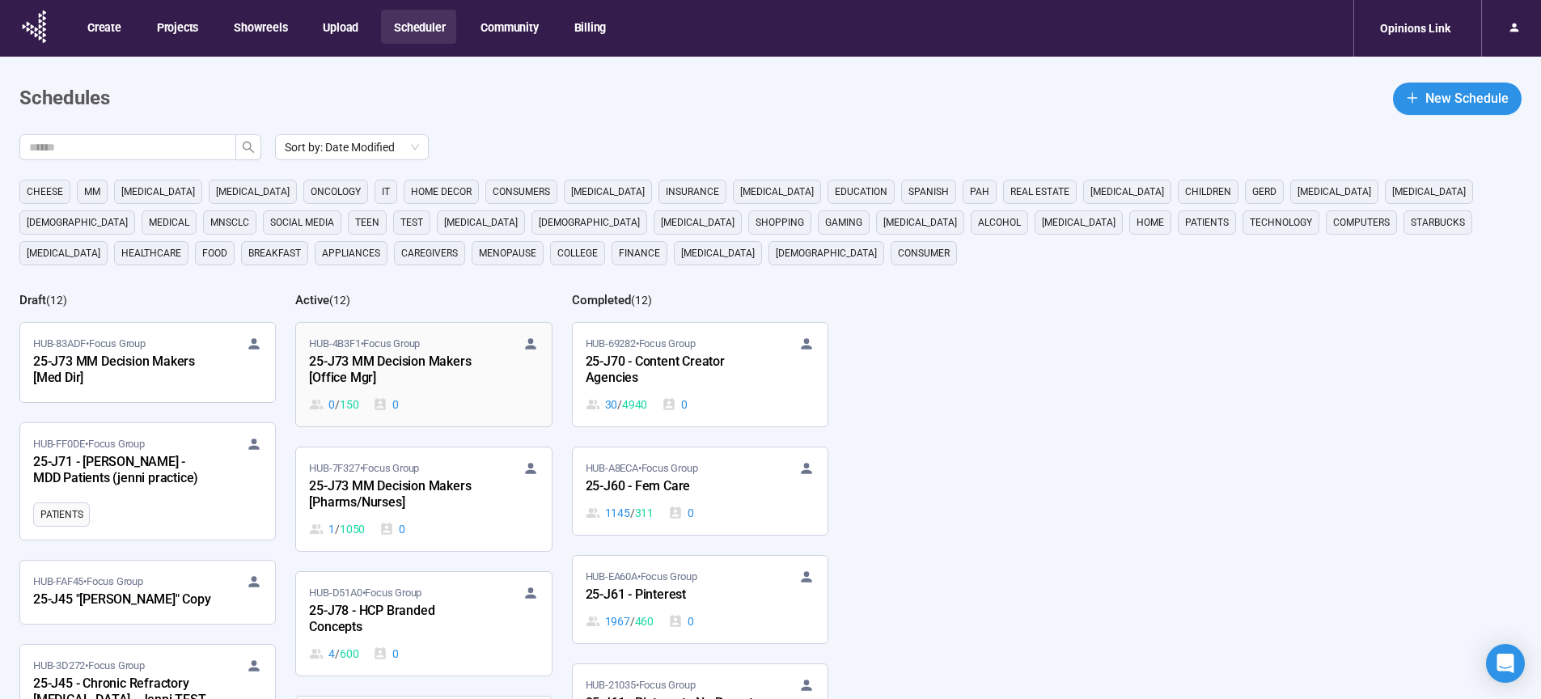
click at [363, 371] on div "25-J73 MM Decision Makers [Office Mgr]" at bounding box center [398, 370] width 178 height 37
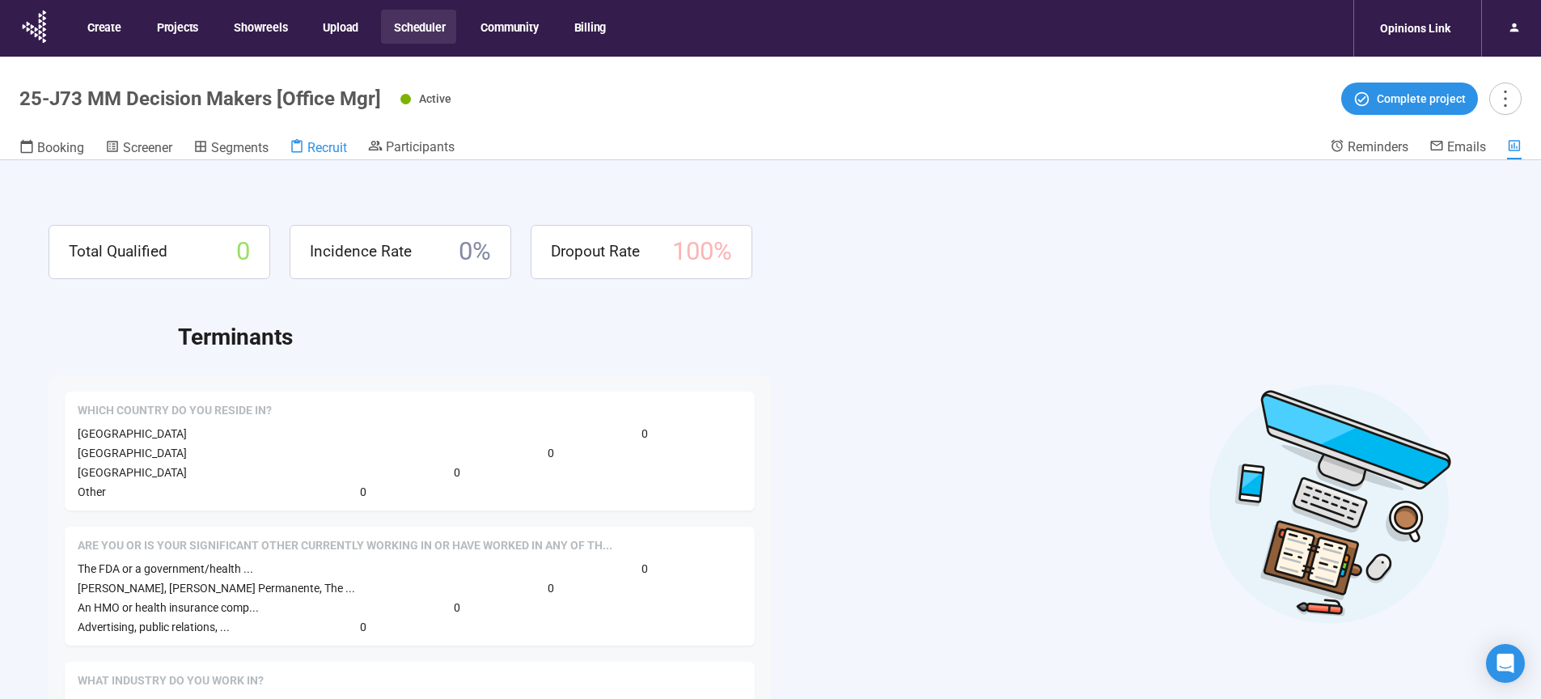
click at [334, 142] on span "Recruit" at bounding box center [327, 147] width 40 height 15
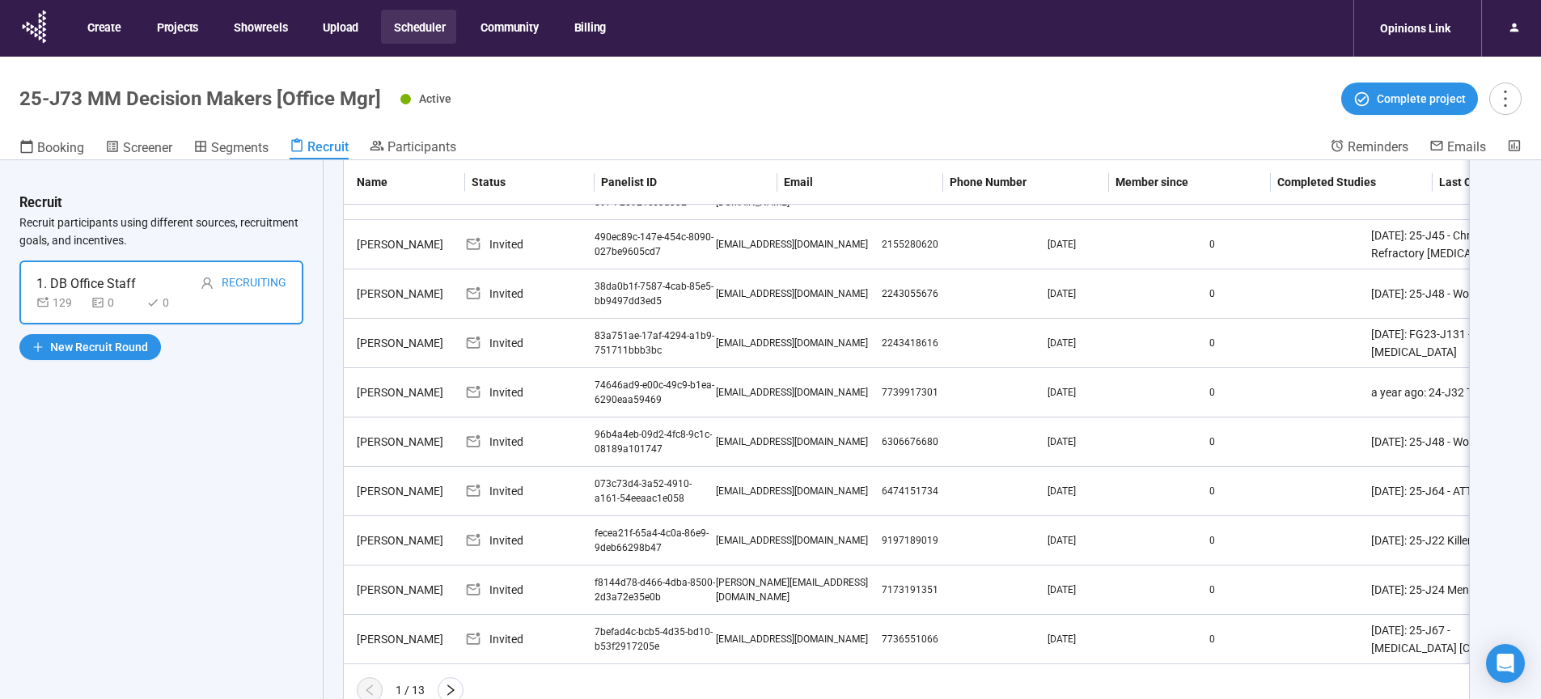
click at [445, 137] on header "25-J73 MM Decision Makers [Office Mgr] Active Complete project Booking Screener…" at bounding box center [770, 109] width 1541 height 104
click at [439, 142] on span "Participants" at bounding box center [421, 146] width 69 height 15
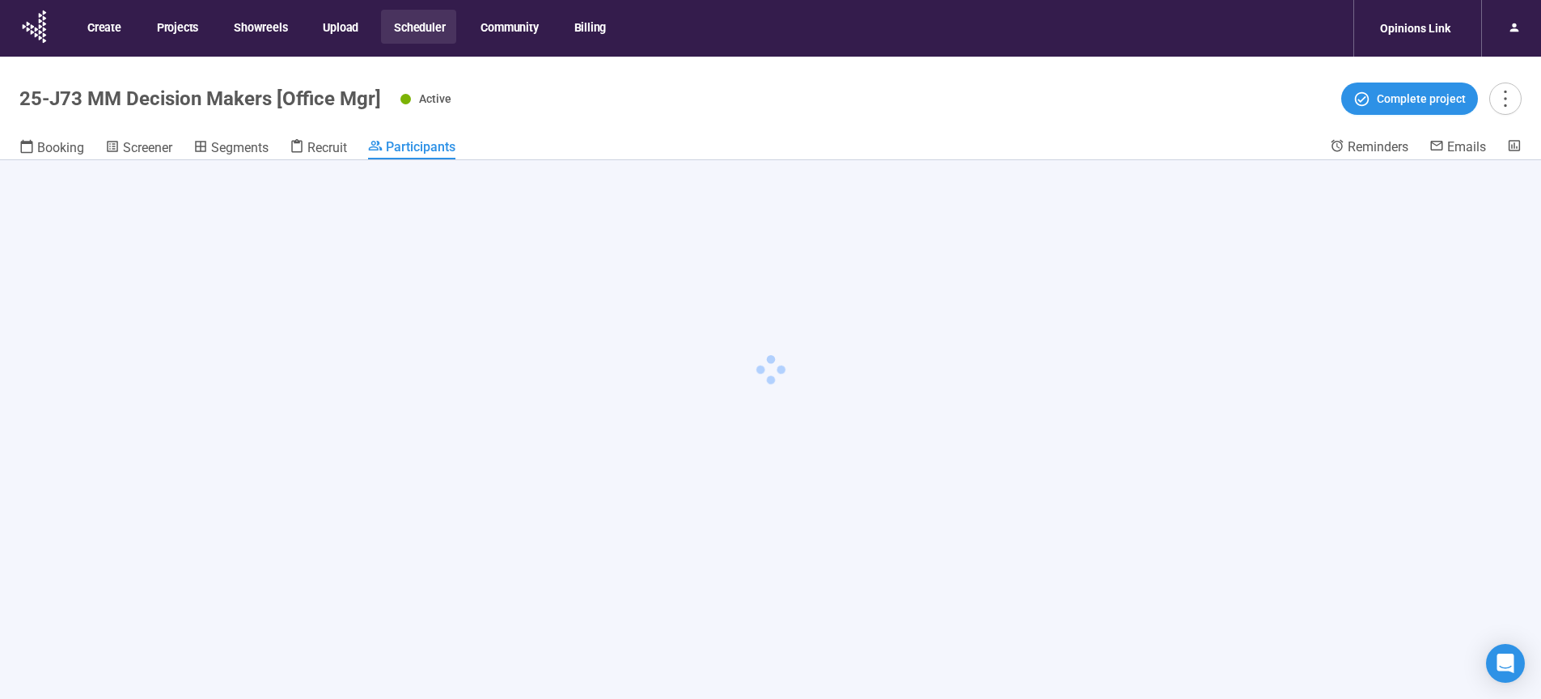
click at [425, 148] on span "Participants" at bounding box center [421, 146] width 70 height 15
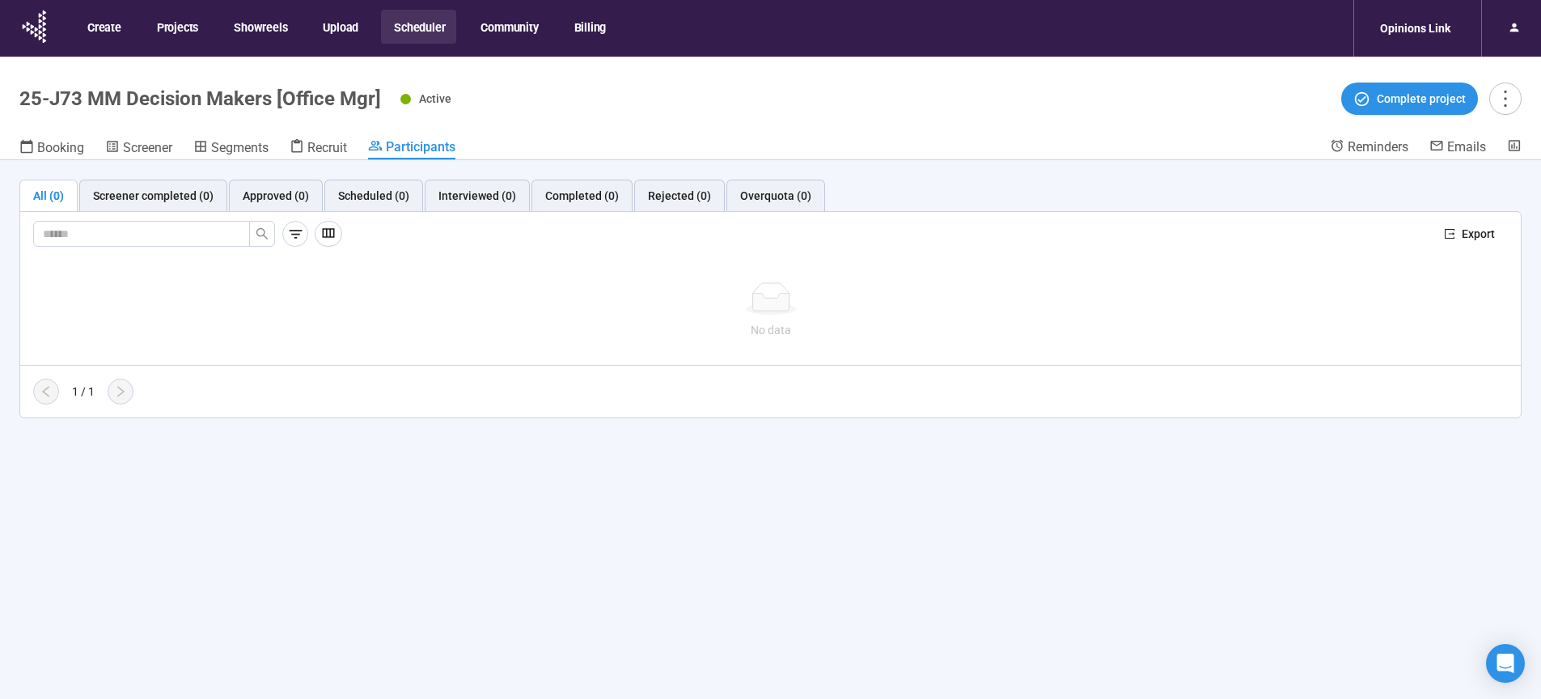
click at [412, 27] on button "Scheduler" at bounding box center [418, 27] width 75 height 34
click at [420, 27] on button "Scheduler" at bounding box center [418, 27] width 75 height 34
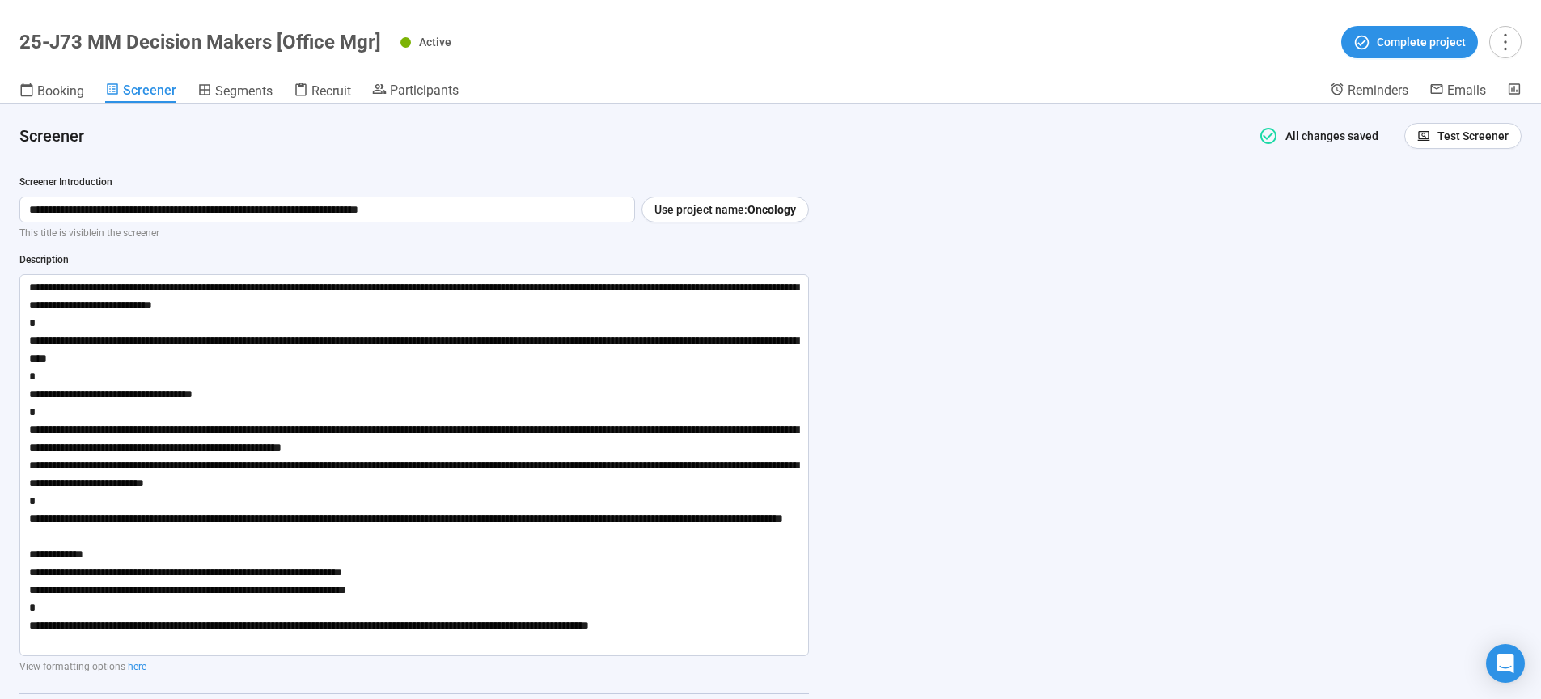
scroll to position [57, 0]
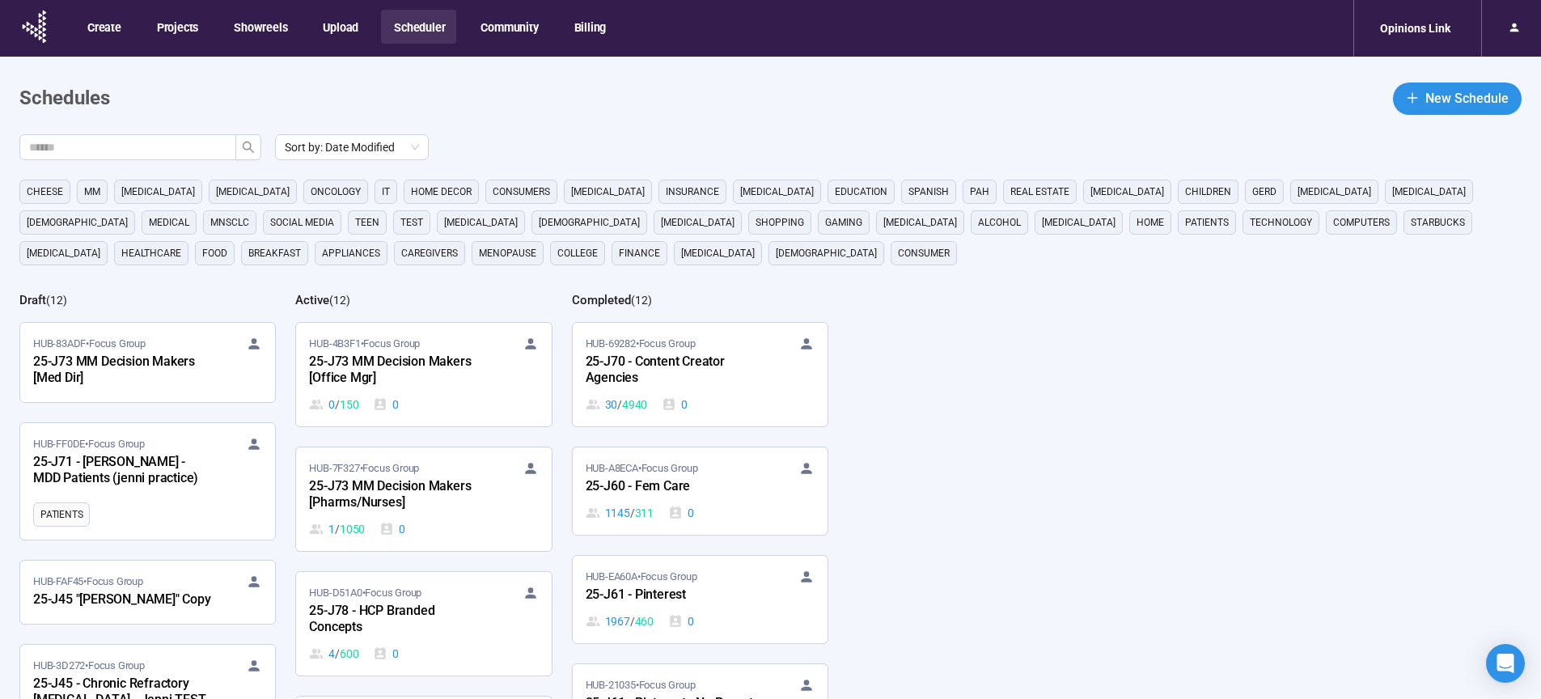
scroll to position [371, 0]
click at [383, 495] on div "25-J75 - Adult Vaccines {PCPs & Pharms}" at bounding box center [398, 497] width 178 height 37
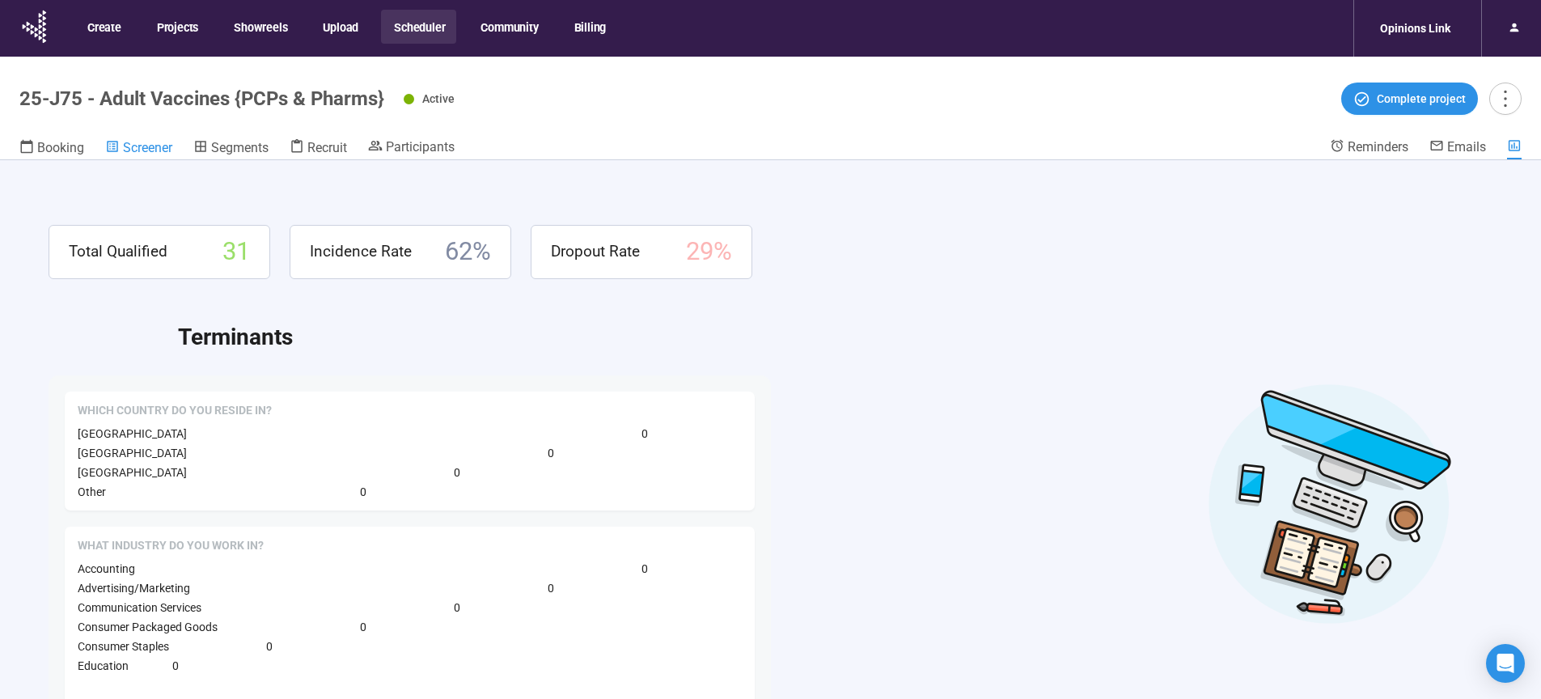
click at [140, 150] on span "Screener" at bounding box center [147, 147] width 49 height 15
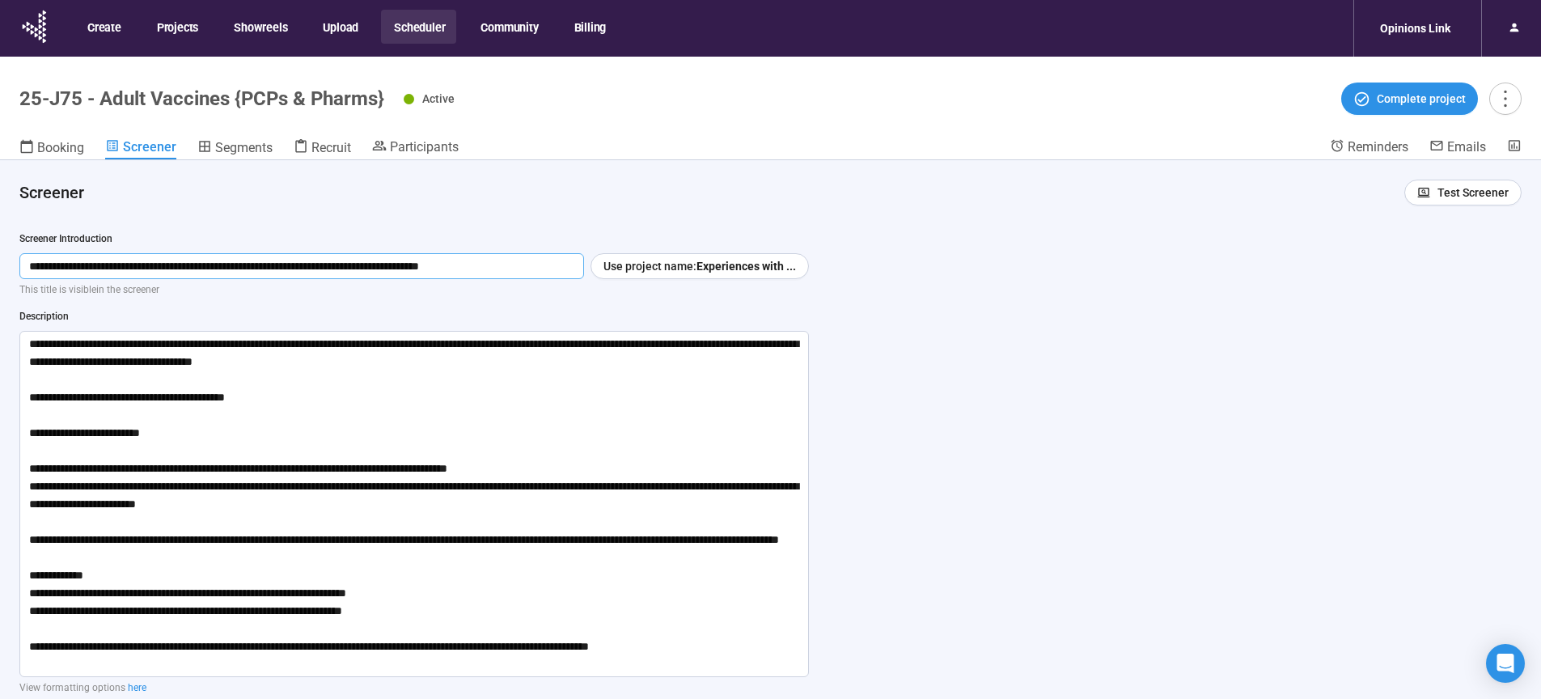
click at [400, 266] on input "**********" at bounding box center [301, 266] width 565 height 26
click at [349, 269] on input "**********" at bounding box center [301, 266] width 565 height 26
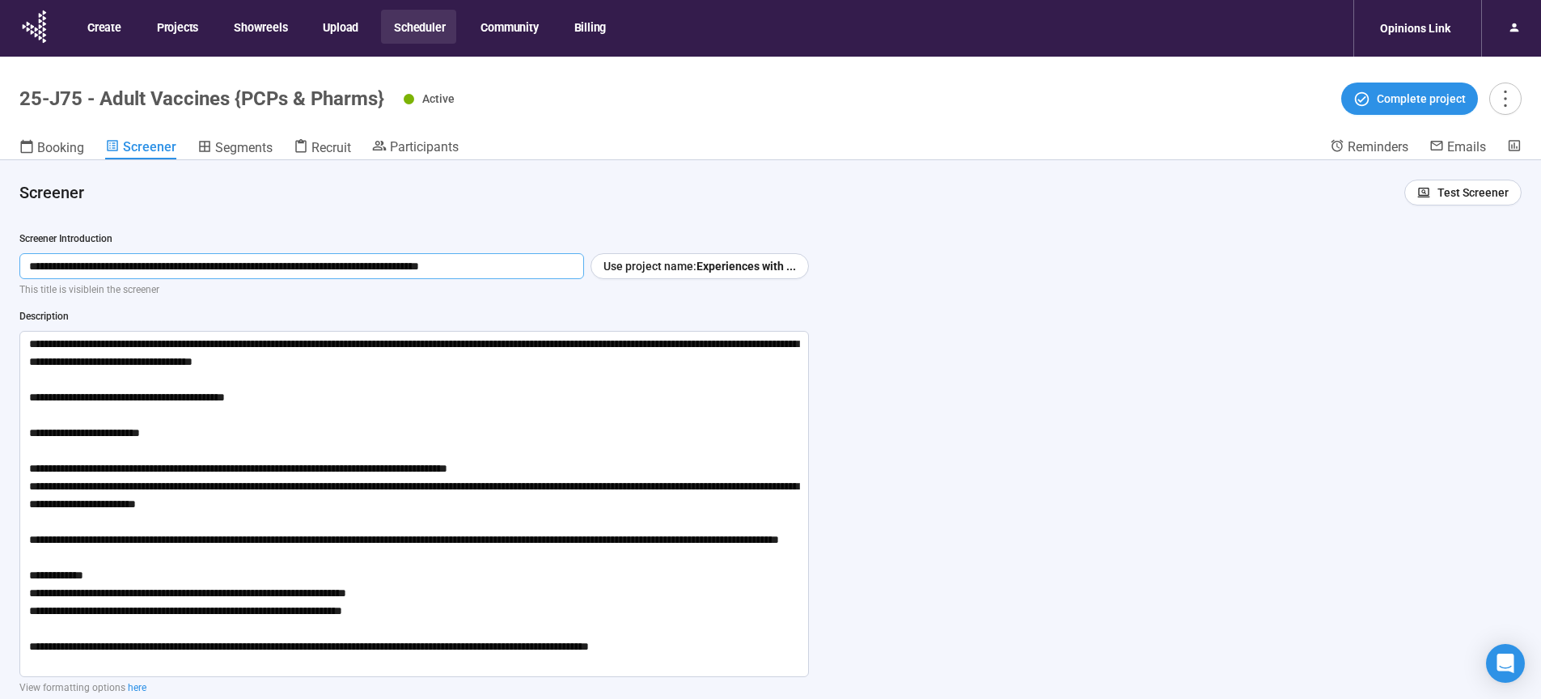
click at [349, 269] on input "**********" at bounding box center [301, 266] width 565 height 26
drag, startPoint x: 109, startPoint y: 389, endPoint x: 736, endPoint y: 694, distance: 697.0
click at [736, 677] on textarea at bounding box center [413, 504] width 789 height 346
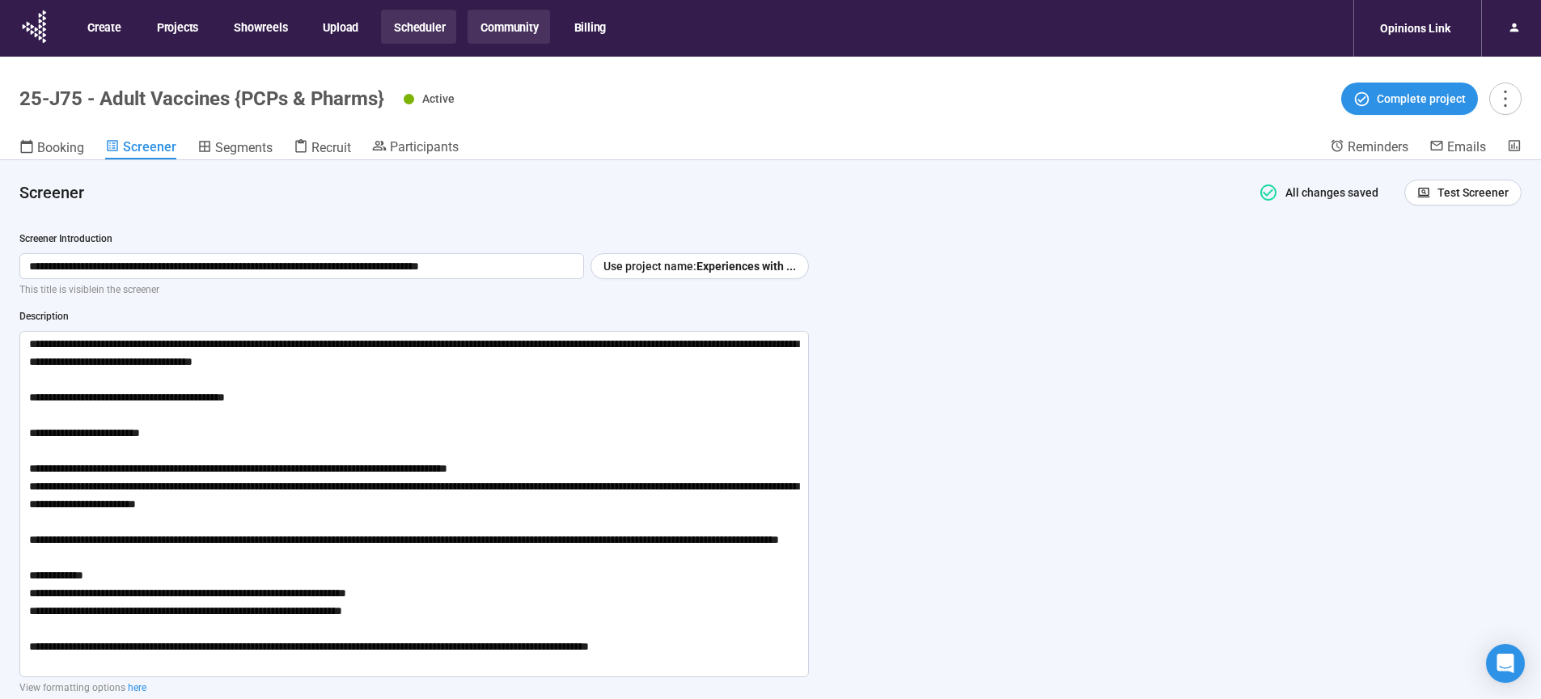
click at [512, 28] on button "Community" at bounding box center [508, 27] width 82 height 34
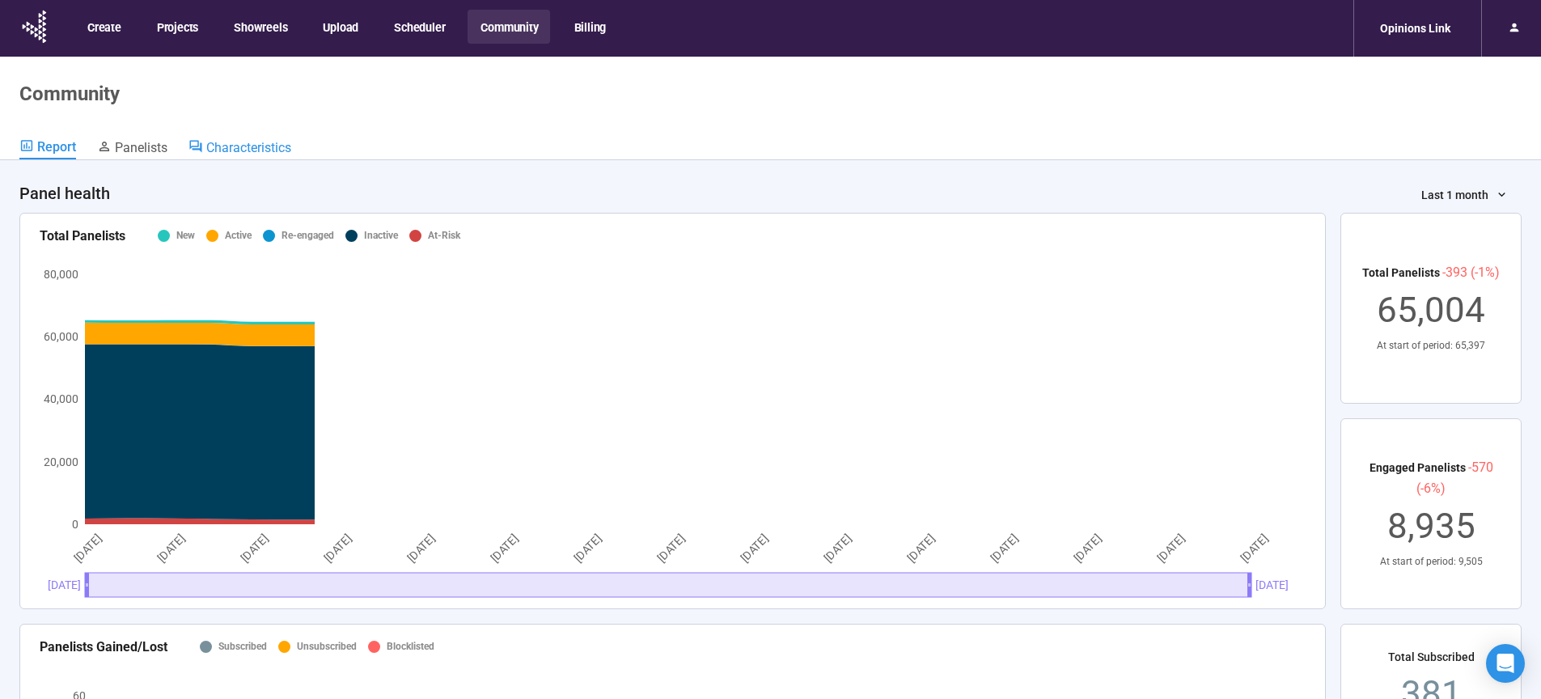
click at [234, 152] on span "Characteristics" at bounding box center [248, 147] width 85 height 15
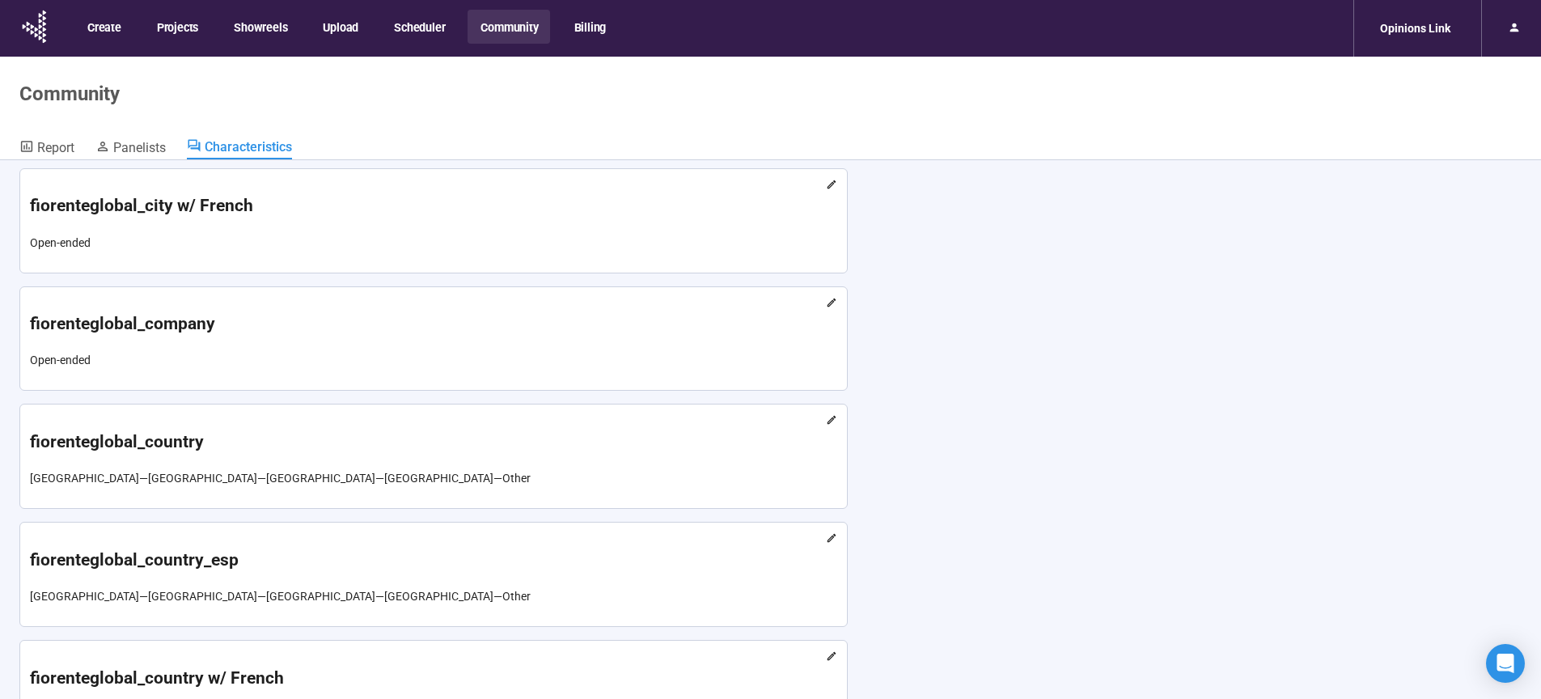
scroll to position [1279, 0]
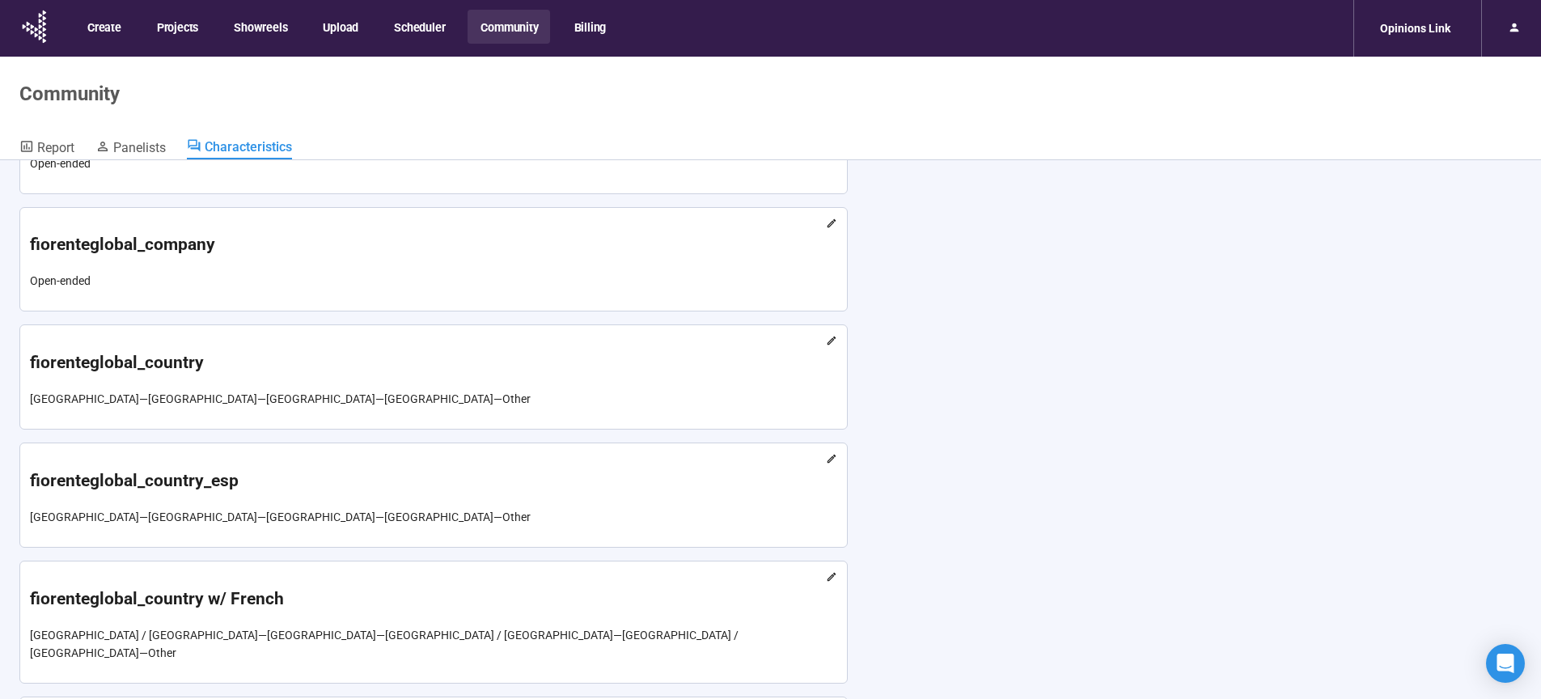
click at [563, 429] on div "fiorenteglobal_country Australia — Canada — United Kingdom — United States of A…" at bounding box center [433, 377] width 827 height 104
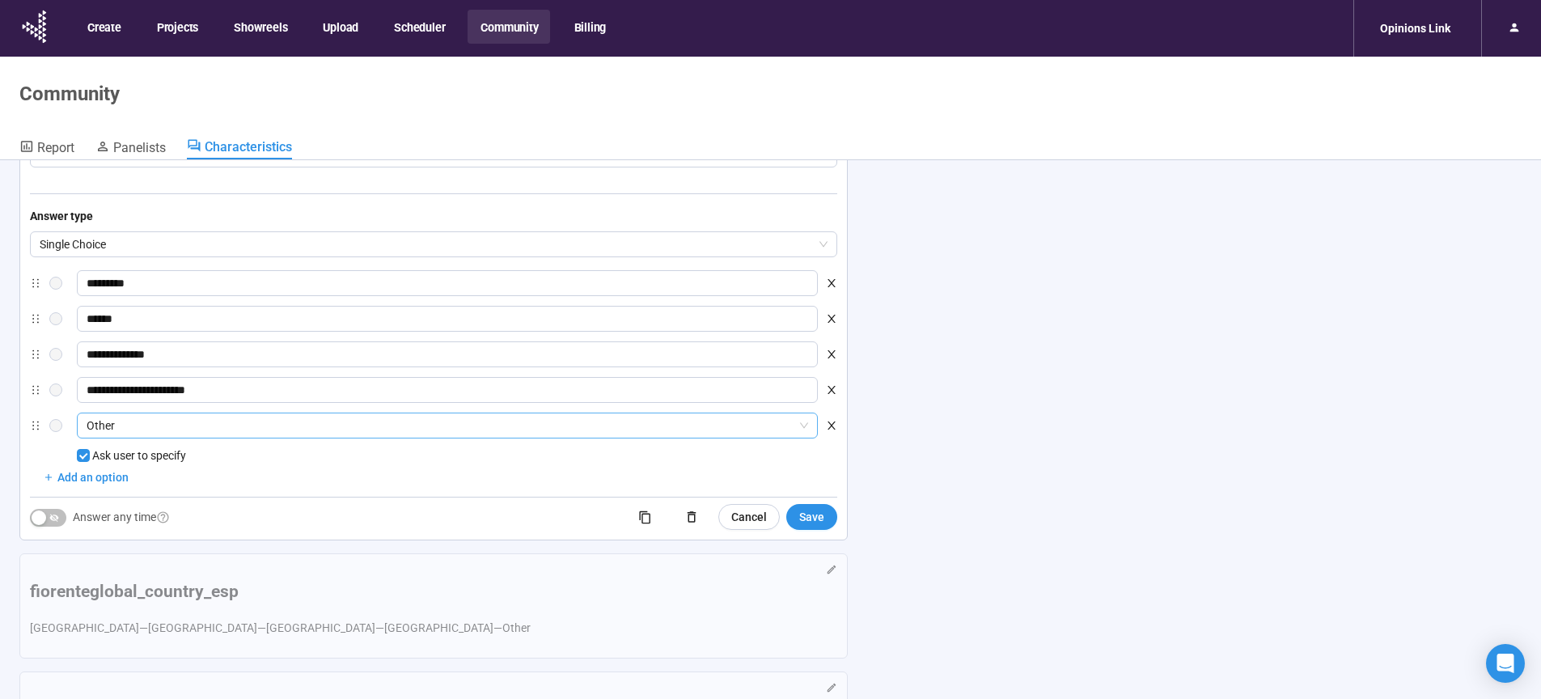
scroll to position [1705, 0]
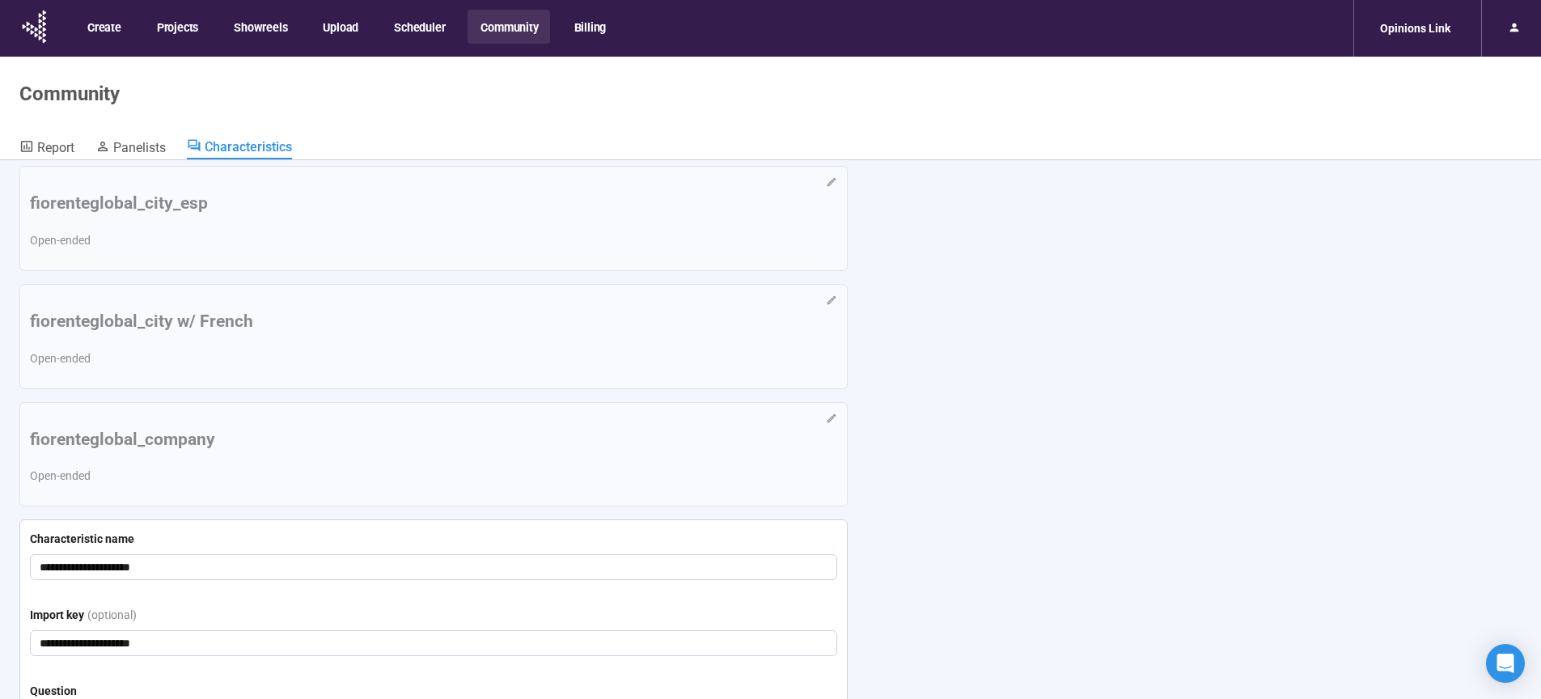
scroll to position [1072, 0]
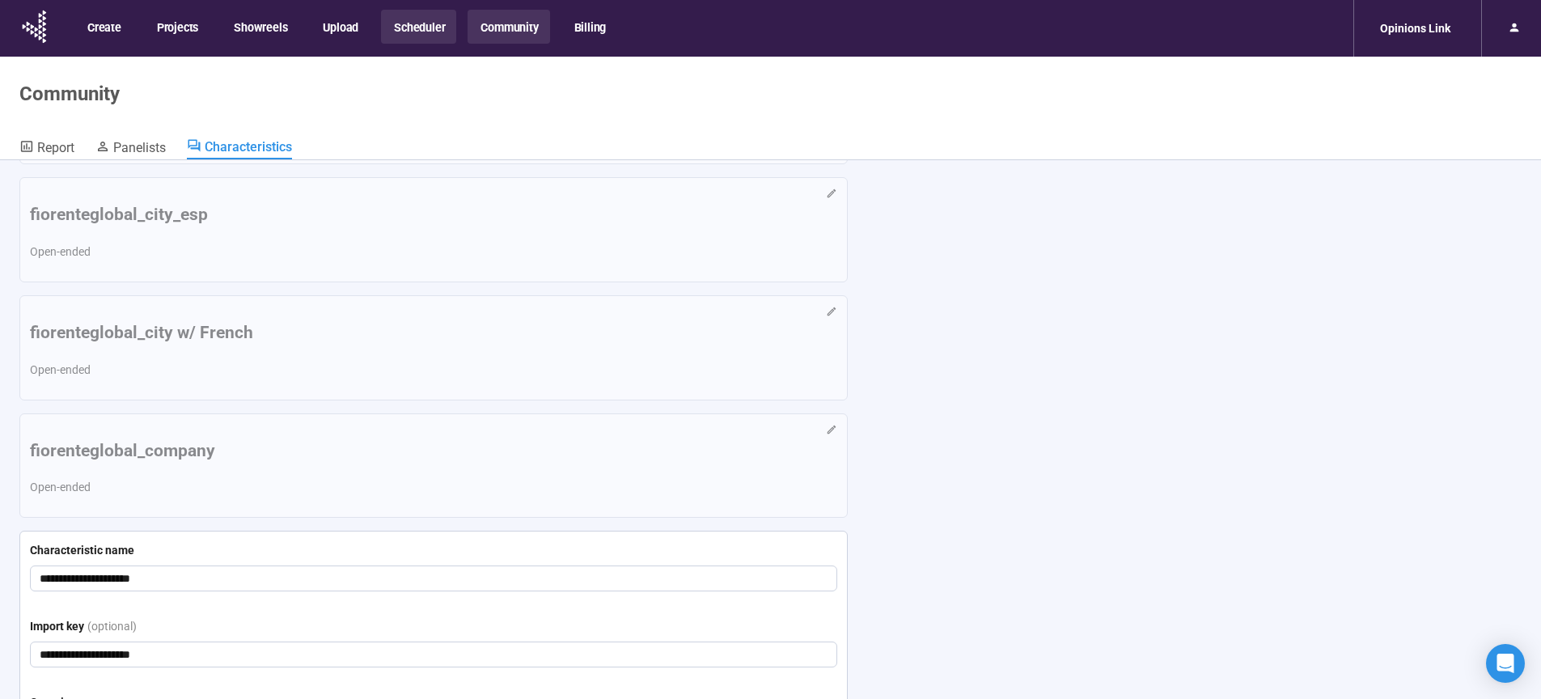
click at [413, 29] on button "Scheduler" at bounding box center [418, 27] width 75 height 34
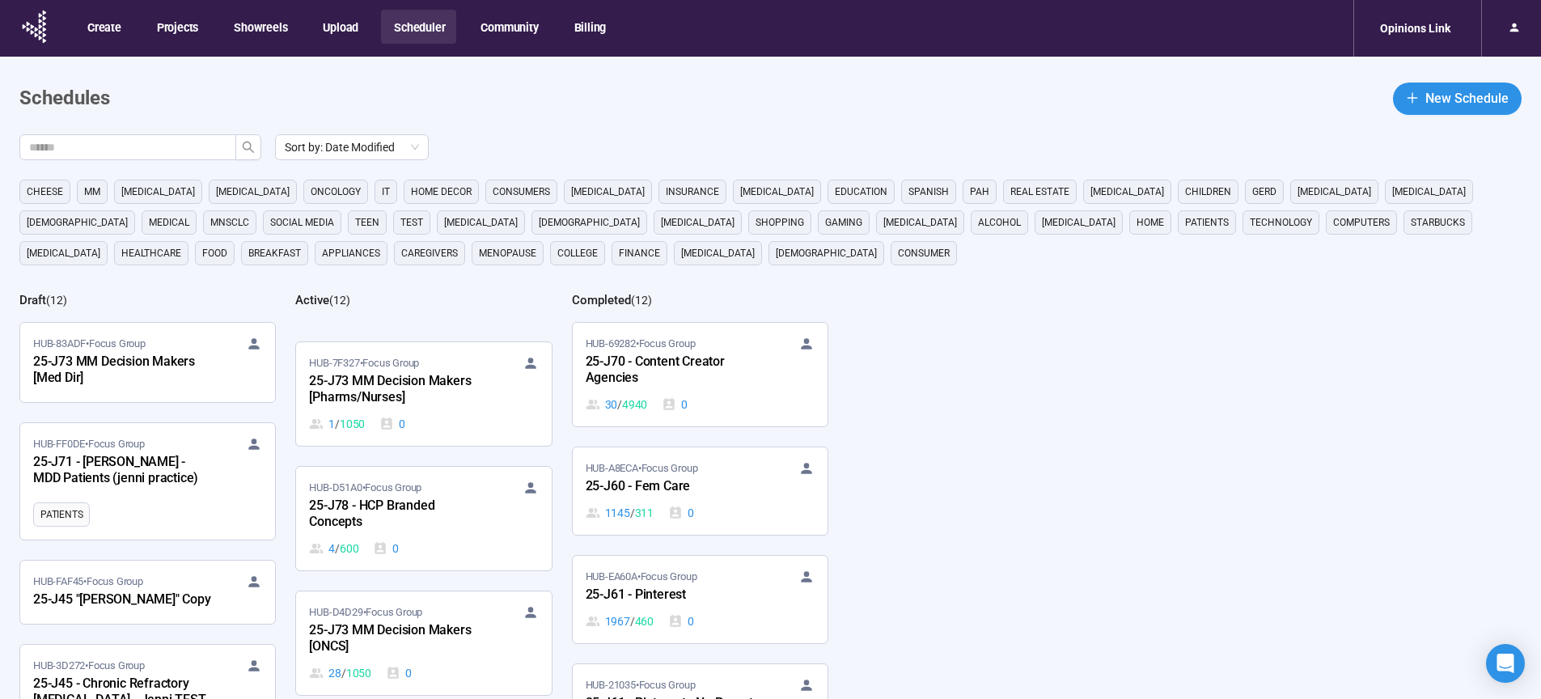
scroll to position [110, 0]
click at [392, 493] on div "25-J78 - HCP Branded Concepts" at bounding box center [398, 509] width 178 height 37
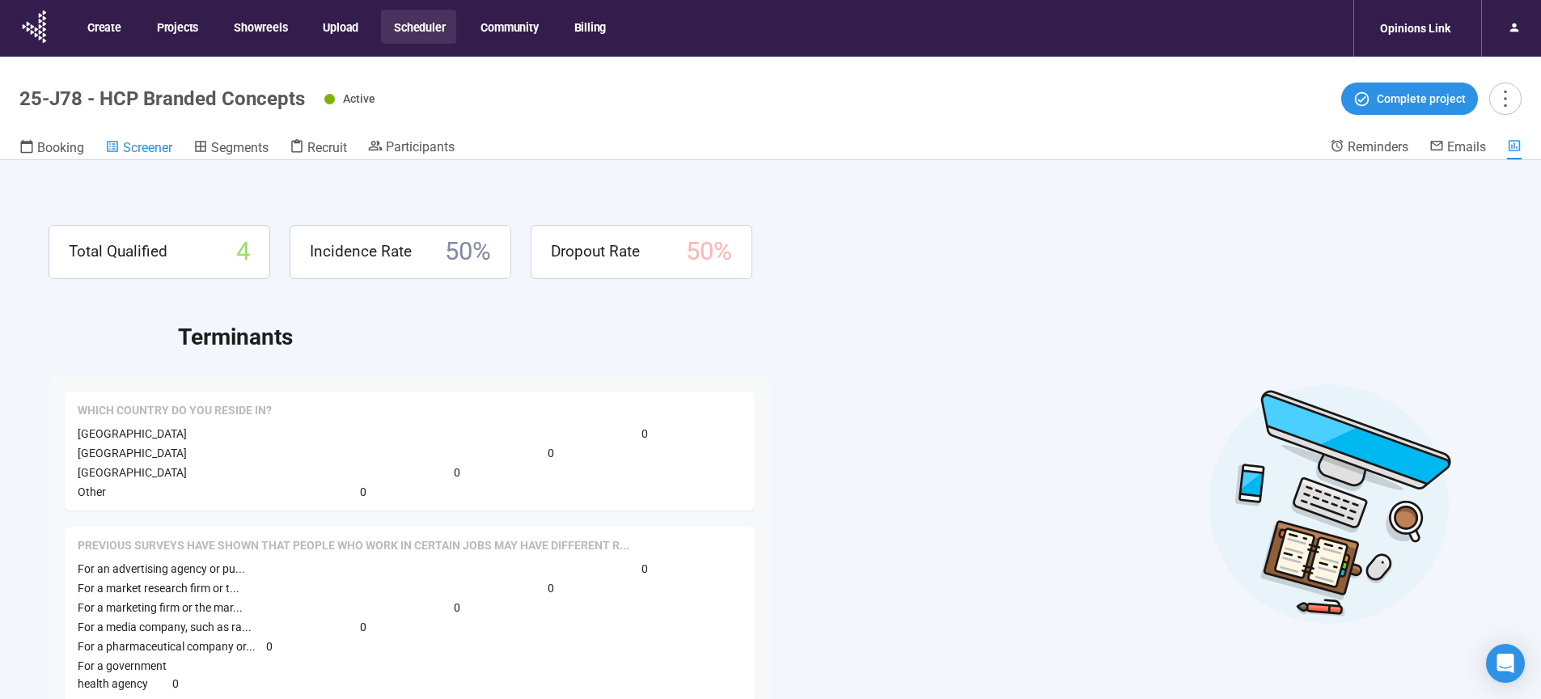
click at [157, 149] on span "Screener" at bounding box center [147, 147] width 49 height 15
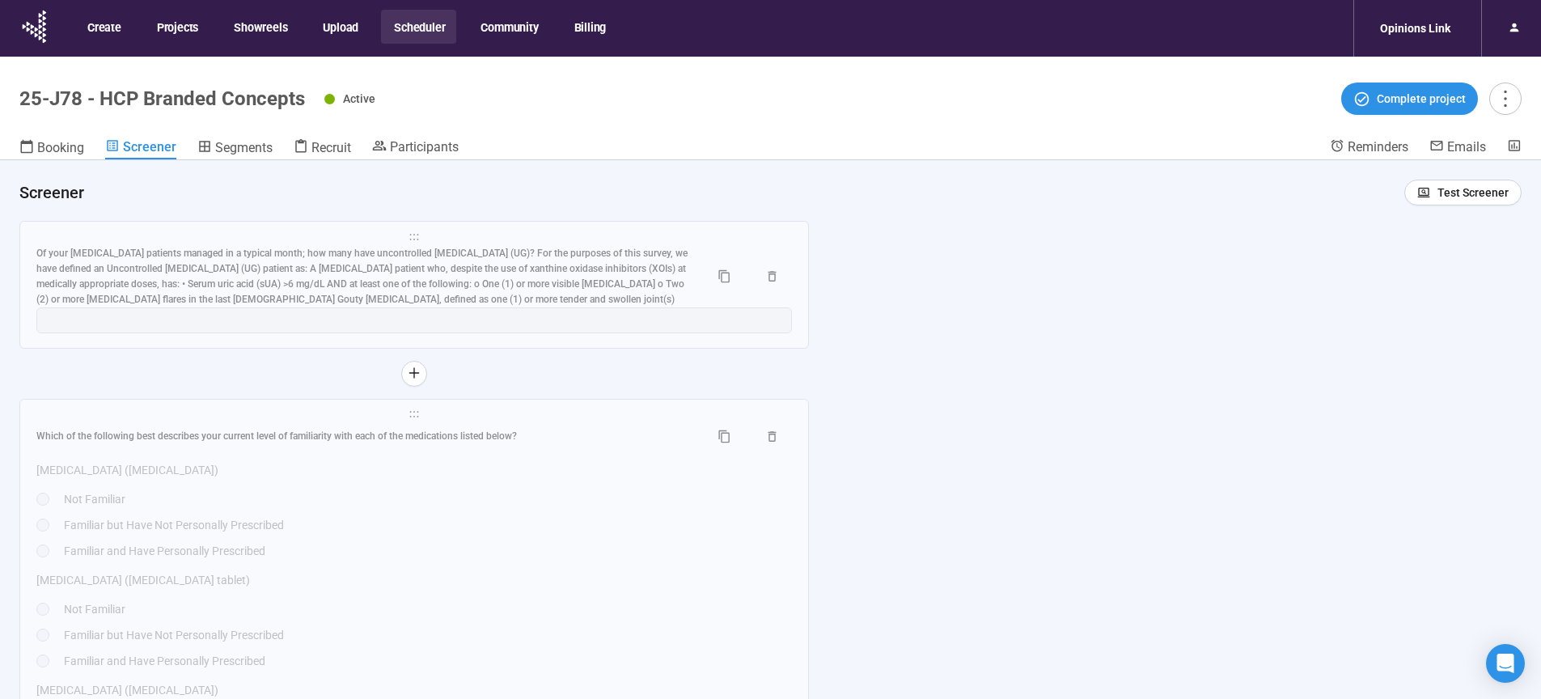
scroll to position [10133, 0]
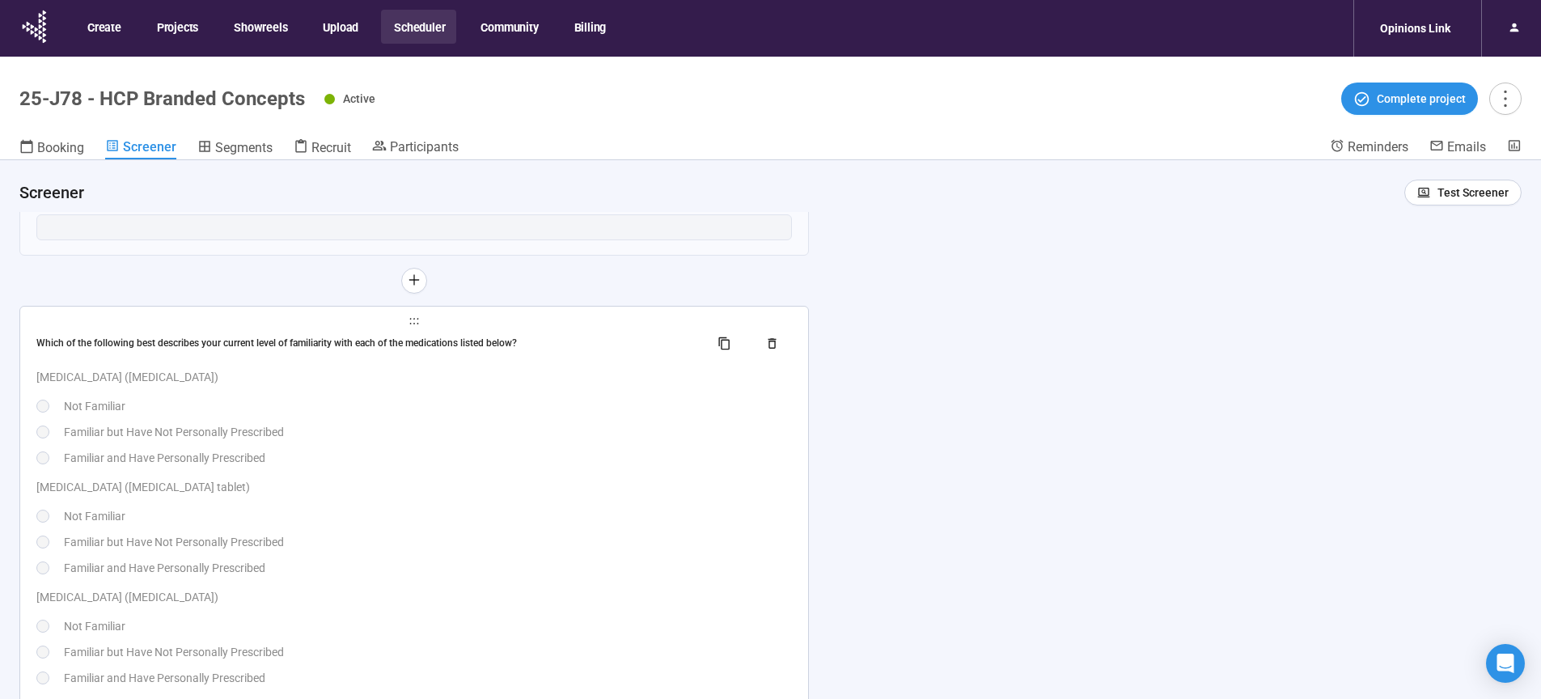
click at [428, 467] on div "Familiar and Have Personally Prescribed" at bounding box center [428, 458] width 728 height 18
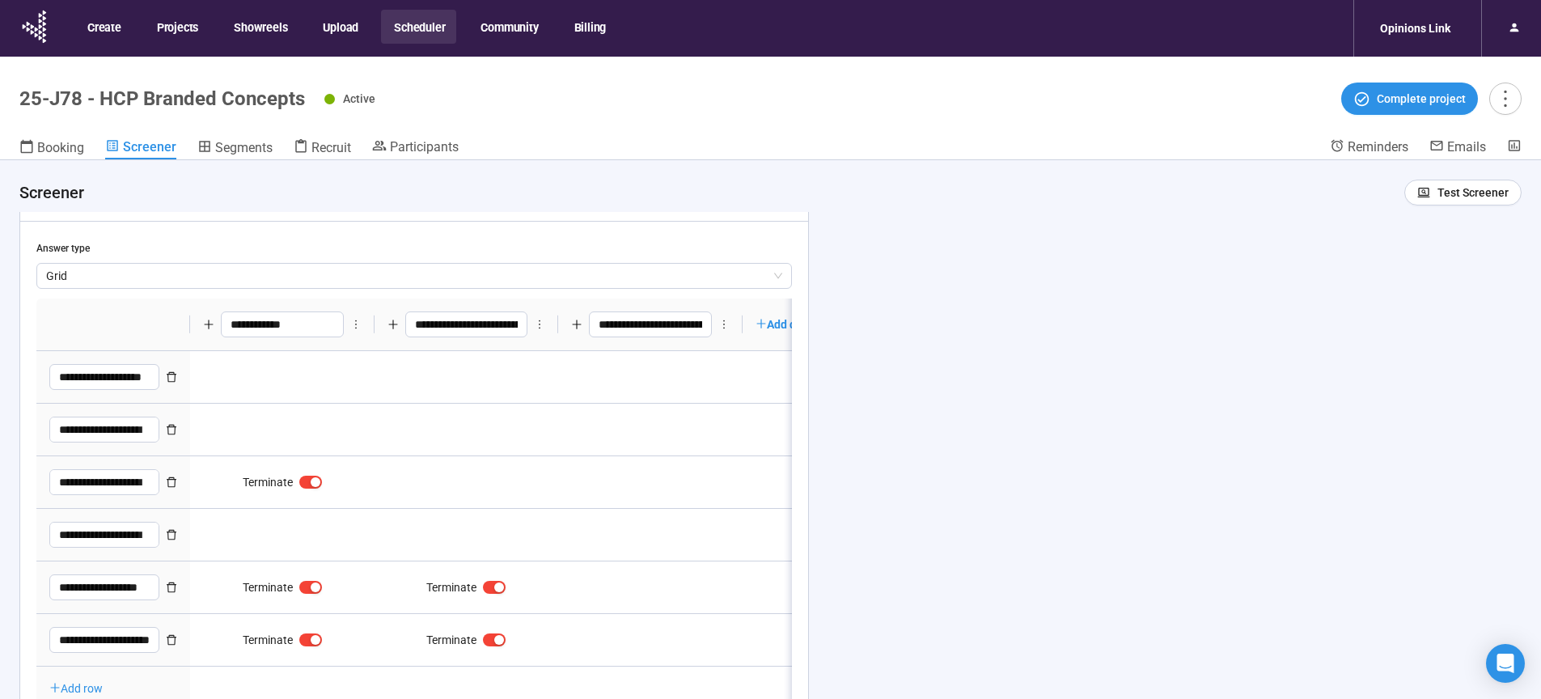
type textarea "**********"
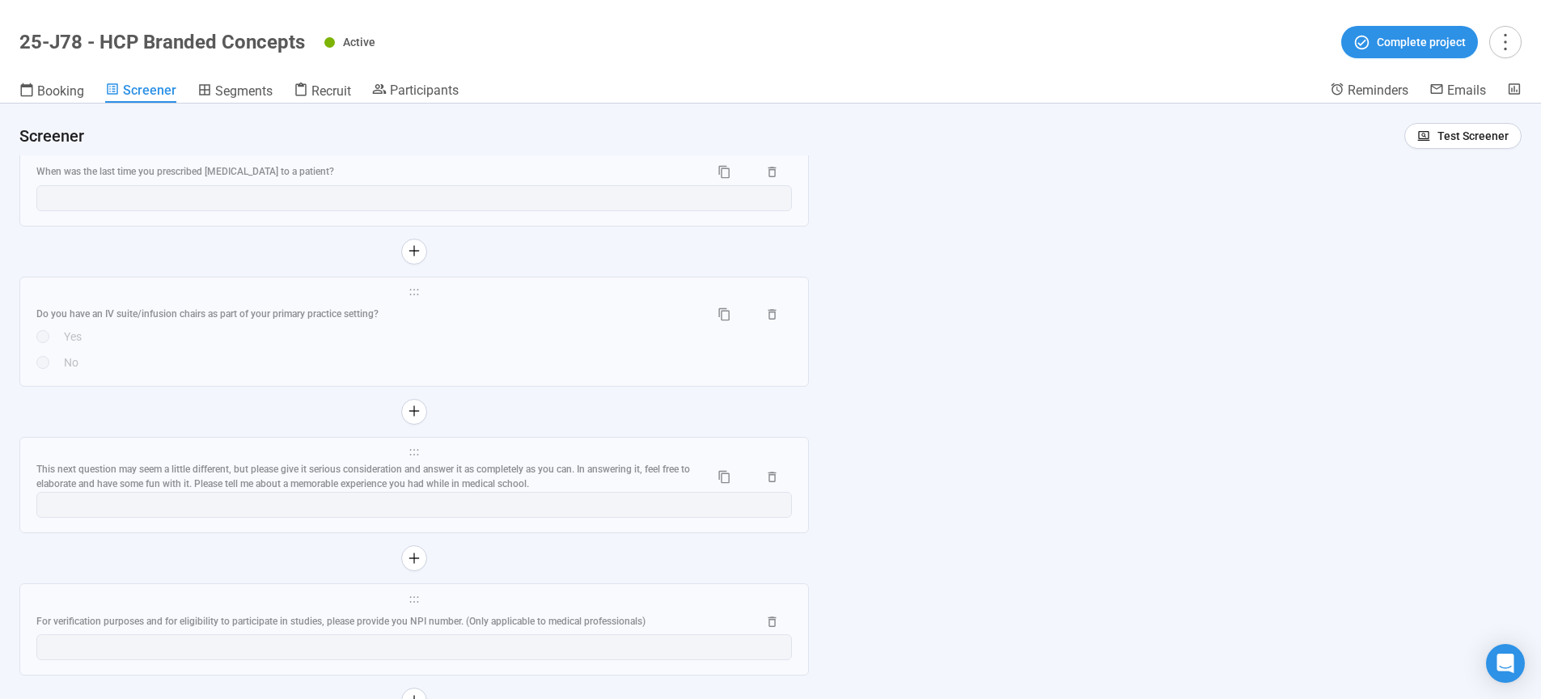
scroll to position [11354, 0]
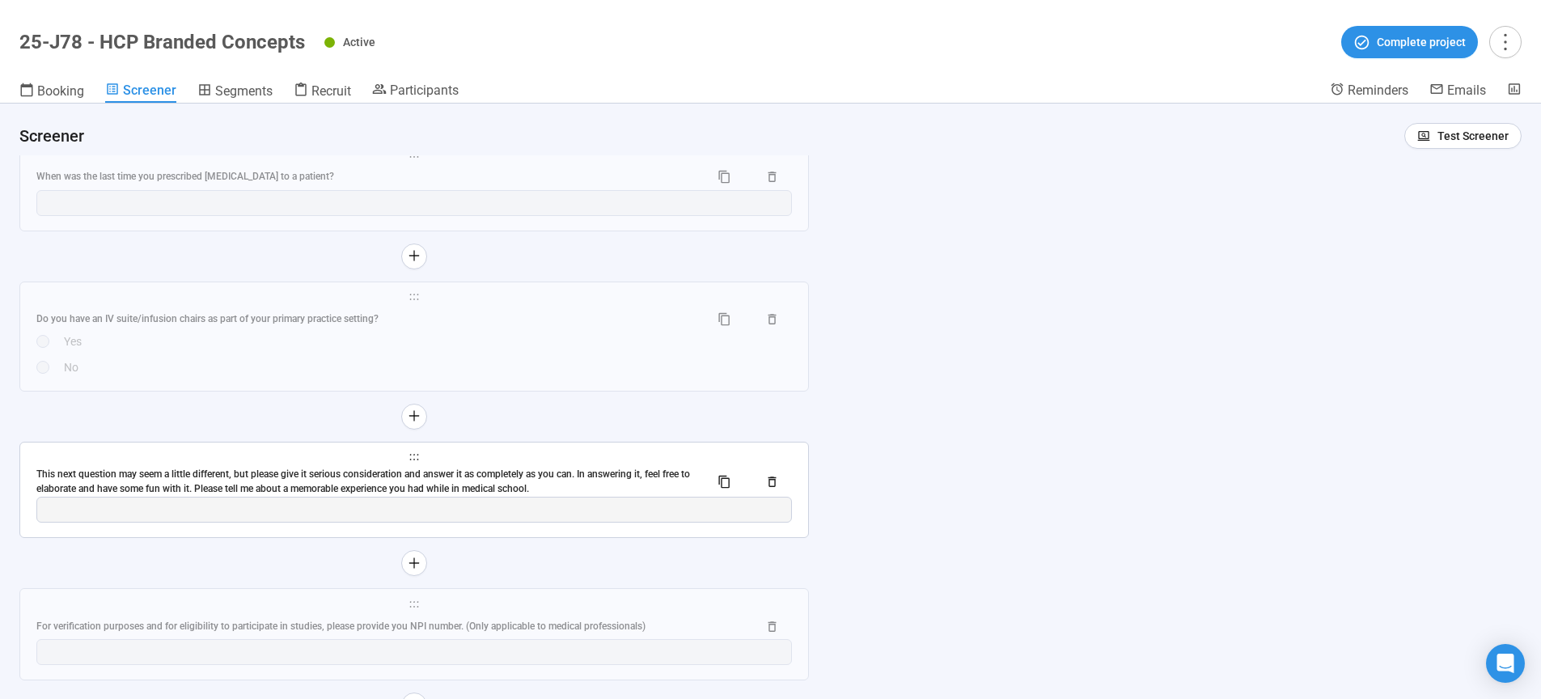
click at [404, 497] on div "This next question may seem a little different, but please give it serious cons…" at bounding box center [366, 482] width 660 height 31
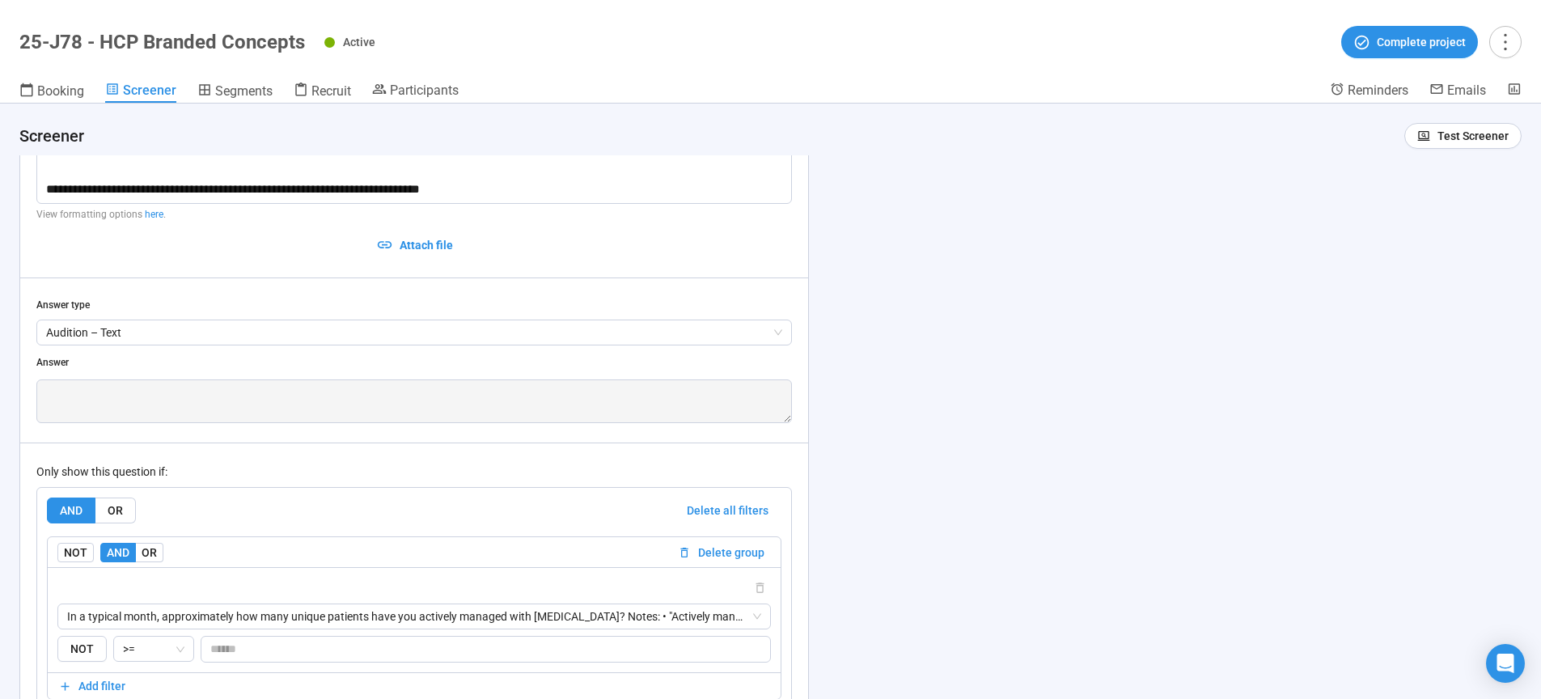
scroll to position [11282, 0]
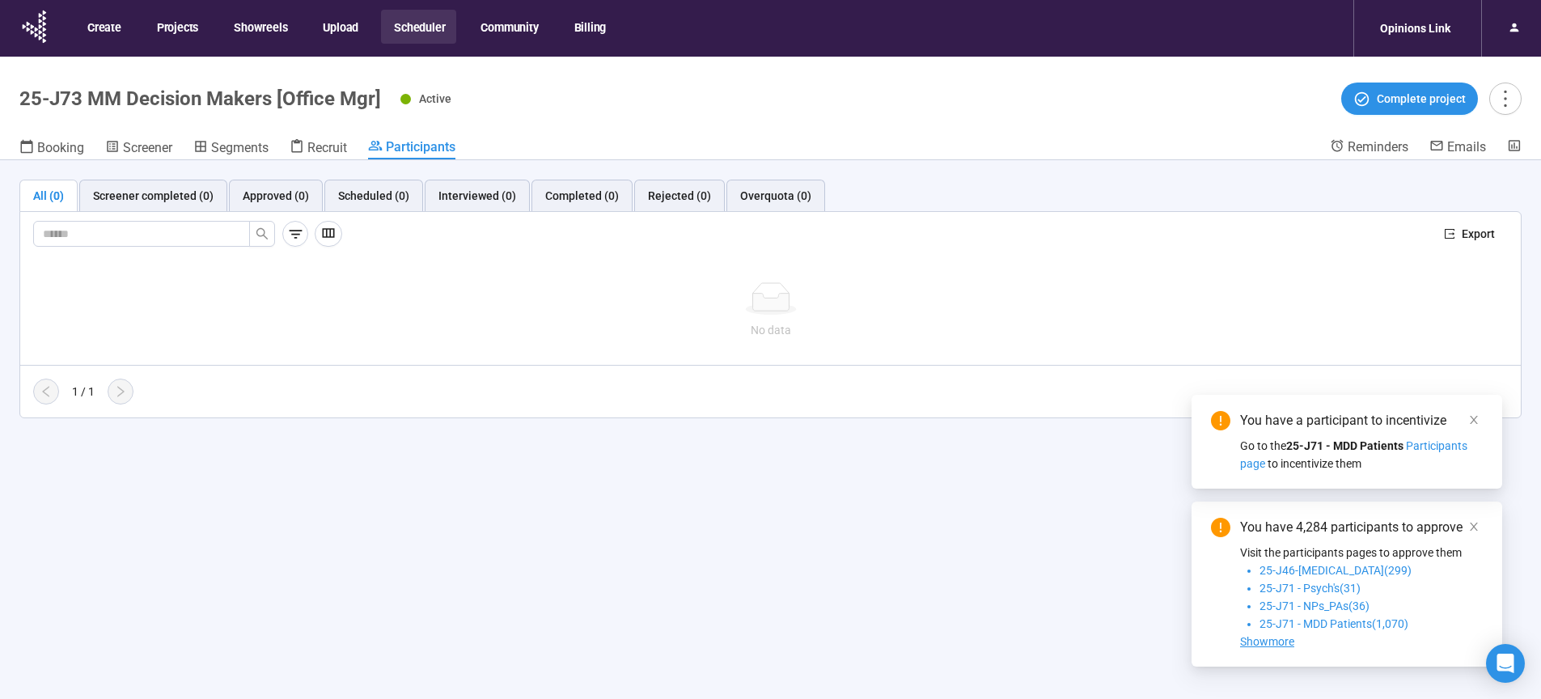
click at [419, 27] on button "Scheduler" at bounding box center [418, 27] width 75 height 34
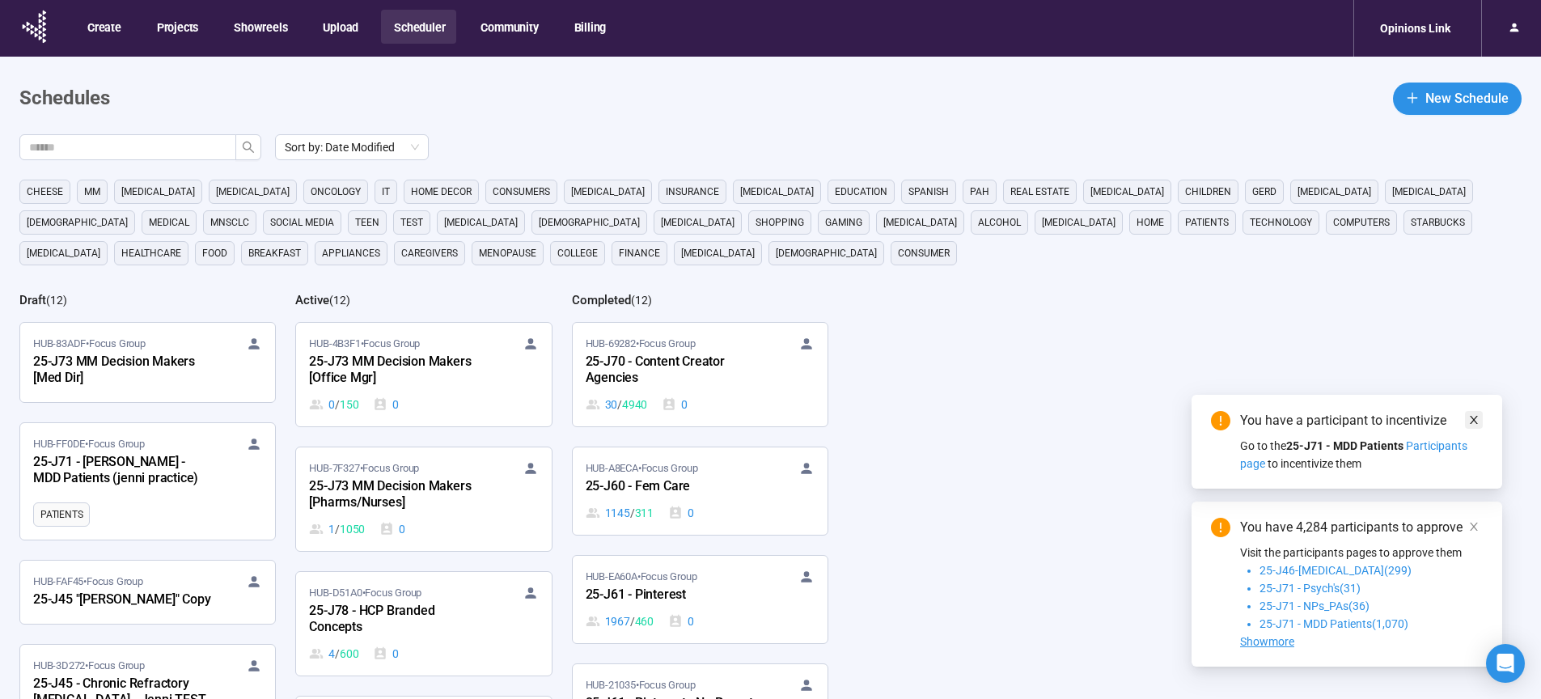
click at [1473, 414] on icon "close" at bounding box center [1473, 419] width 11 height 11
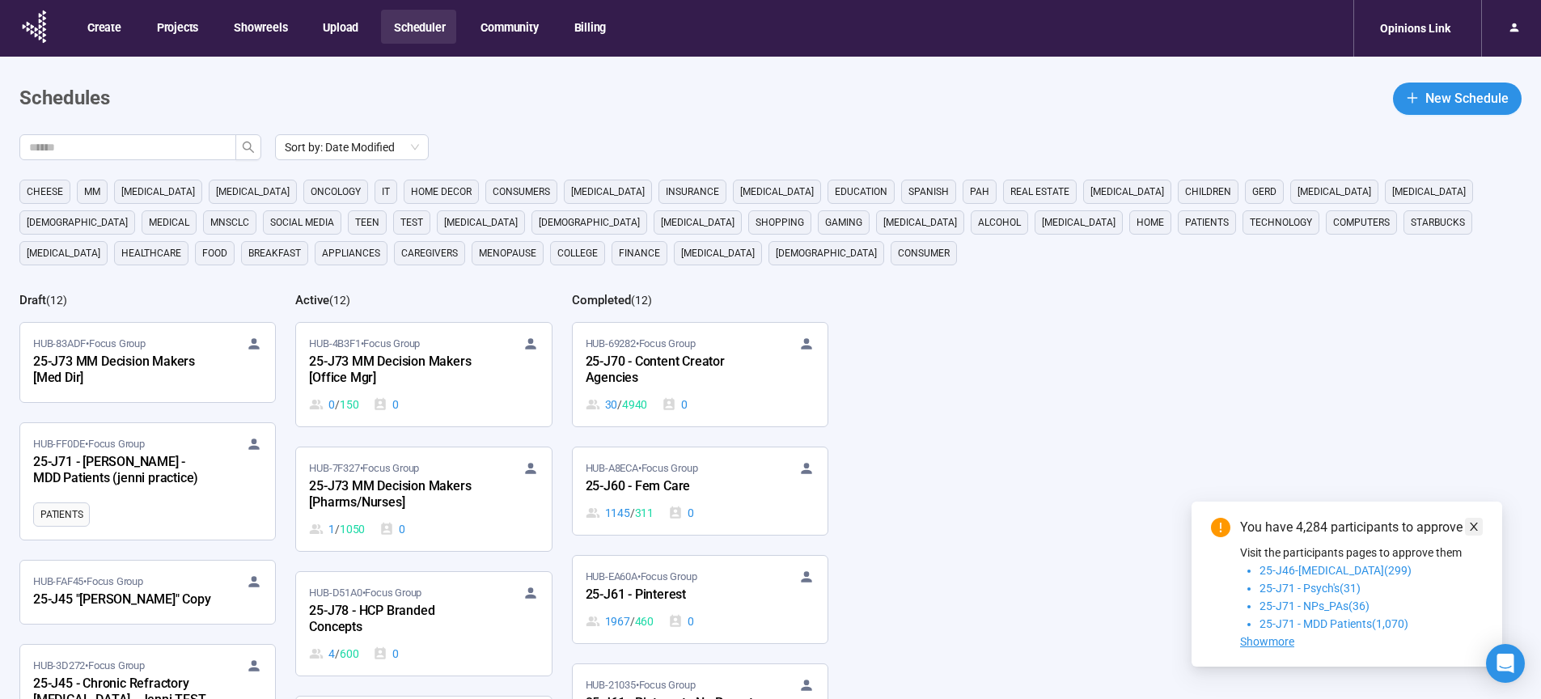
click at [1475, 522] on icon "close" at bounding box center [1473, 526] width 11 height 11
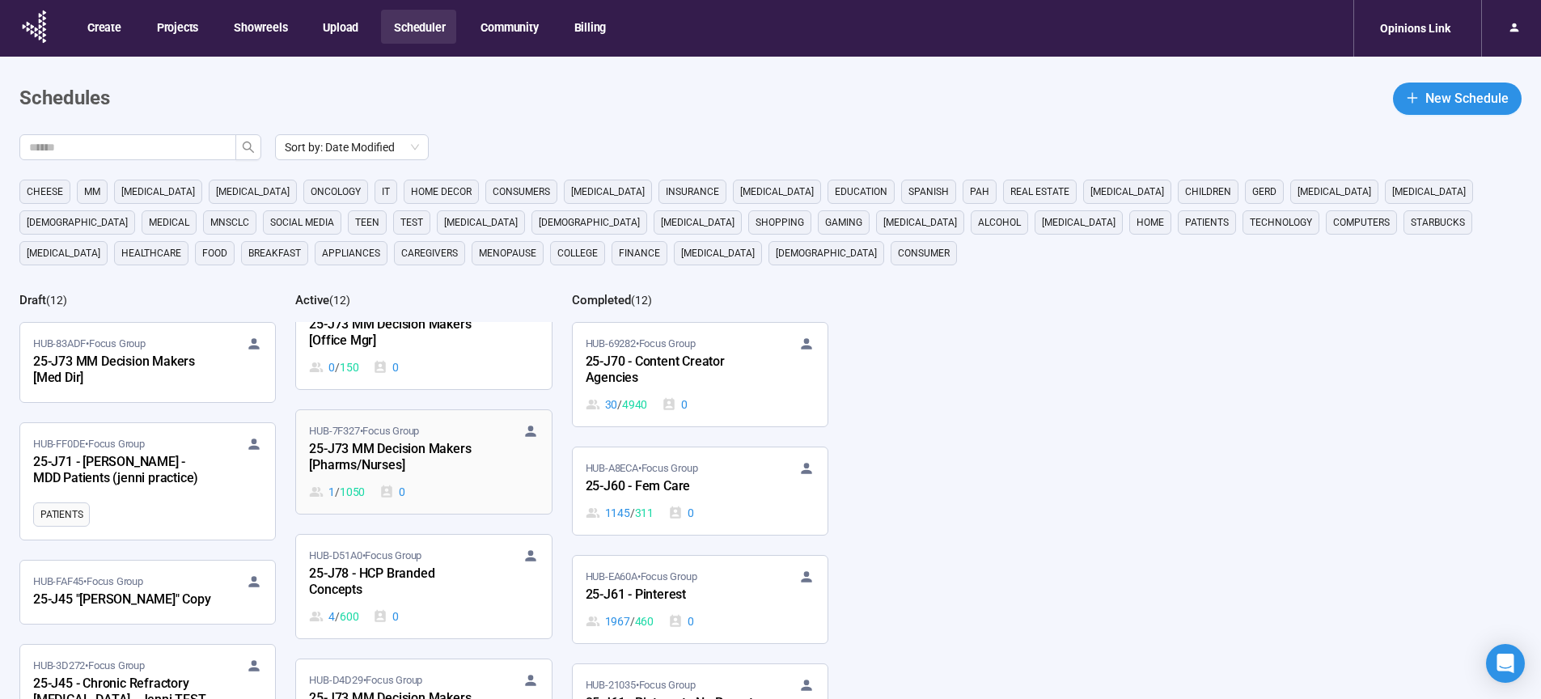
scroll to position [41, 0]
click at [362, 586] on div "25-J78 - HCP Branded Concepts" at bounding box center [398, 578] width 178 height 37
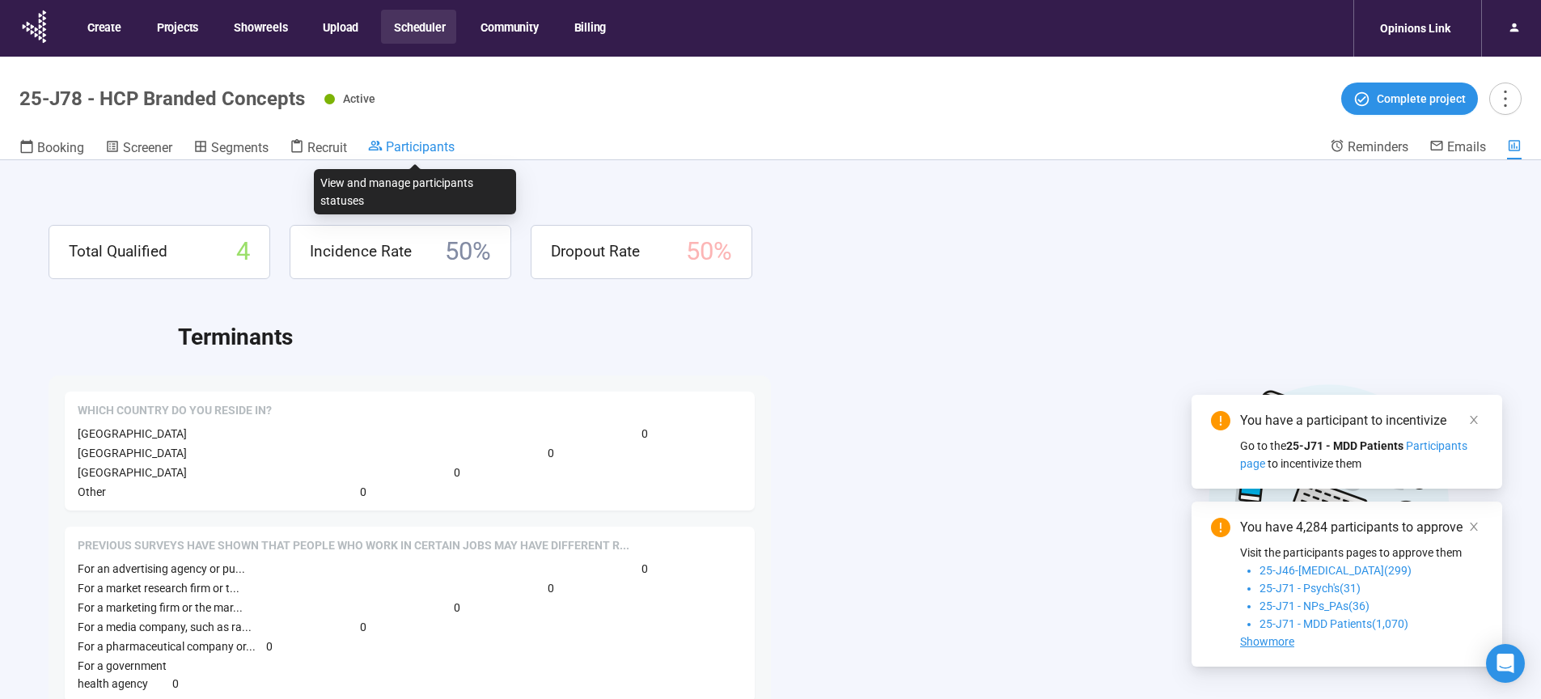
click at [425, 151] on span "Participants" at bounding box center [420, 146] width 69 height 15
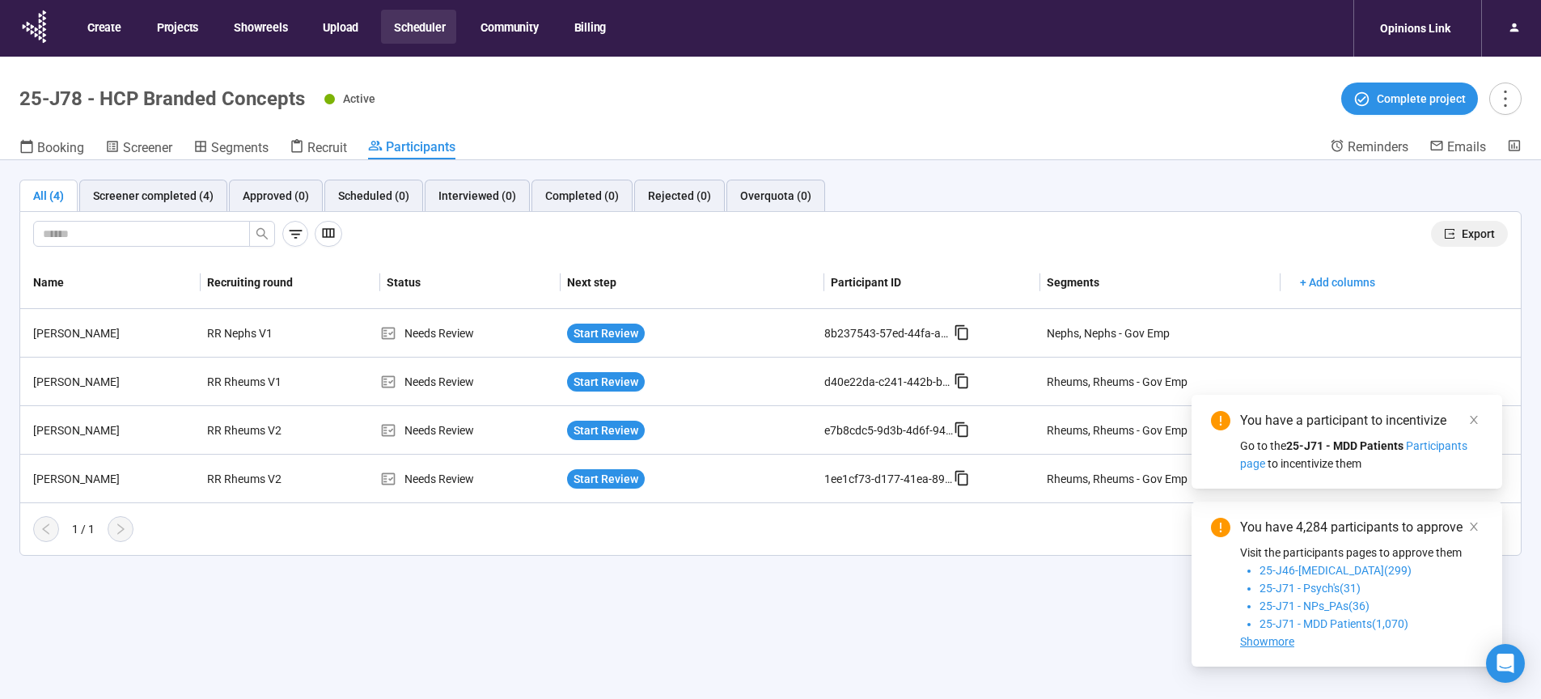
click at [1477, 235] on span "Export" at bounding box center [1477, 234] width 33 height 18
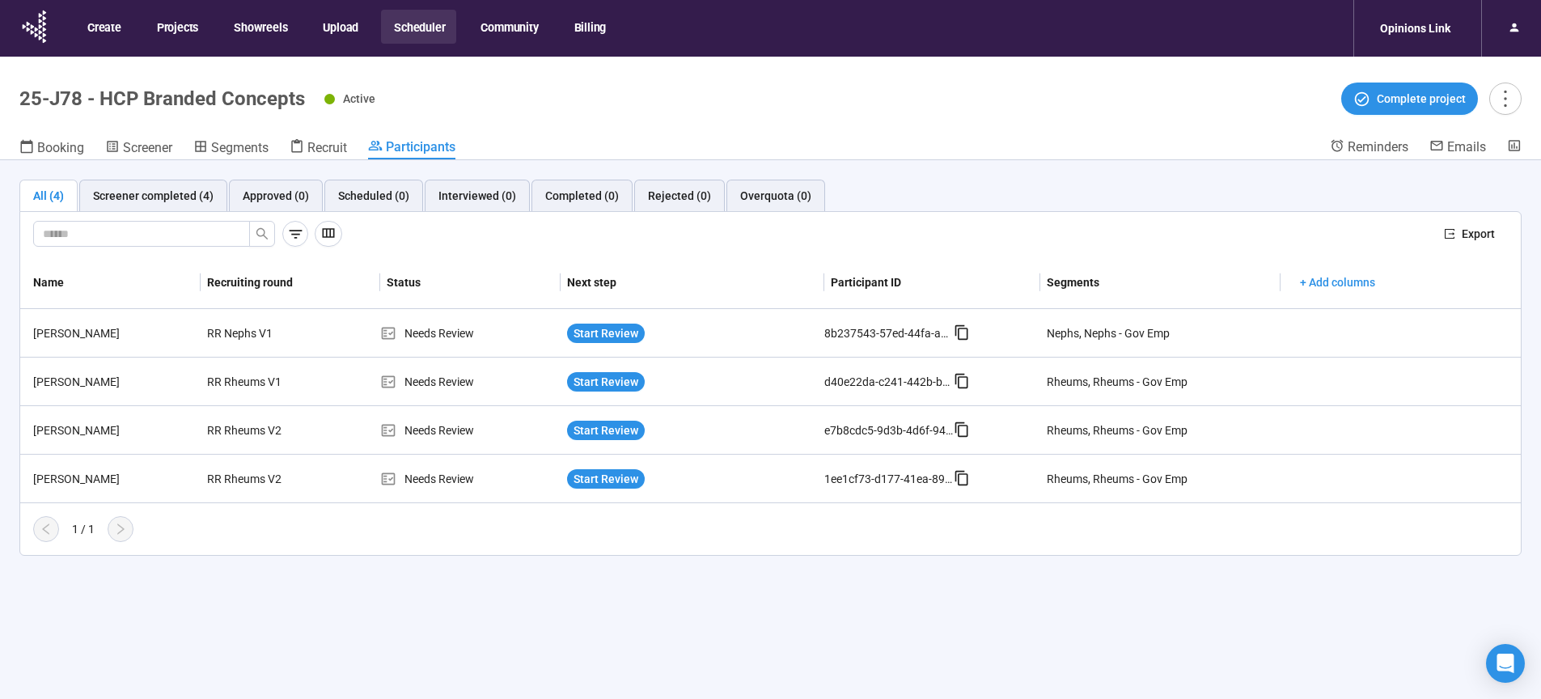
click at [1169, 619] on div "All (4) Screener completed (4) Approved (0) Scheduled (0) Interviewed (0) Compl…" at bounding box center [770, 457] width 1541 height 595
